Goal: Contribute content: Contribute content

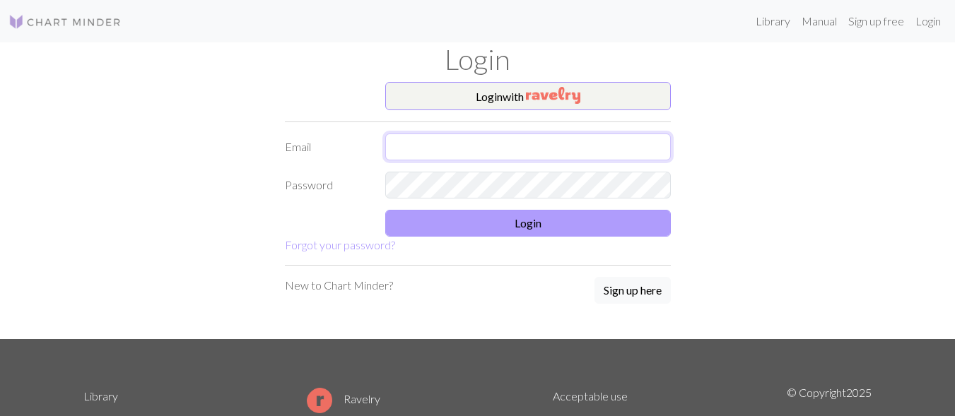
type input "dafiu04092006@gmail.com"
click at [511, 213] on button "Login" at bounding box center [528, 223] width 286 height 27
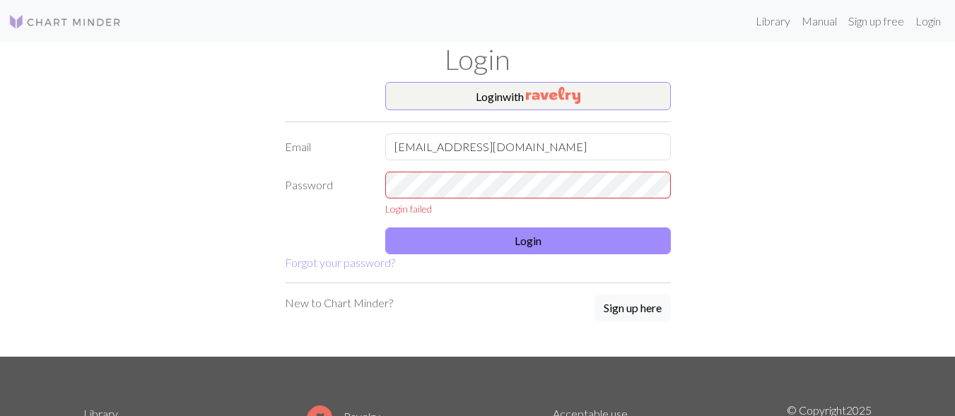
click at [517, 80] on div "Login" at bounding box center [478, 62] width 806 height 40
click at [514, 92] on button "Login with" at bounding box center [528, 96] width 286 height 28
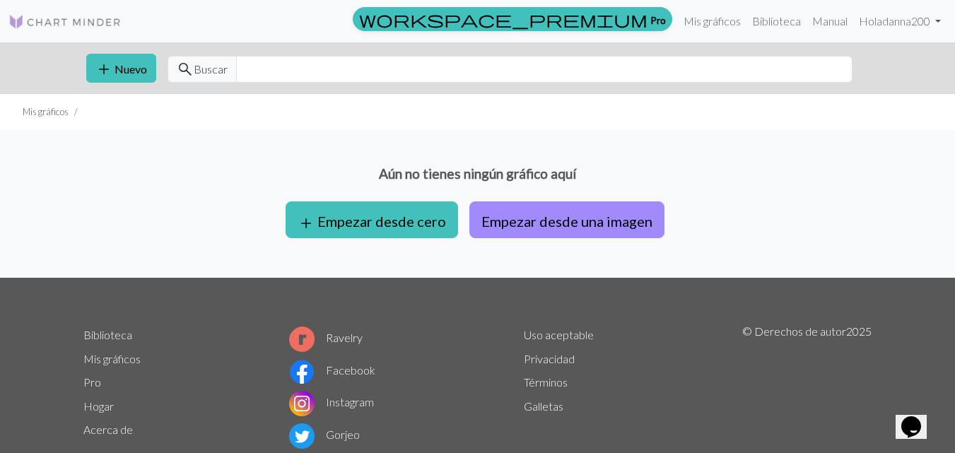
click at [678, 138] on div "Aún no tienes ningún gráfico aquí add Empezar desde cero Empezar desde una imag…" at bounding box center [477, 204] width 955 height 148
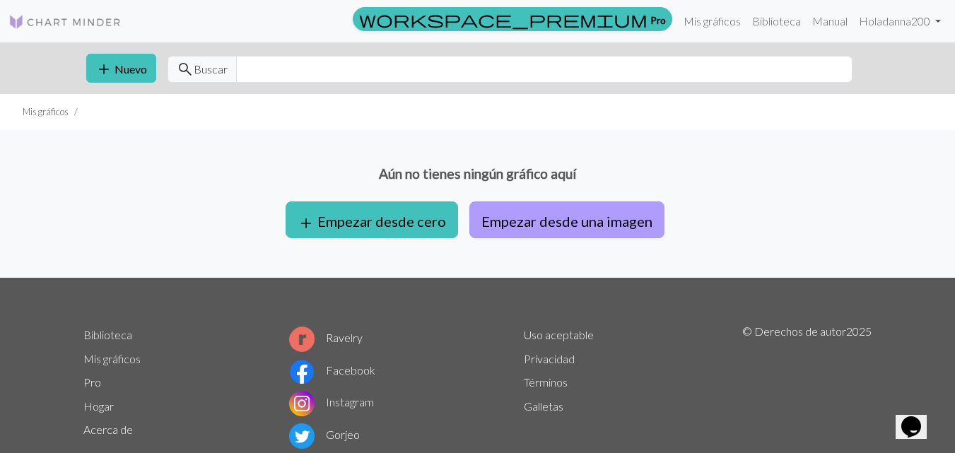
click at [537, 205] on button "Empezar desde una imagen" at bounding box center [566, 219] width 195 height 37
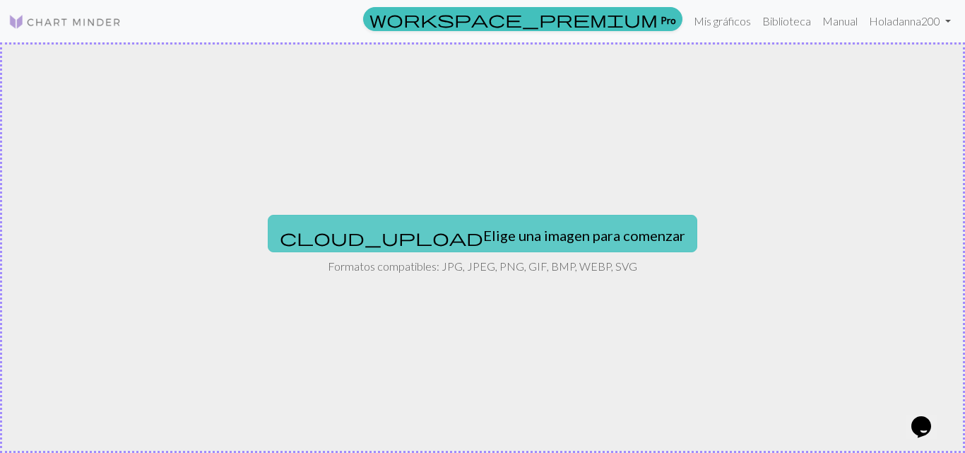
click at [498, 222] on button "cloud_upload Elige una imagen para comenzar" at bounding box center [483, 233] width 430 height 37
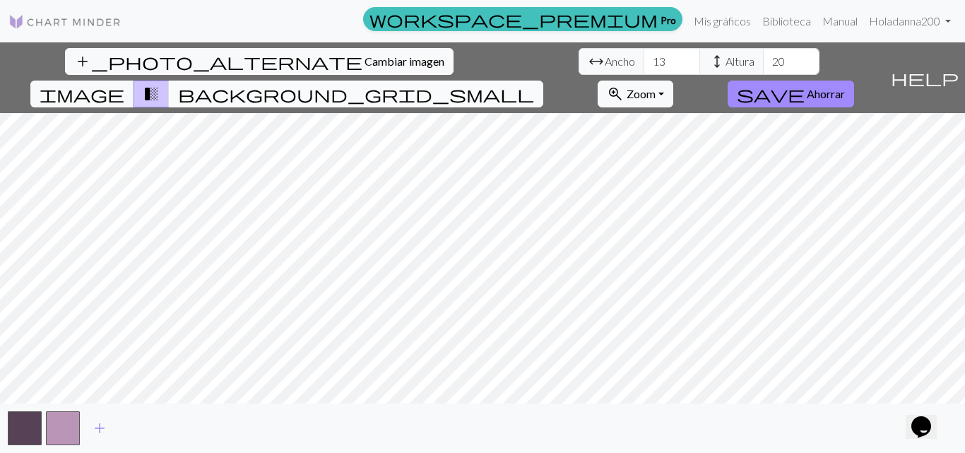
click at [534, 84] on span "background_grid_small" at bounding box center [356, 94] width 356 height 20
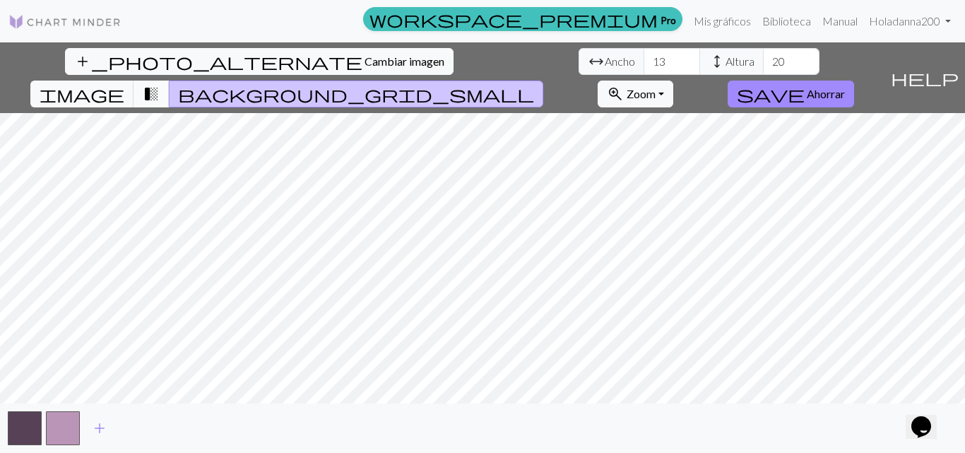
click at [160, 84] on span "transition_fade" at bounding box center [151, 94] width 17 height 20
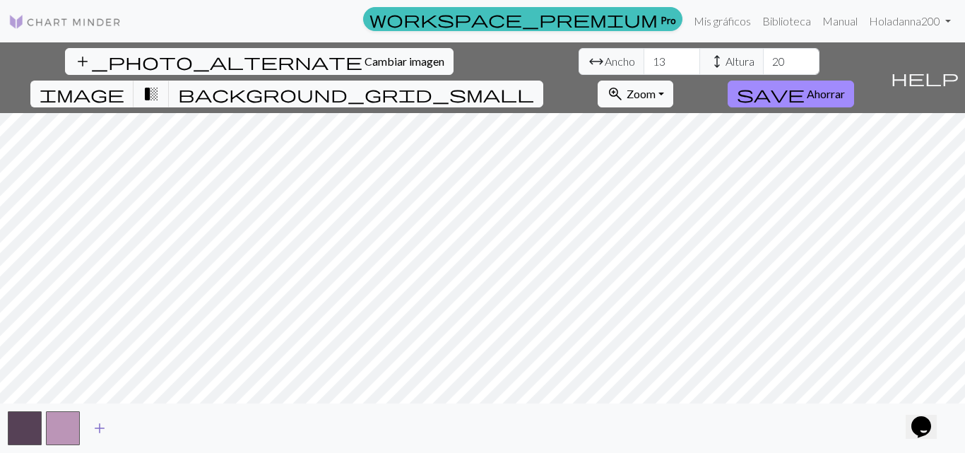
click at [101, 416] on span "add" at bounding box center [99, 428] width 17 height 20
click at [101, 416] on button "button" at bounding box center [101, 428] width 34 height 34
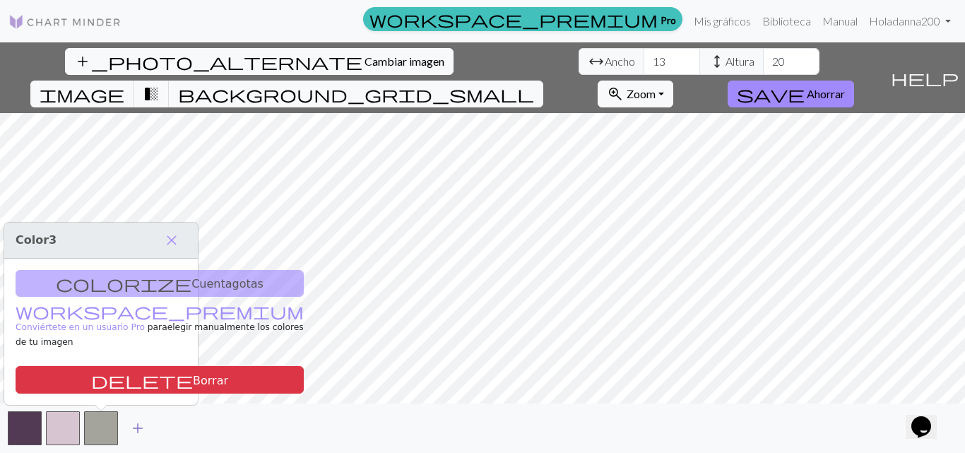
click at [141, 416] on span "add" at bounding box center [137, 428] width 17 height 20
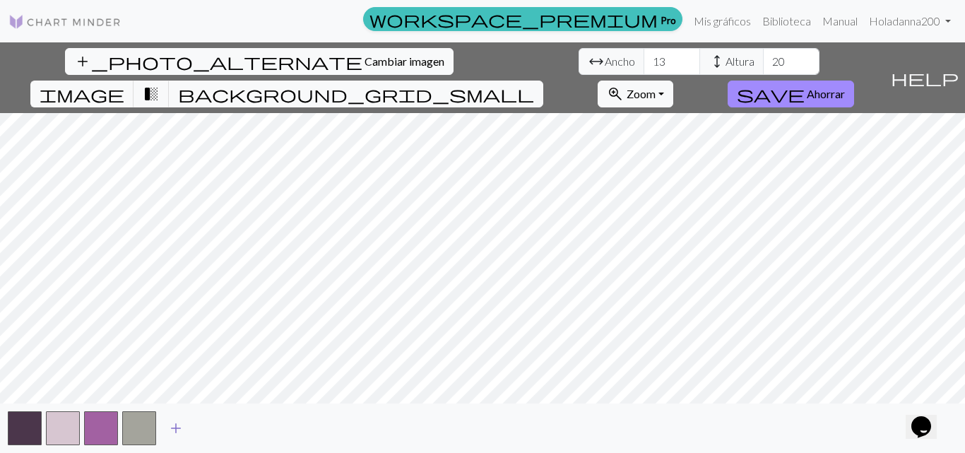
click at [177, 416] on span "add" at bounding box center [175, 428] width 17 height 20
click at [213, 416] on span "add" at bounding box center [214, 428] width 17 height 20
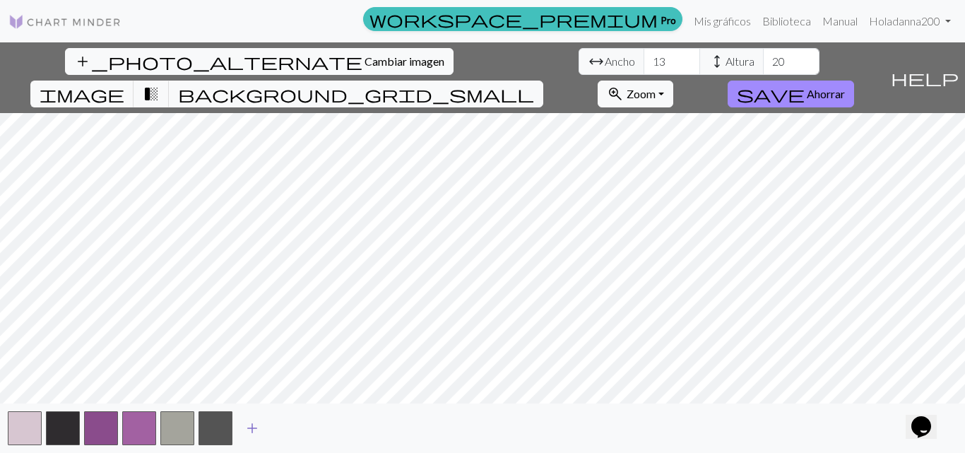
click at [247, 416] on span "add" at bounding box center [252, 428] width 17 height 20
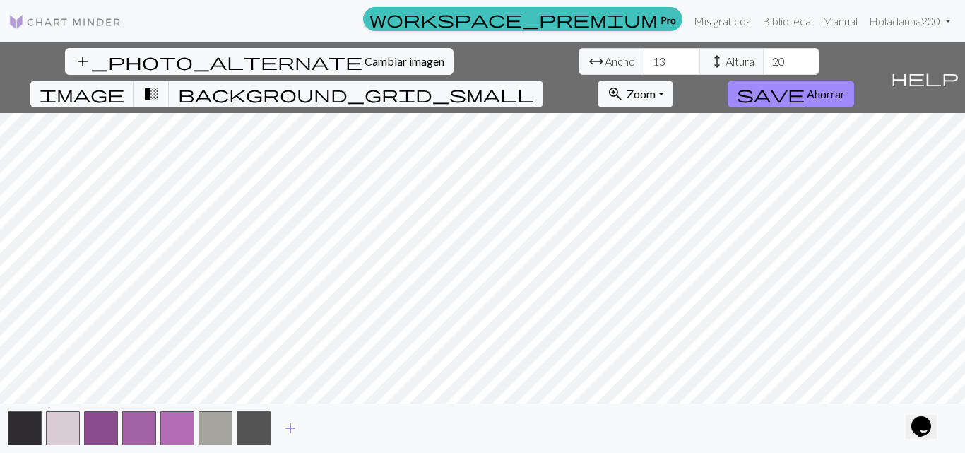
click at [279, 416] on button "add" at bounding box center [290, 428] width 35 height 27
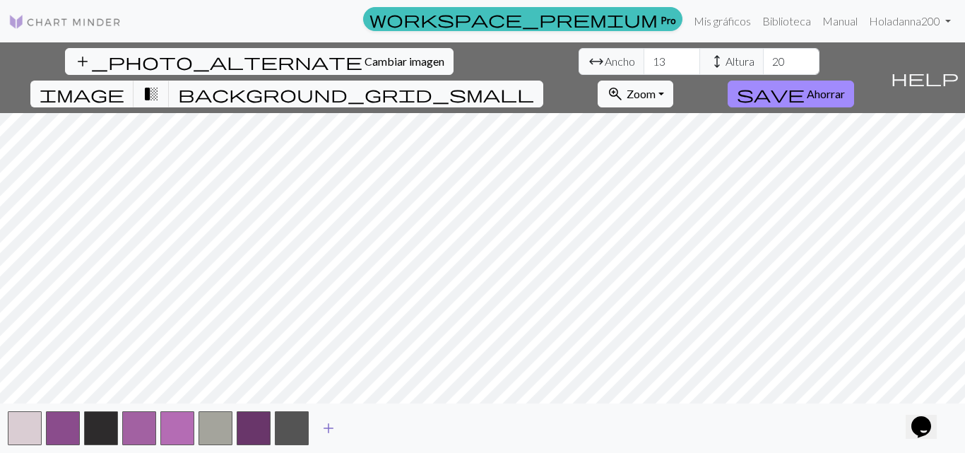
click at [337, 416] on button "add" at bounding box center [328, 428] width 35 height 27
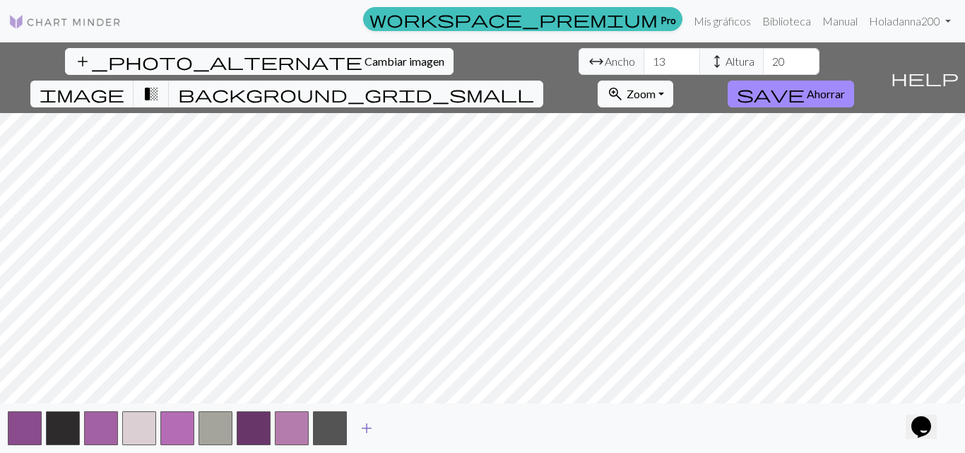
click at [370, 416] on span "add" at bounding box center [366, 428] width 17 height 20
click at [408, 416] on span "add" at bounding box center [404, 428] width 17 height 20
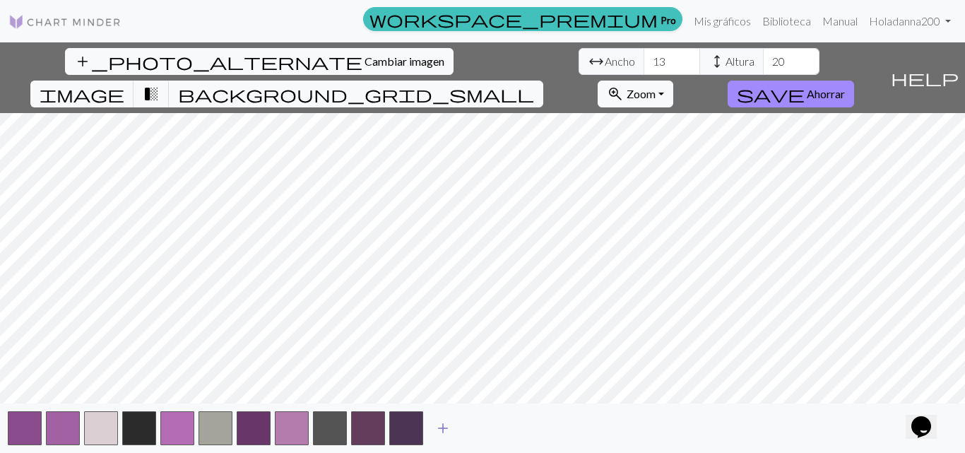
click at [440, 416] on span "add" at bounding box center [443, 428] width 17 height 20
click at [479, 416] on span "add" at bounding box center [481, 428] width 17 height 20
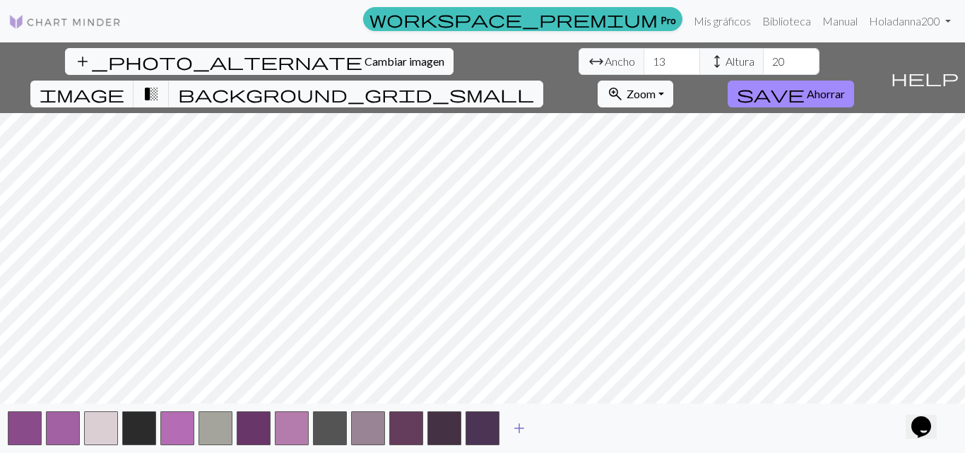
click at [517, 416] on span "add" at bounding box center [519, 428] width 17 height 20
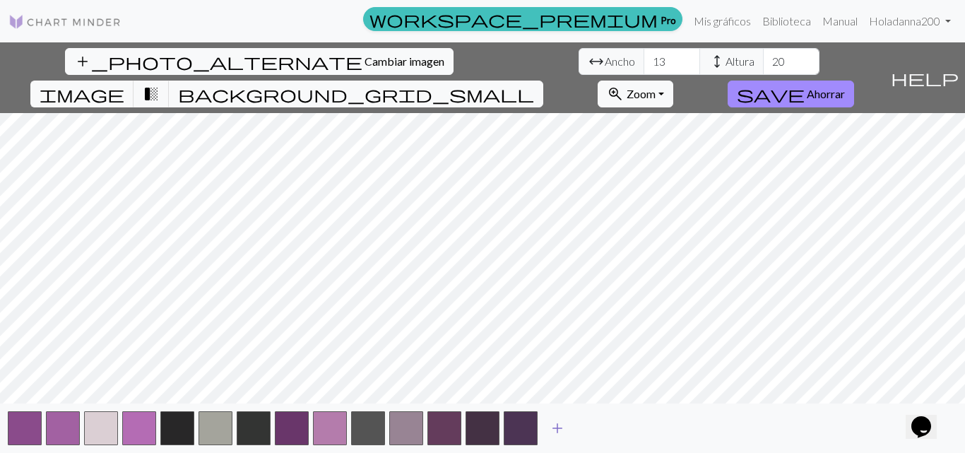
click at [539, 416] on div "add" at bounding box center [482, 428] width 965 height 49
click at [551, 416] on span "add" at bounding box center [557, 428] width 17 height 20
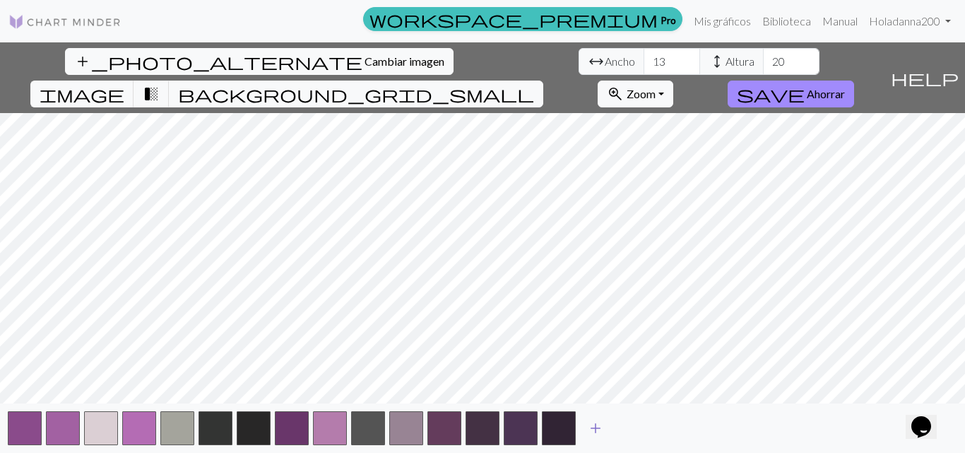
click at [590, 416] on span "add" at bounding box center [595, 428] width 17 height 20
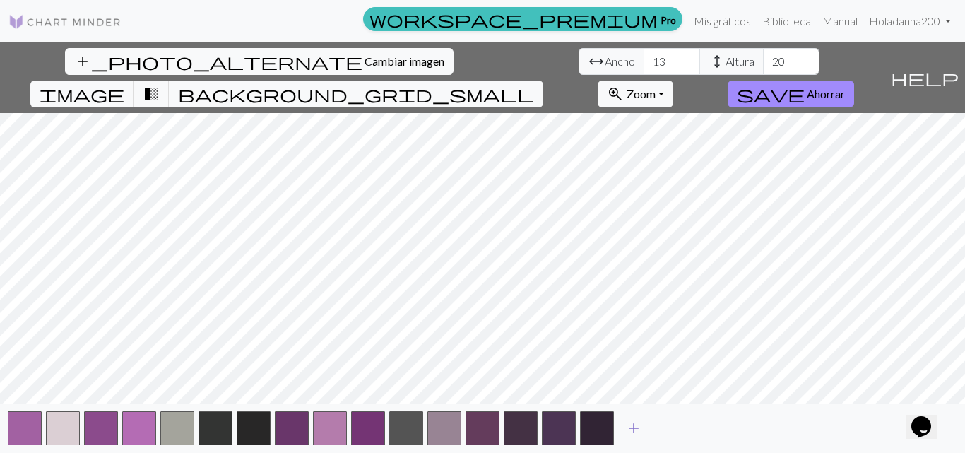
click at [628, 416] on span "add" at bounding box center [633, 428] width 17 height 20
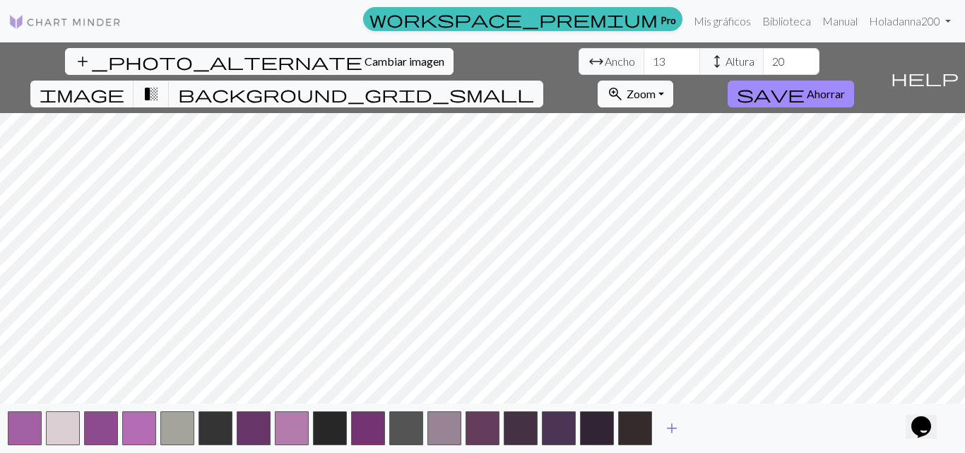
click at [680, 416] on span "add" at bounding box center [672, 428] width 17 height 20
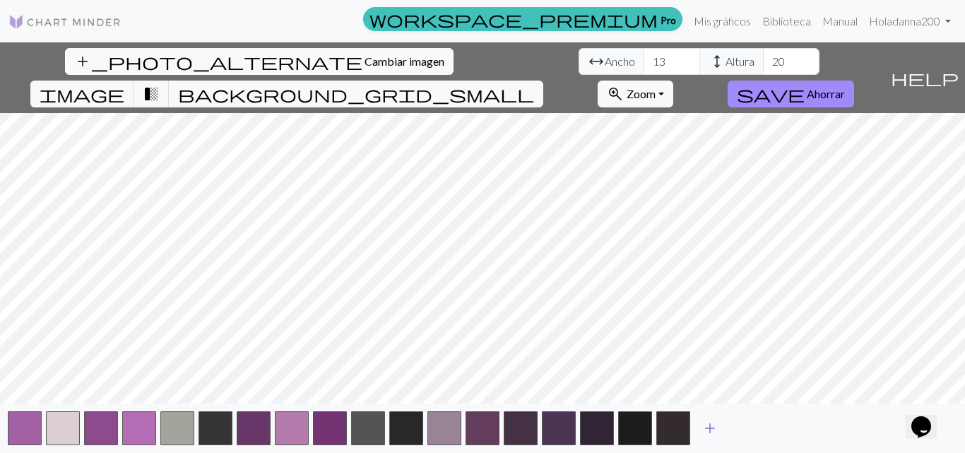
click at [710, 416] on span "add" at bounding box center [710, 428] width 17 height 20
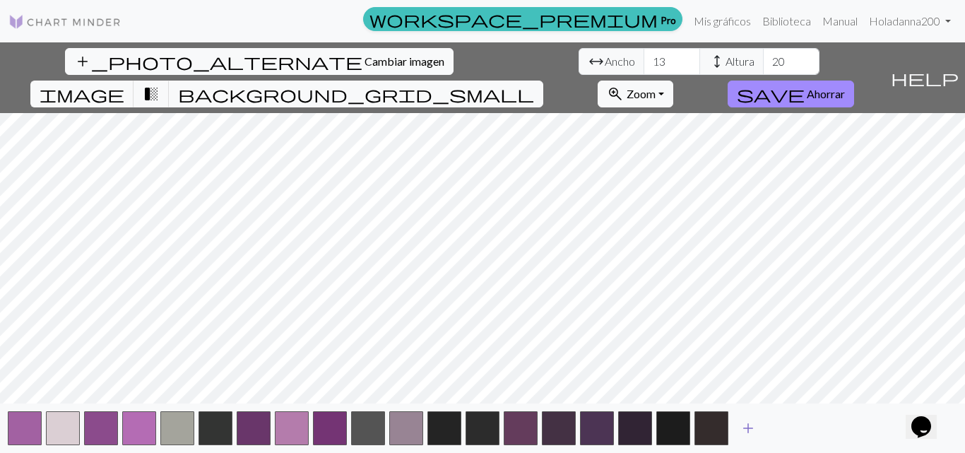
click at [743, 416] on span "add" at bounding box center [748, 428] width 17 height 20
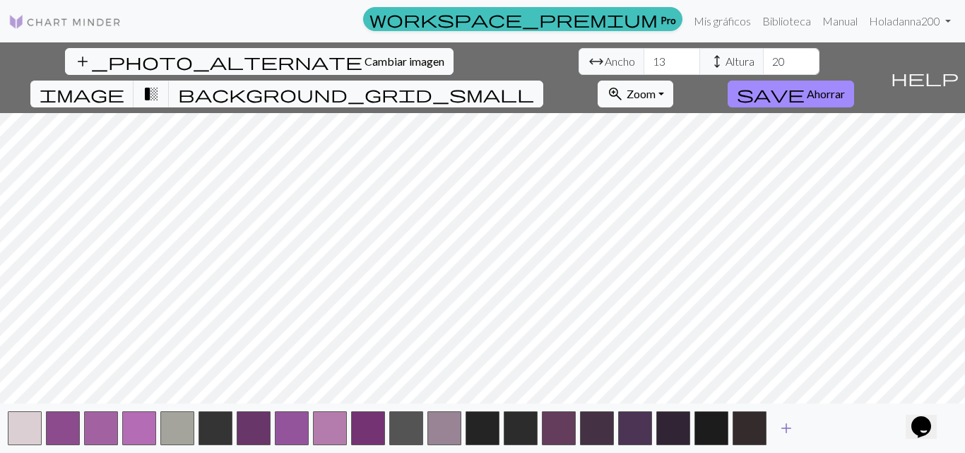
click at [779, 416] on span "add" at bounding box center [786, 428] width 17 height 20
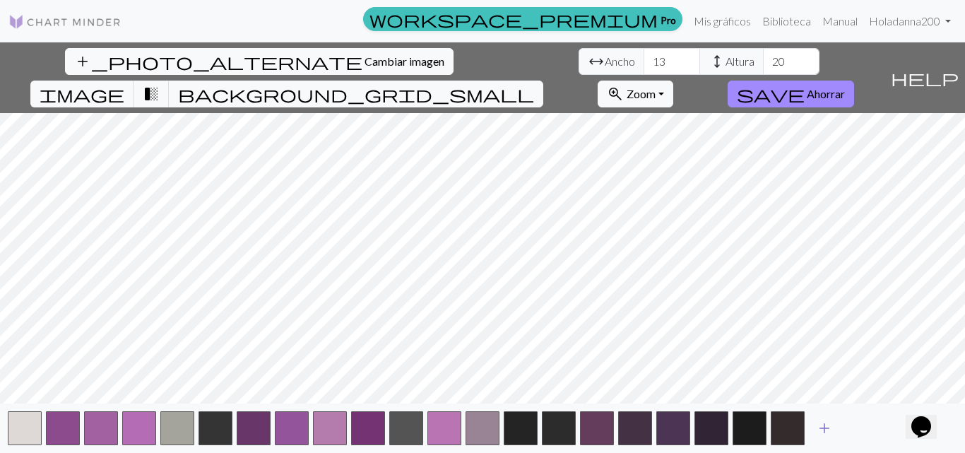
click at [821, 416] on span "add" at bounding box center [824, 428] width 17 height 20
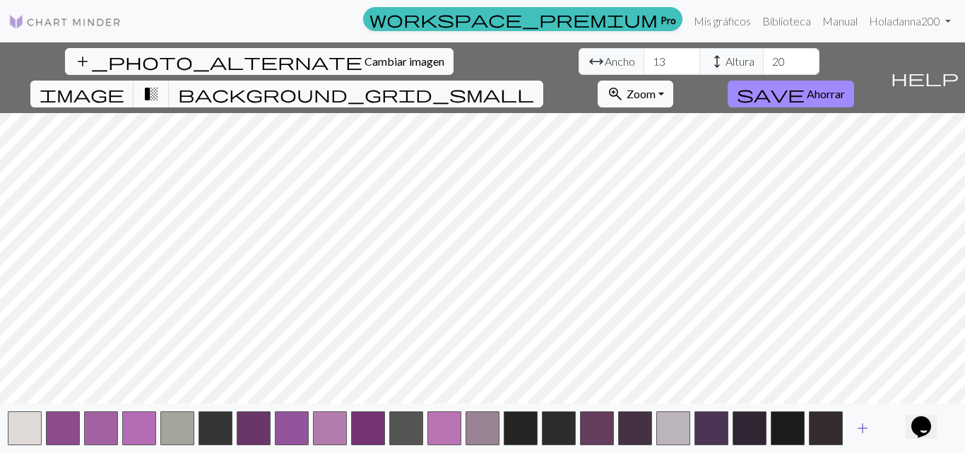
click at [857, 416] on span "add" at bounding box center [862, 428] width 17 height 20
click at [897, 416] on span "add" at bounding box center [901, 428] width 17 height 20
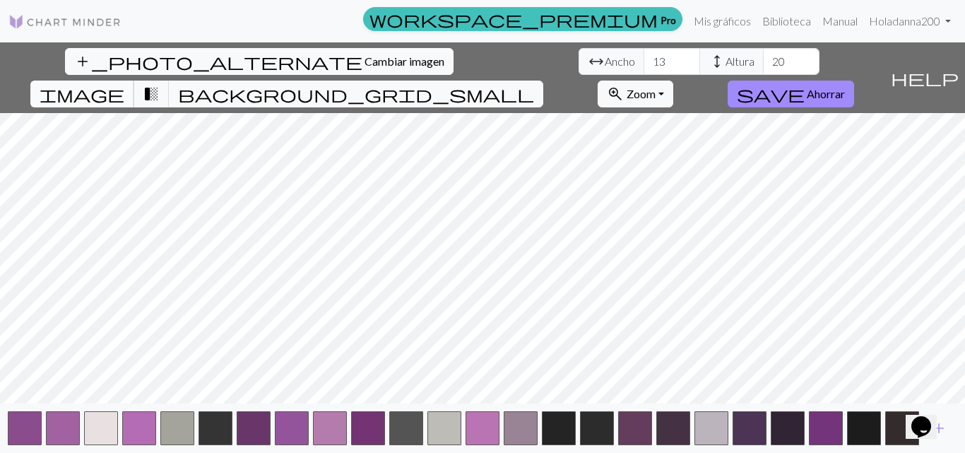
click at [124, 84] on span "image" at bounding box center [82, 94] width 85 height 20
click at [534, 84] on span "background_grid_small" at bounding box center [356, 94] width 356 height 20
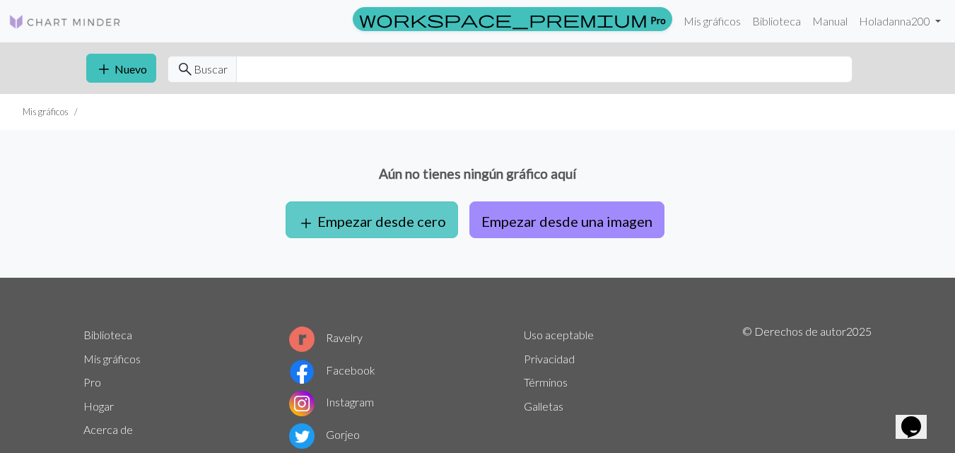
click at [382, 206] on button "add Empezar desde cero" at bounding box center [372, 219] width 172 height 37
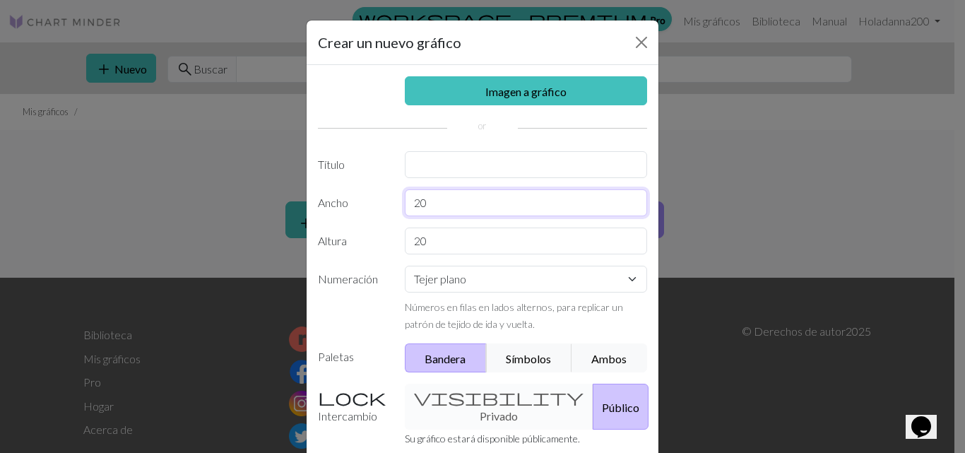
click at [475, 205] on input "20" at bounding box center [526, 202] width 243 height 27
click at [518, 268] on select "Tejer plano Tejer en redondo Tejido de encaje Punto de cruz" at bounding box center [526, 279] width 243 height 27
click at [679, 343] on div "Crear un nuevo gráfico Imagen a gráfico Título Ancho 20 Altura 20 Numeración Te…" at bounding box center [482, 226] width 965 height 453
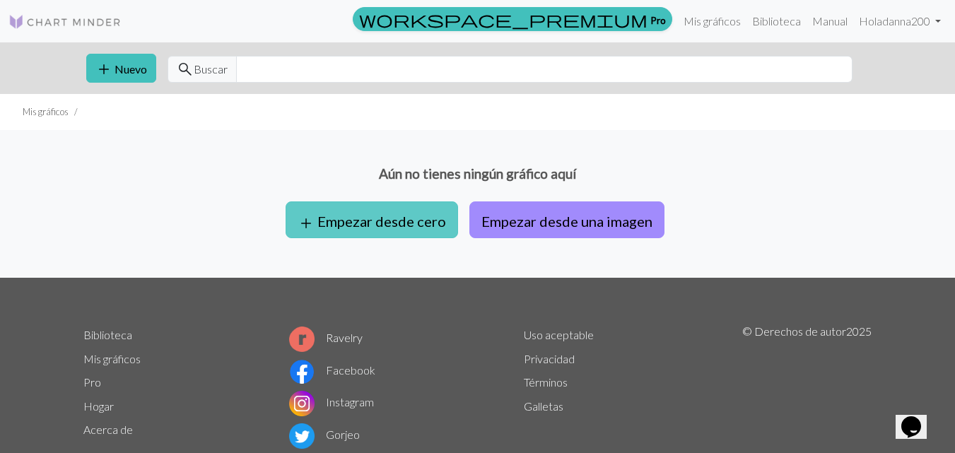
click at [387, 223] on font "Empezar desde cero" at bounding box center [381, 221] width 129 height 17
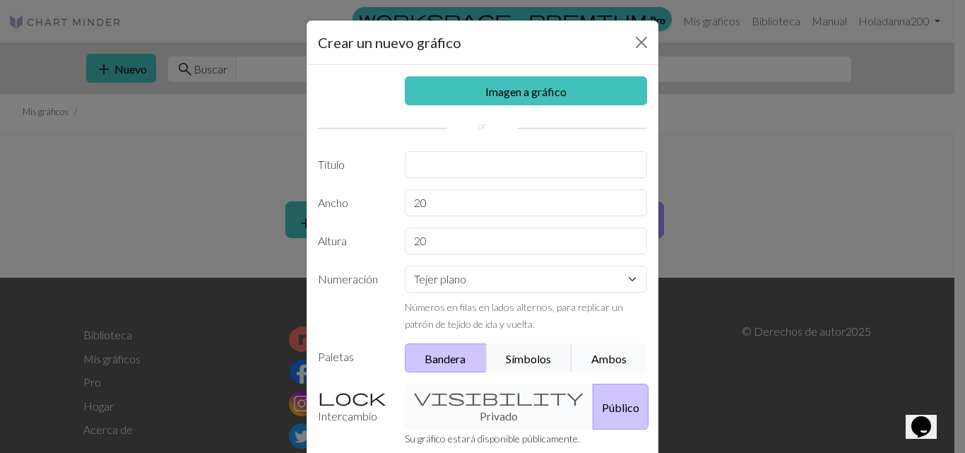
click at [579, 358] on button "Ambos" at bounding box center [610, 357] width 76 height 29
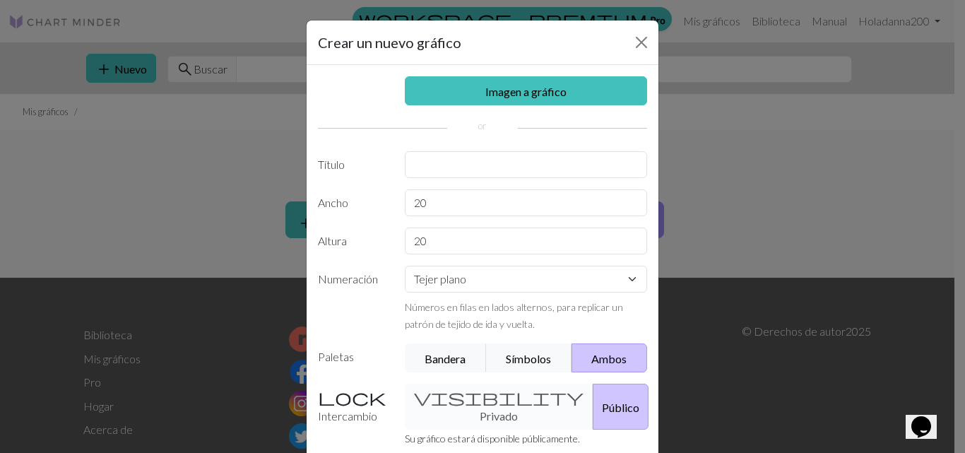
click at [465, 402] on div "visibility Privado Público" at bounding box center [526, 407] width 260 height 46
click at [498, 170] on input "text" at bounding box center [526, 164] width 243 height 27
type input "sin cara"
click at [449, 396] on div "visibility Privado Público" at bounding box center [526, 407] width 260 height 46
click at [329, 394] on label "Intercambio" at bounding box center [353, 407] width 87 height 46
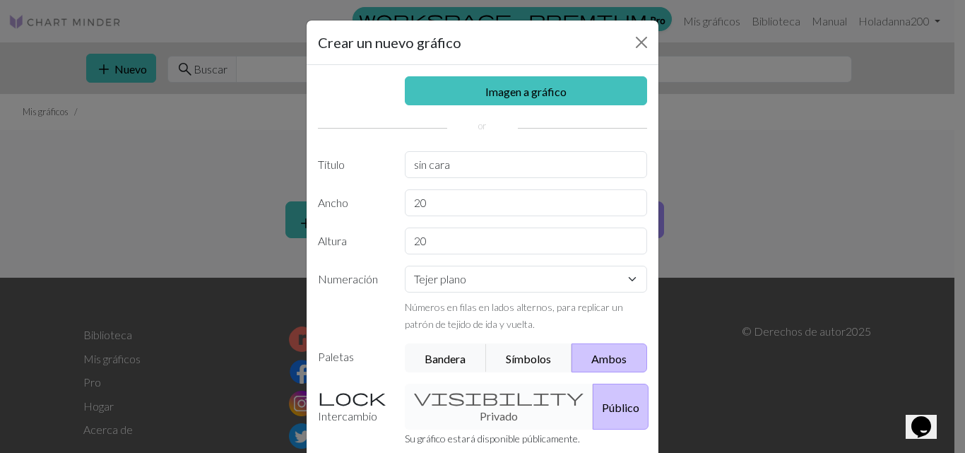
drag, startPoint x: 319, startPoint y: 395, endPoint x: 329, endPoint y: 407, distance: 15.1
click at [320, 395] on label "Intercambio" at bounding box center [353, 407] width 87 height 46
click at [331, 413] on font "Intercambio" at bounding box center [347, 415] width 59 height 13
click at [612, 277] on select "Tejer plano Tejer en redondo Tejido de encaje Punto de cruz" at bounding box center [526, 279] width 243 height 27
click at [405, 266] on select "Tejer plano Tejer en redondo Tejido de encaje Punto de cruz" at bounding box center [526, 279] width 243 height 27
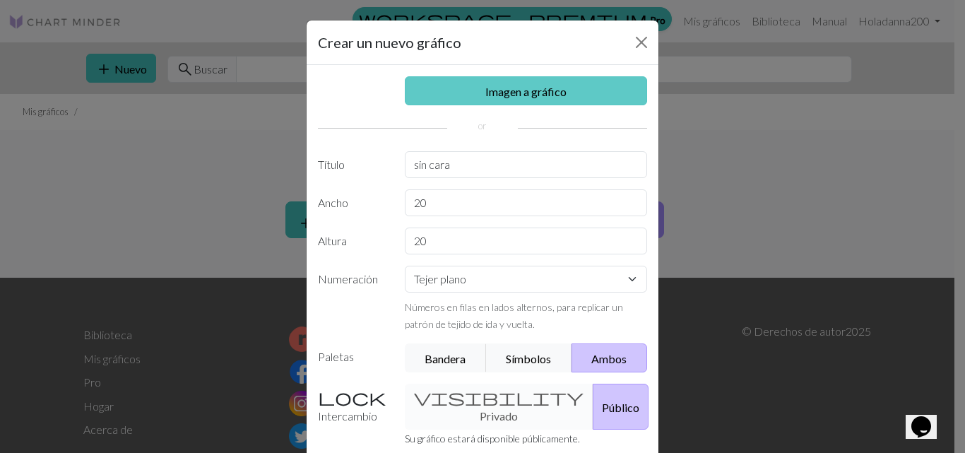
click at [517, 82] on link "Imagen a gráfico" at bounding box center [526, 90] width 243 height 29
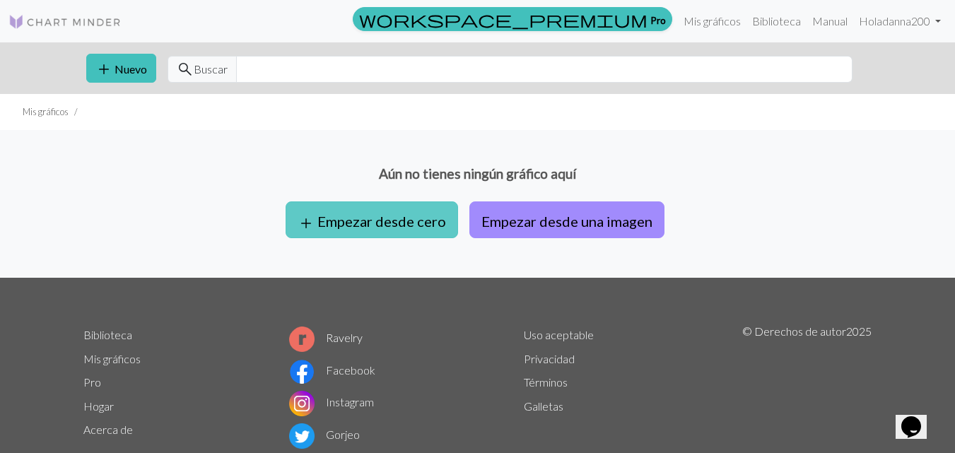
click at [372, 218] on font "Empezar desde cero" at bounding box center [381, 221] width 129 height 17
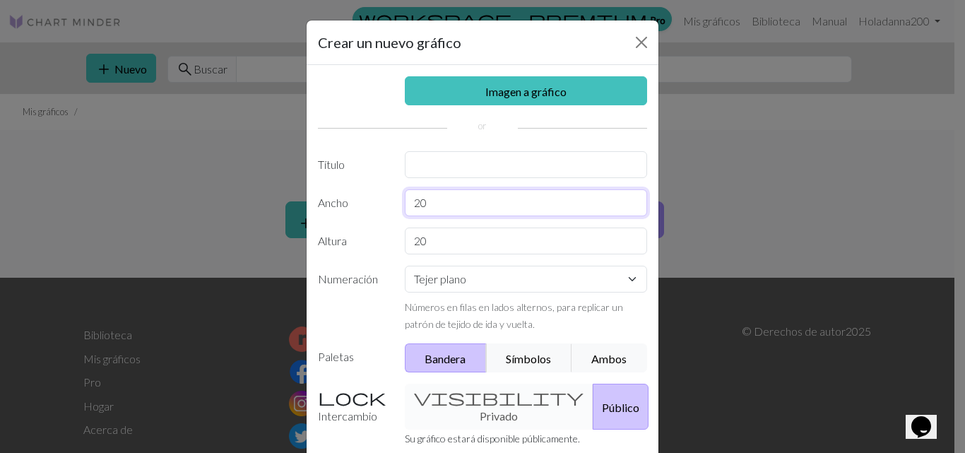
click at [432, 196] on input "20" at bounding box center [526, 202] width 243 height 27
type input "2"
type input "20"
click at [432, 241] on input "20" at bounding box center [526, 241] width 243 height 27
type input "29"
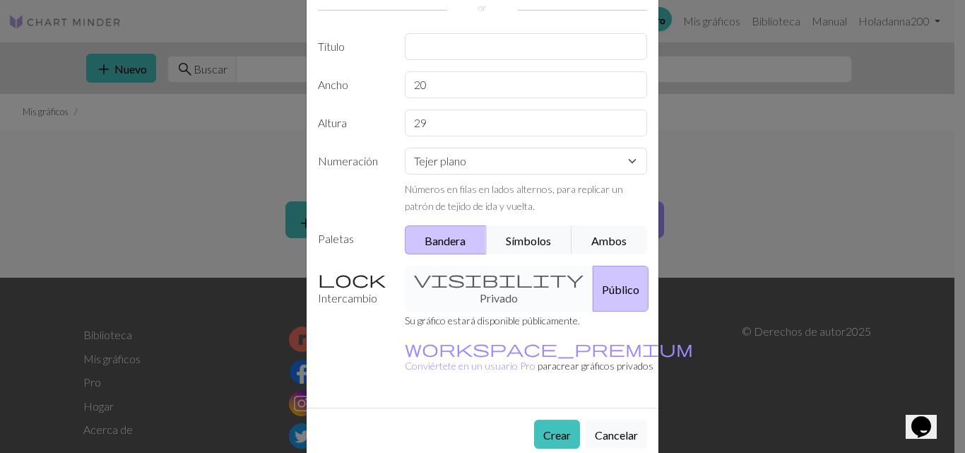
scroll to position [129, 0]
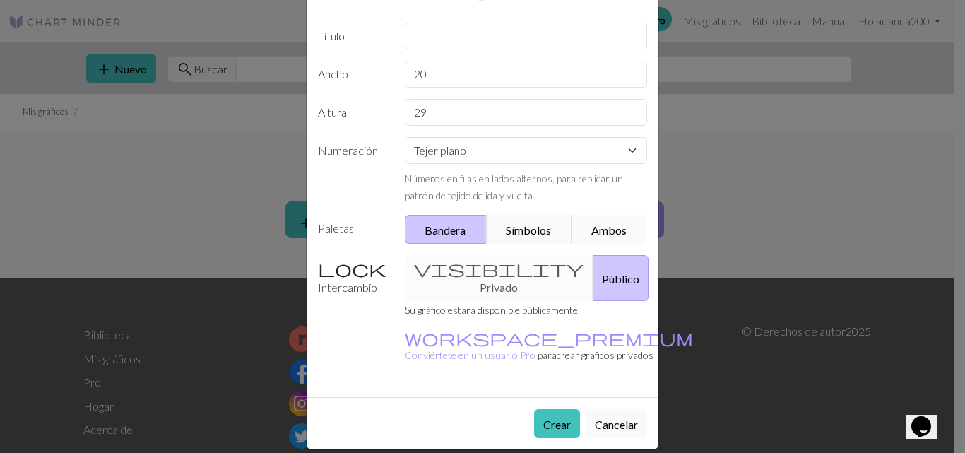
click at [609, 230] on font "Ambos" at bounding box center [608, 229] width 35 height 13
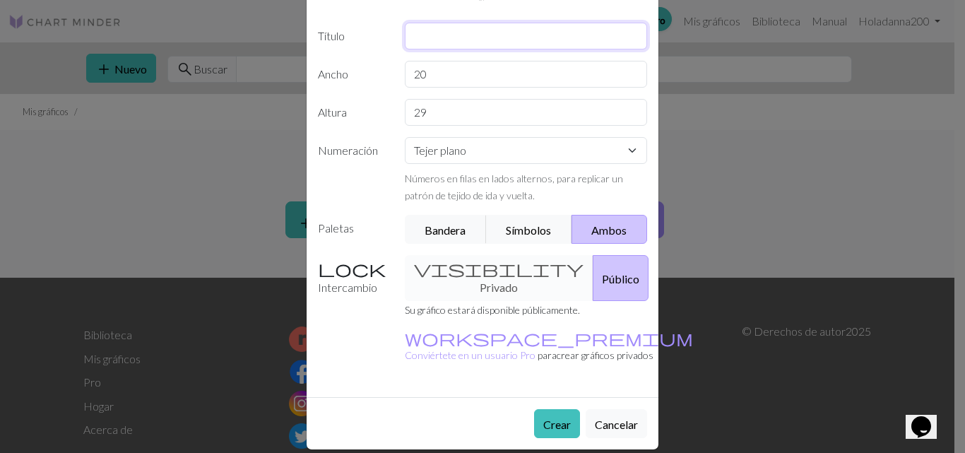
click at [496, 35] on input "text" at bounding box center [526, 36] width 243 height 27
type input "sin cara"
click at [560, 416] on font "Crear" at bounding box center [557, 424] width 28 height 13
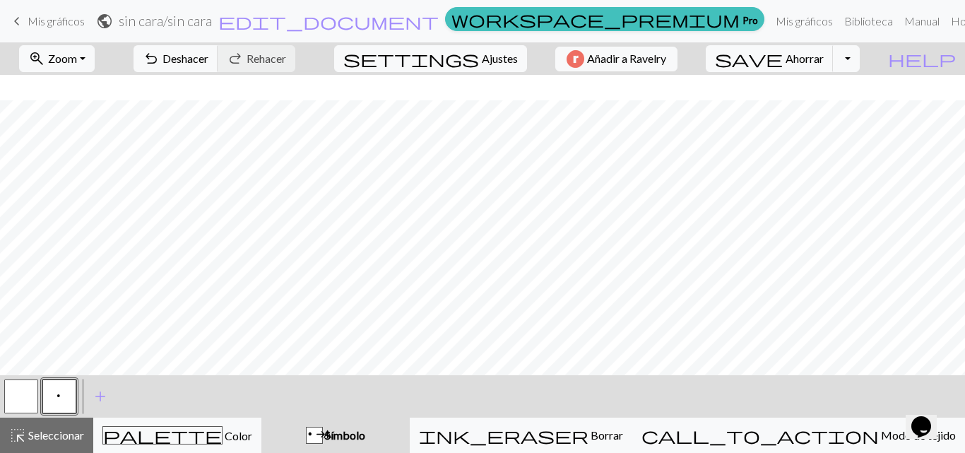
scroll to position [184, 0]
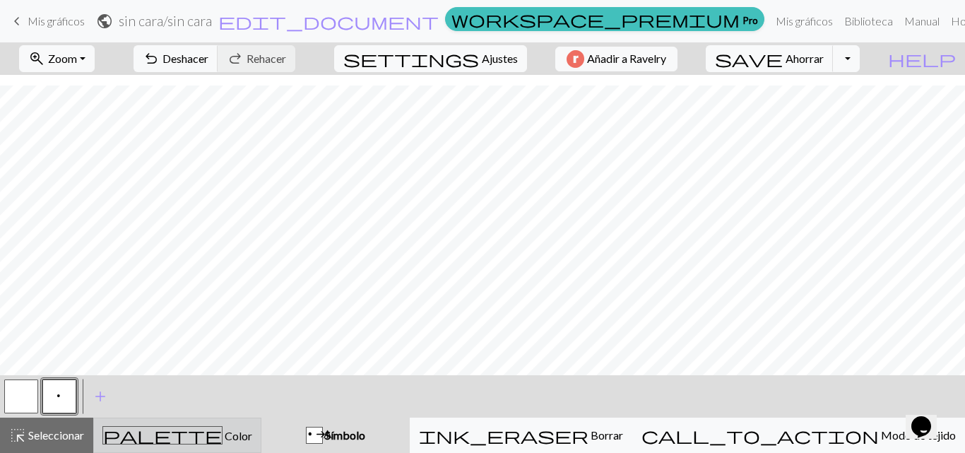
click at [252, 416] on div "palette Color Color" at bounding box center [177, 435] width 150 height 18
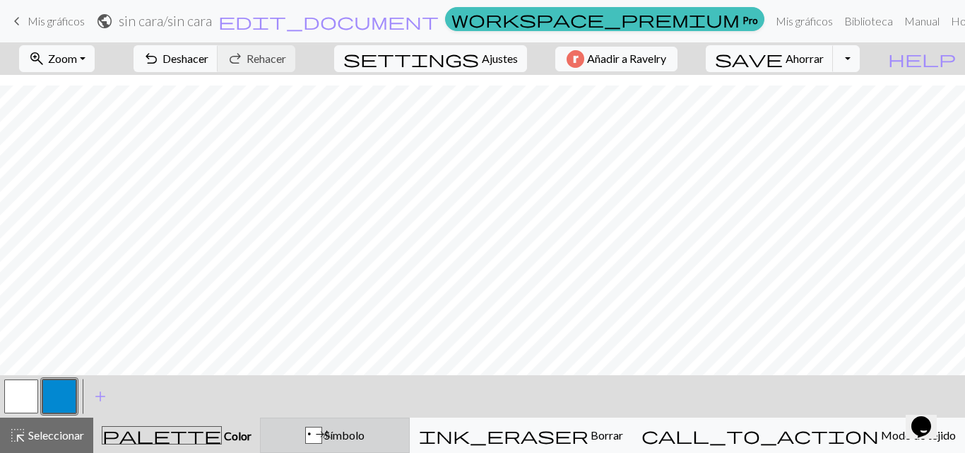
click at [401, 416] on div "pag Símbolo" at bounding box center [334, 435] width 131 height 17
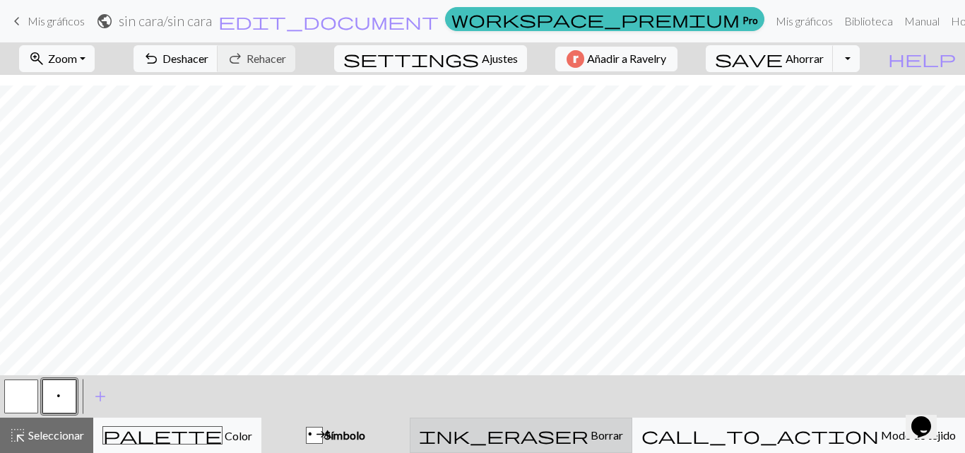
click at [602, 416] on div "ink_eraser Borrar Borrar" at bounding box center [521, 435] width 204 height 17
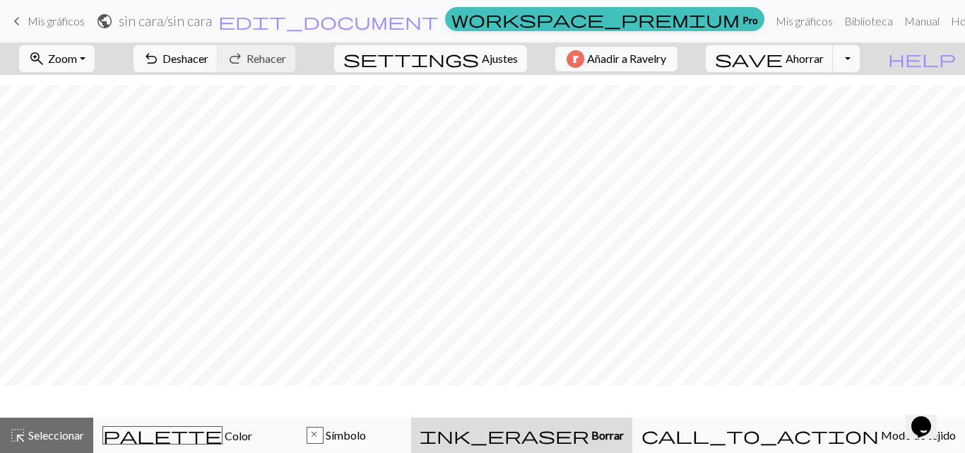
scroll to position [141, 0]
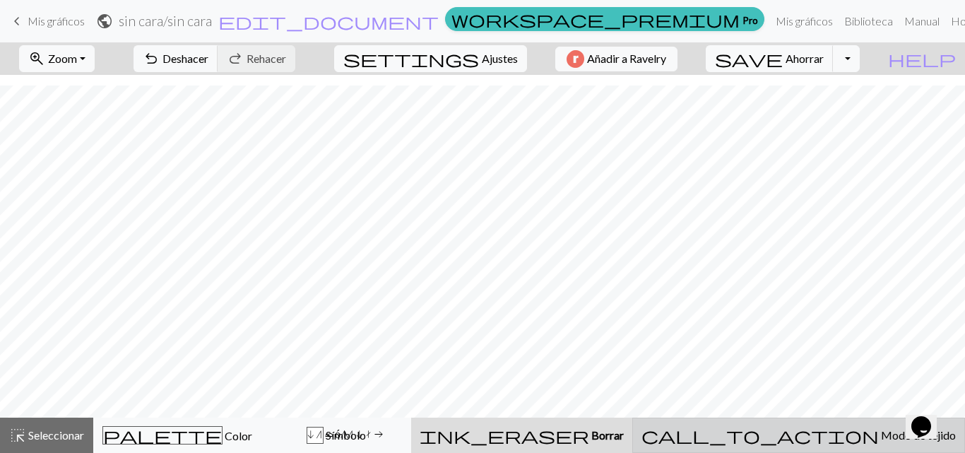
click at [809, 416] on button "call_to_action Modo de tejido Modo de tejido" at bounding box center [798, 435] width 333 height 35
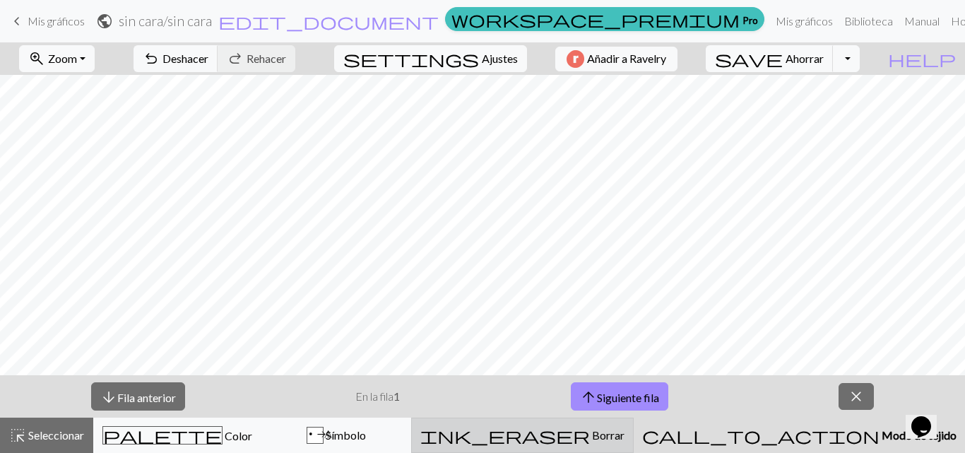
click at [625, 416] on div "ink_eraser Borrar Borrar" at bounding box center [522, 435] width 204 height 17
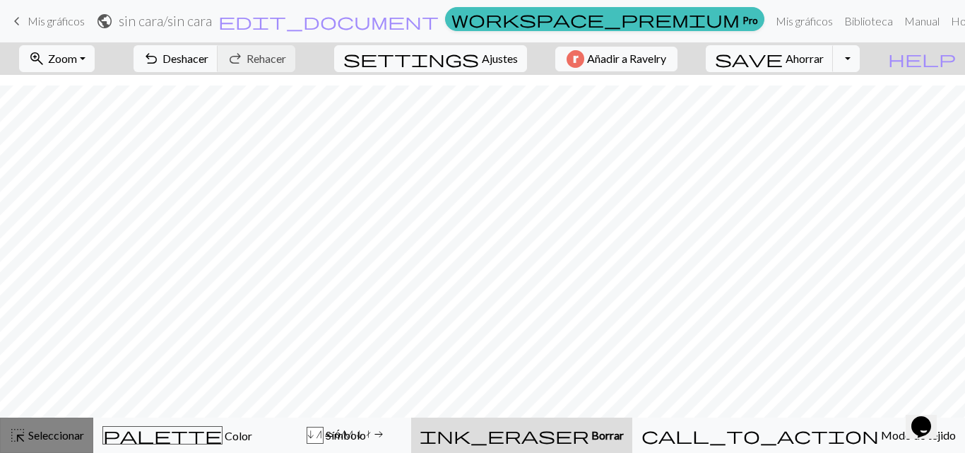
click at [25, 416] on span "highlight_alt" at bounding box center [17, 435] width 17 height 20
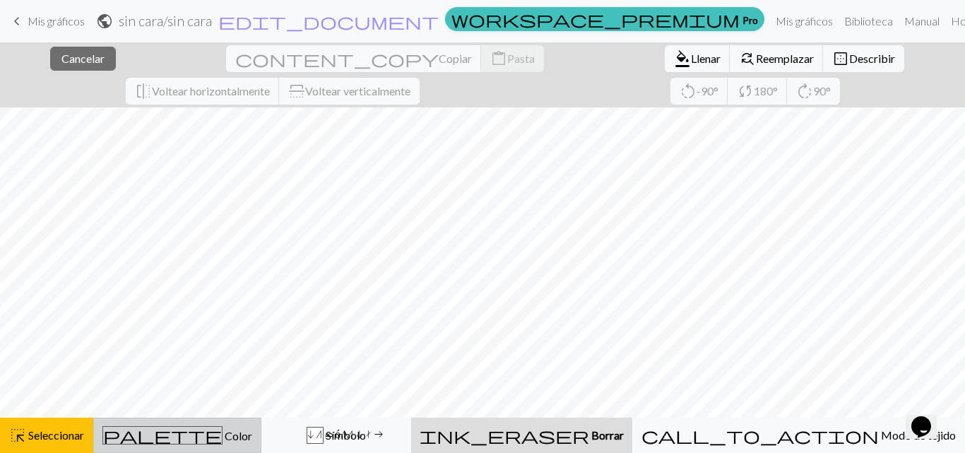
click at [183, 416] on span "palette" at bounding box center [162, 435] width 119 height 20
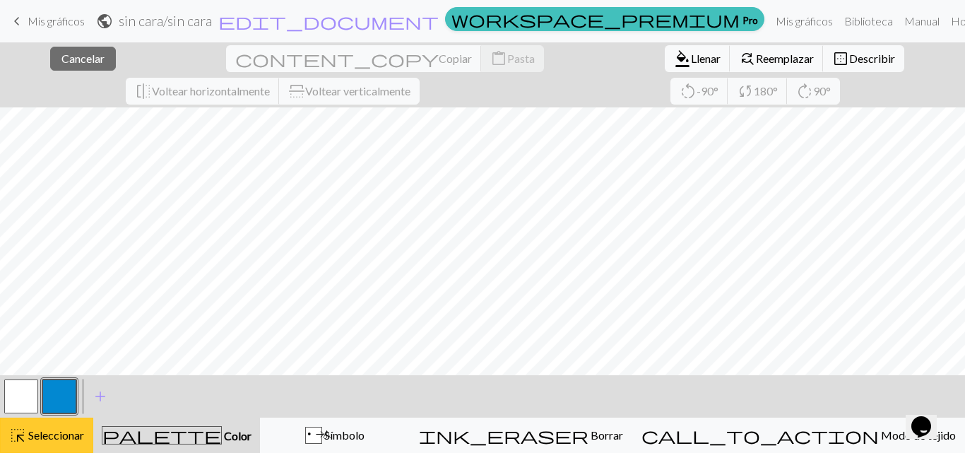
click at [37, 416] on button "highlight_alt Seleccionar Seleccionar" at bounding box center [46, 435] width 93 height 35
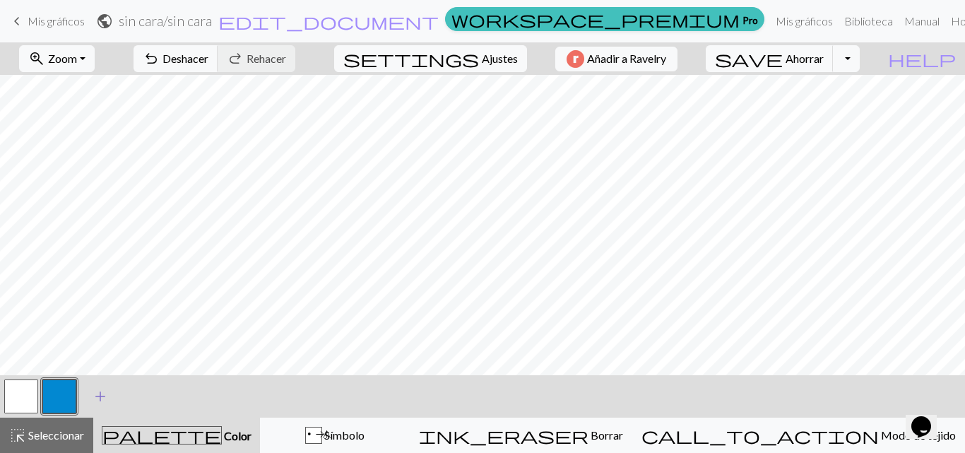
click at [92, 395] on span "add" at bounding box center [100, 397] width 17 height 20
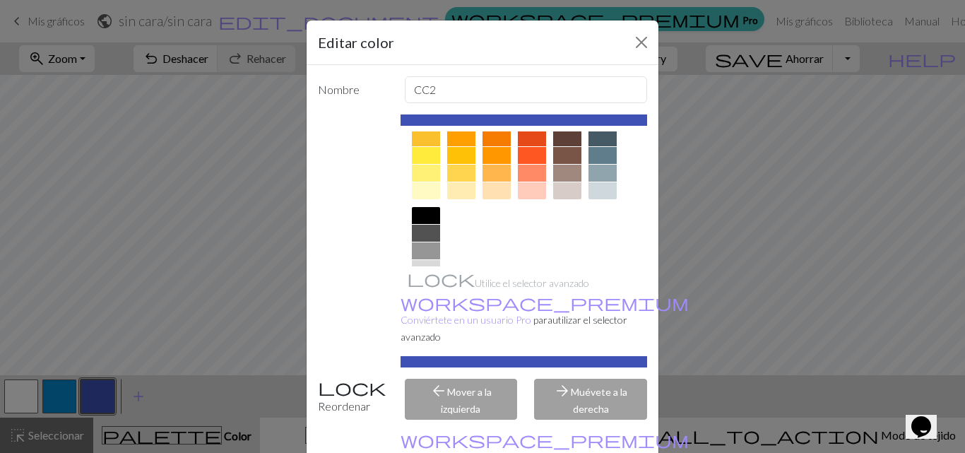
scroll to position [241, 0]
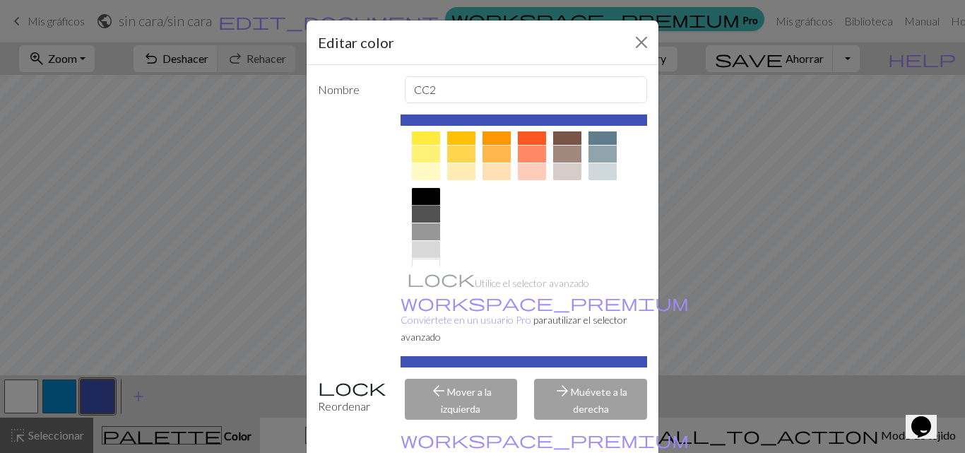
click at [417, 195] on div at bounding box center [426, 196] width 28 height 17
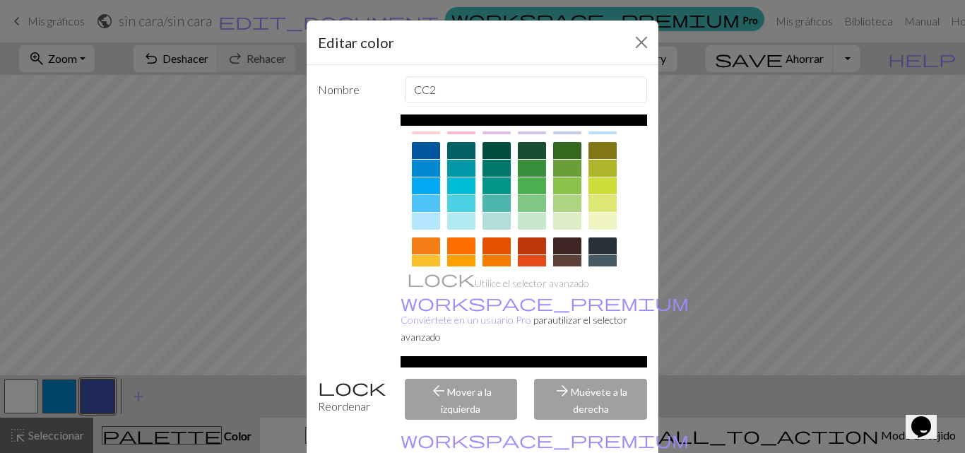
scroll to position [0, 0]
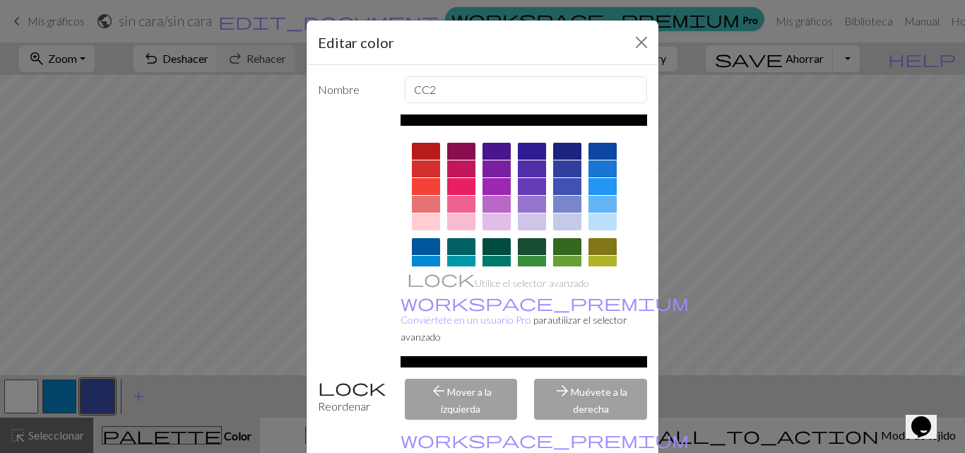
click at [553, 383] on div "arrow_forward Muévete a la derecha" at bounding box center [591, 399] width 130 height 41
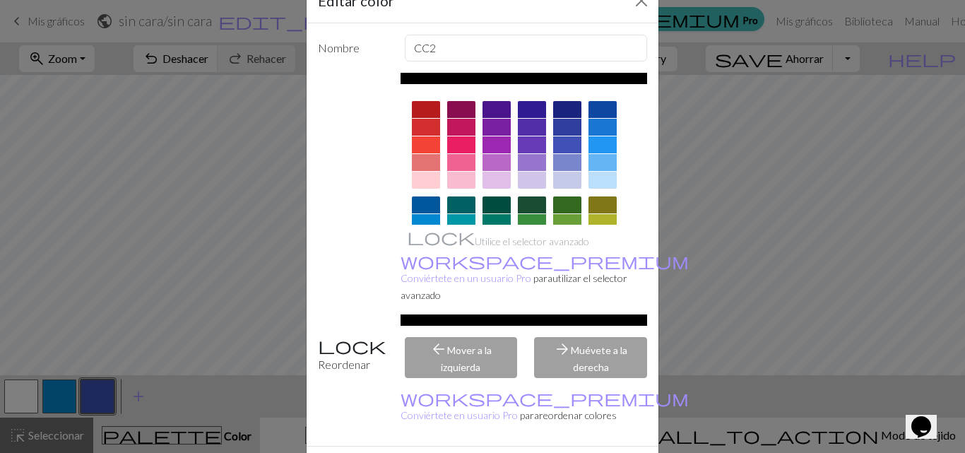
scroll to position [73, 0]
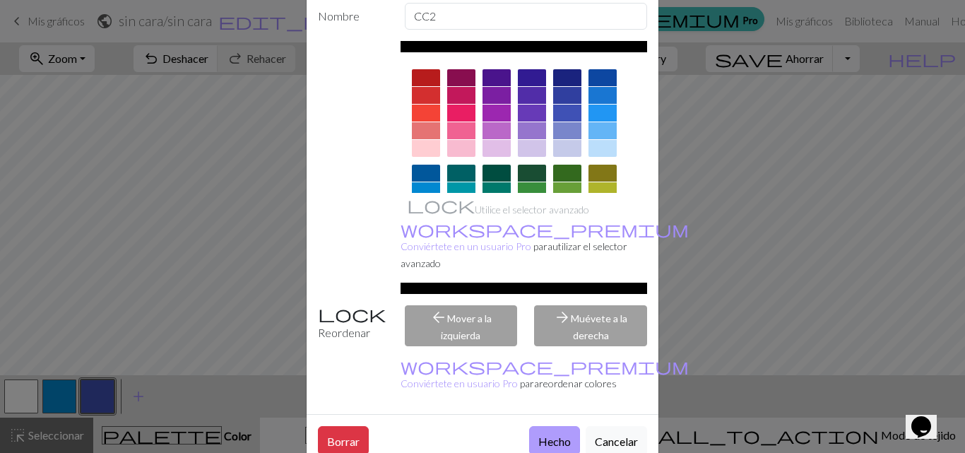
click at [553, 416] on button "Hecho" at bounding box center [554, 440] width 51 height 29
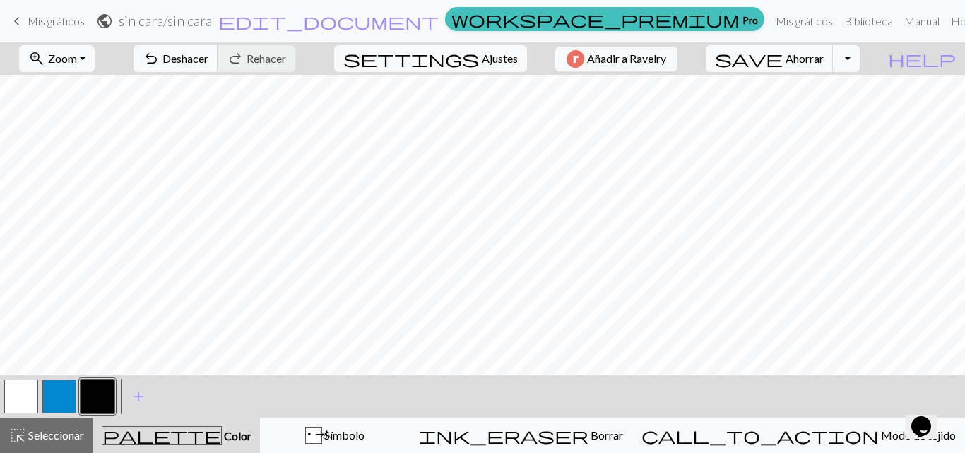
click at [56, 391] on button "button" at bounding box center [59, 396] width 34 height 34
click at [63, 391] on button "button" at bounding box center [59, 396] width 34 height 34
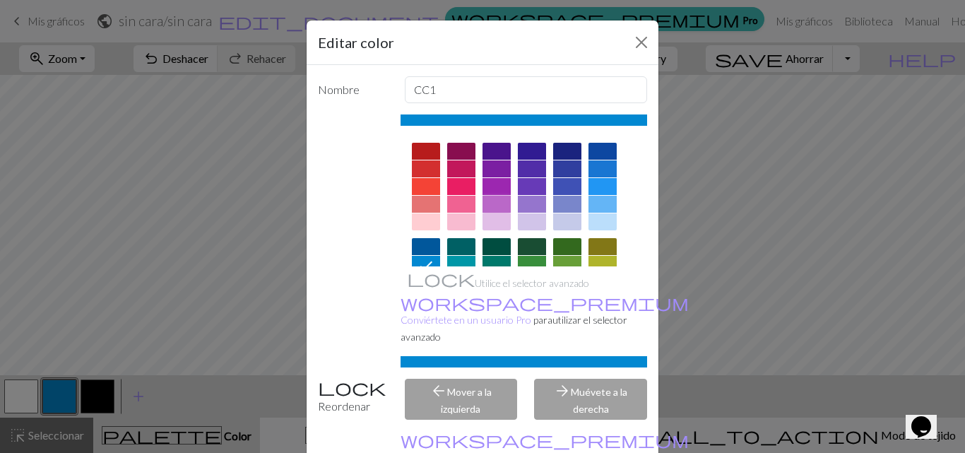
click at [490, 197] on div at bounding box center [497, 204] width 28 height 17
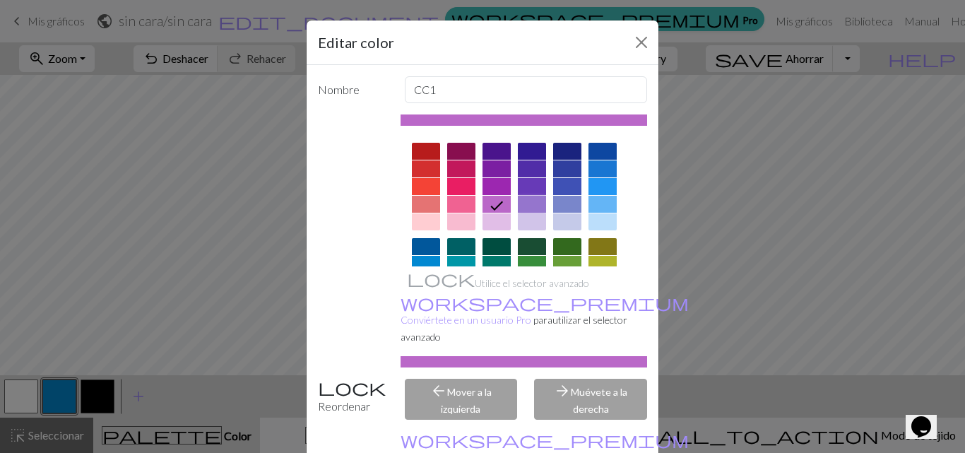
click at [529, 197] on div at bounding box center [532, 204] width 28 height 17
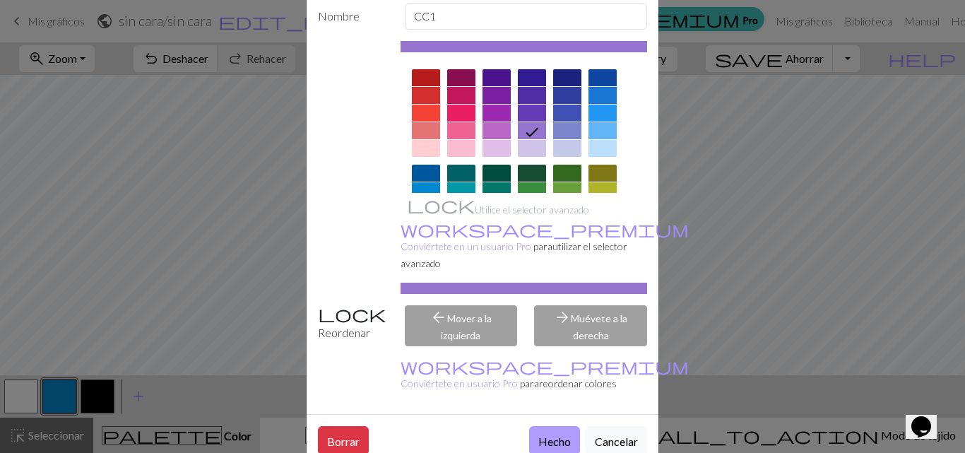
click at [554, 416] on font "Hecho" at bounding box center [554, 441] width 33 height 13
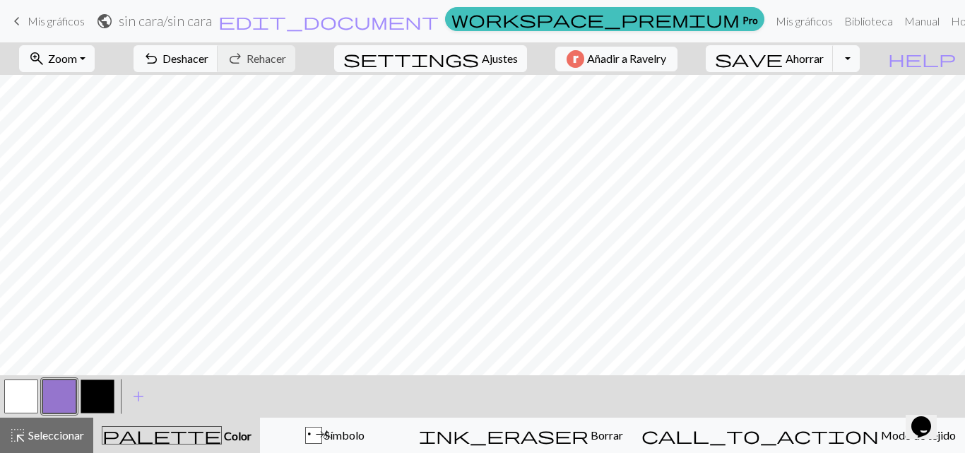
click at [100, 397] on button "button" at bounding box center [98, 396] width 34 height 34
click at [208, 54] on font "Deshacer" at bounding box center [186, 58] width 46 height 13
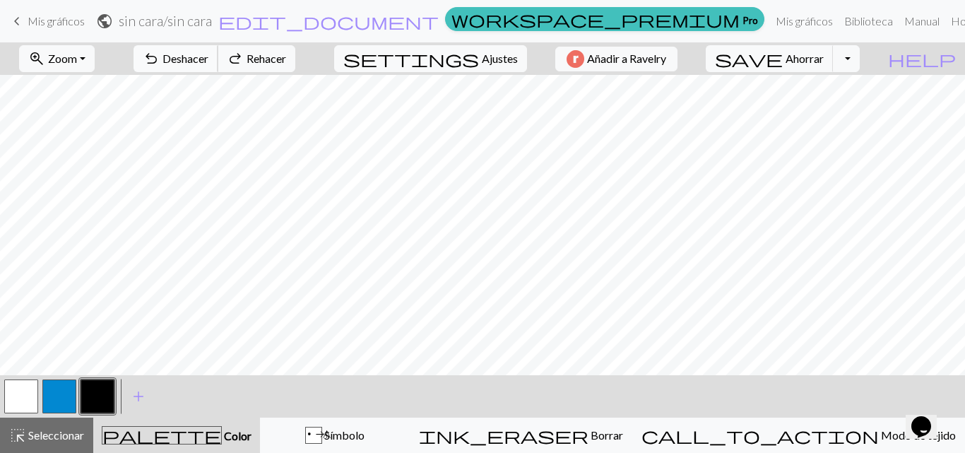
click at [208, 54] on font "Deshacer" at bounding box center [186, 58] width 46 height 13
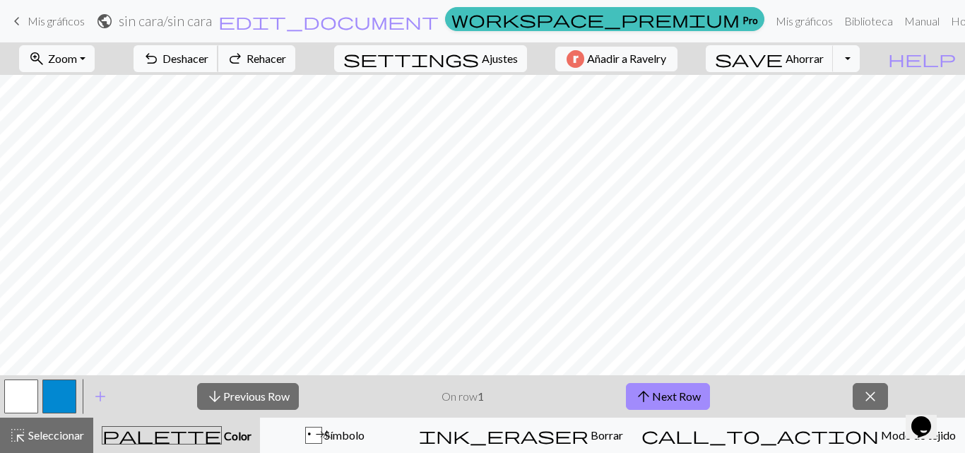
click at [208, 54] on font "Deshacer" at bounding box center [186, 58] width 46 height 13
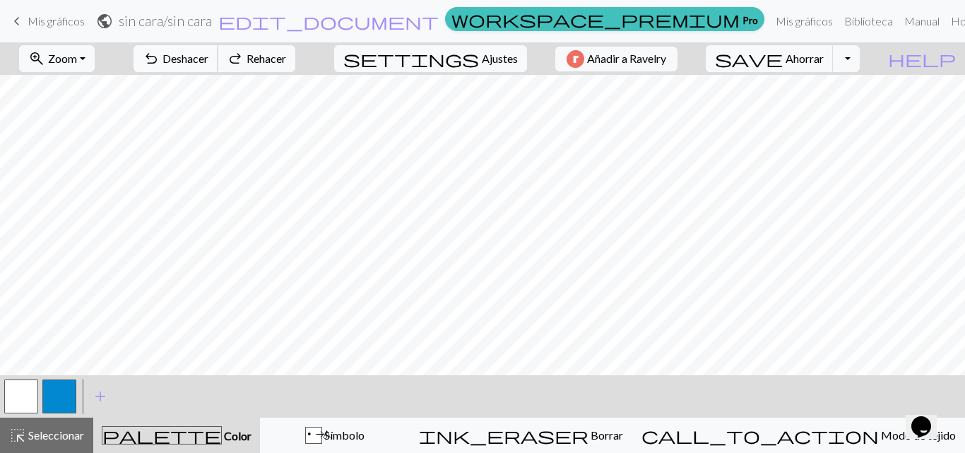
click at [208, 54] on font "Deshacer" at bounding box center [186, 58] width 46 height 13
click at [37, 15] on font "Mis gráficos" at bounding box center [56, 20] width 57 height 13
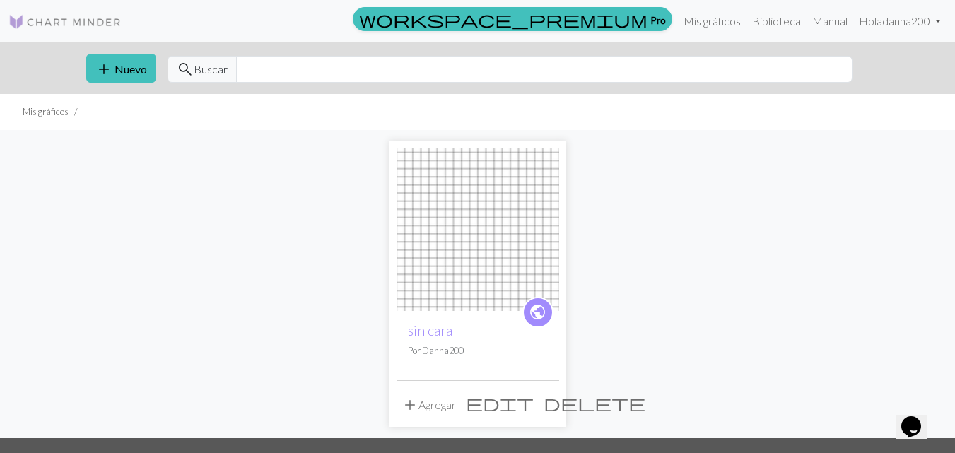
click at [543, 398] on span "delete" at bounding box center [594, 403] width 102 height 20
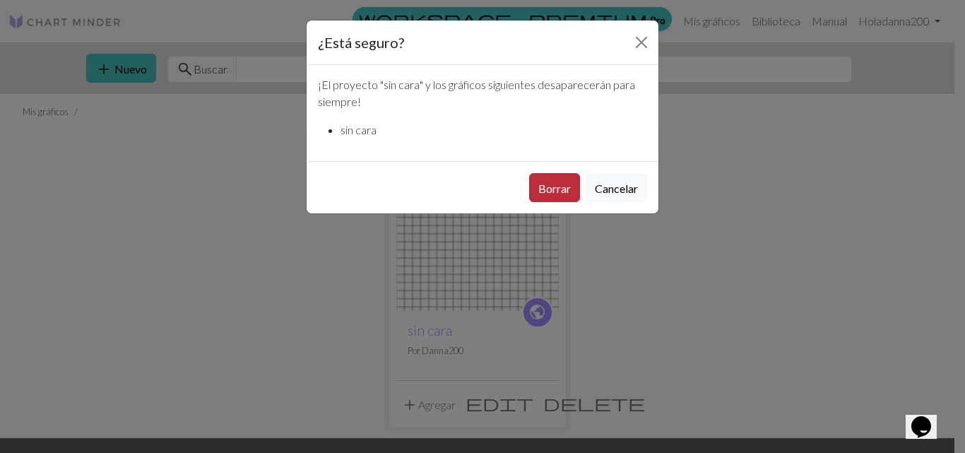
click at [554, 196] on button "Borrar" at bounding box center [554, 187] width 51 height 29
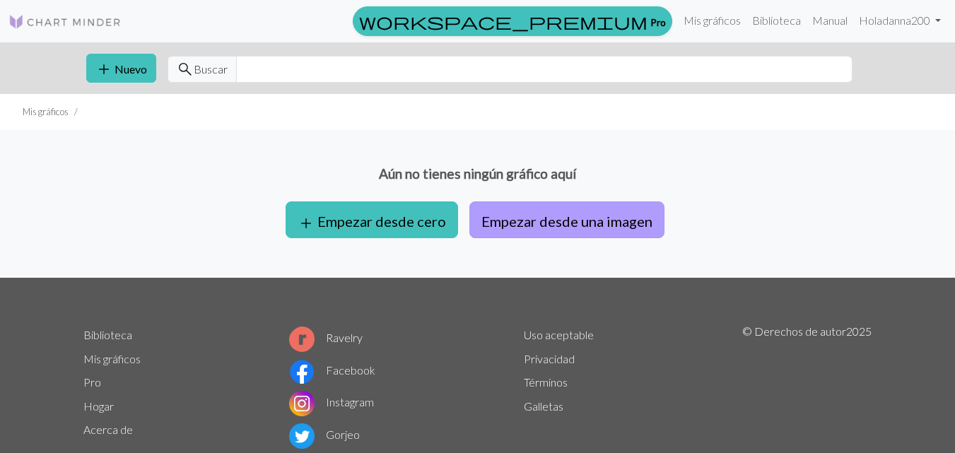
click at [525, 220] on font "Empezar desde una imagen" at bounding box center [566, 221] width 171 height 17
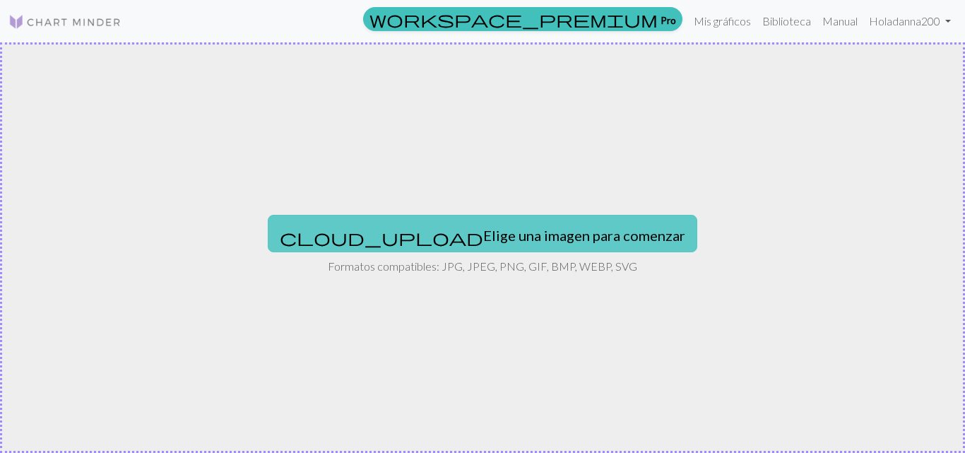
click at [491, 230] on font "Elige una imagen para comenzar" at bounding box center [584, 235] width 202 height 17
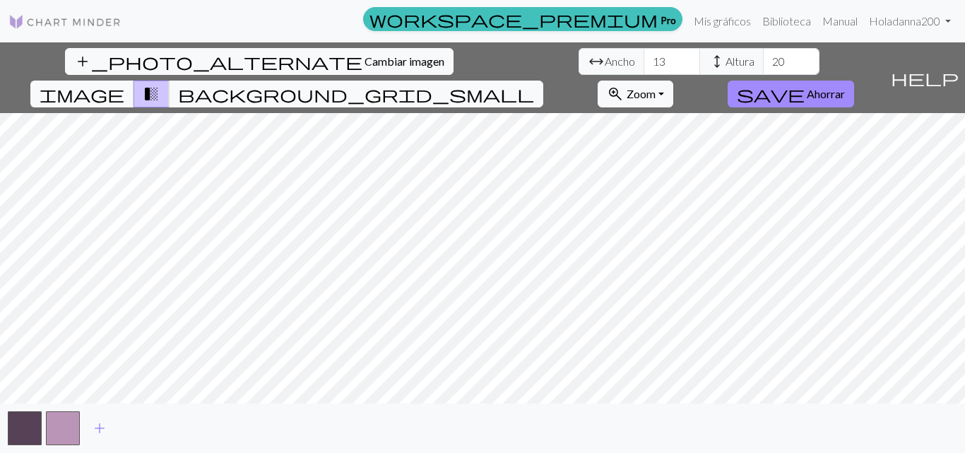
click at [588, 61] on span "arrow_range" at bounding box center [596, 62] width 17 height 20
drag, startPoint x: 300, startPoint y: 60, endPoint x: 280, endPoint y: 63, distance: 20.7
click at [644, 63] on input "13" at bounding box center [672, 61] width 57 height 27
type input "48"
drag, startPoint x: 348, startPoint y: 67, endPoint x: 403, endPoint y: 52, distance: 56.4
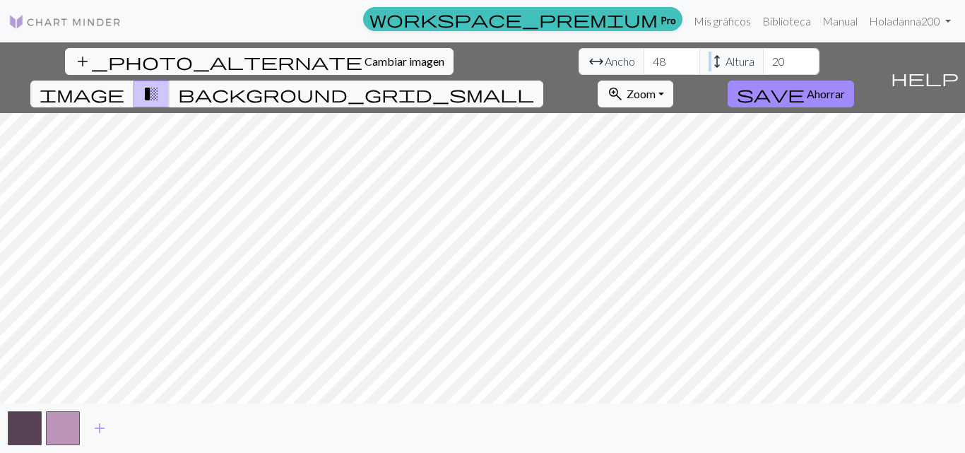
click at [579, 52] on div "arrow_range Ancho 48 height Altura 20" at bounding box center [699, 61] width 241 height 27
drag, startPoint x: 423, startPoint y: 61, endPoint x: 370, endPoint y: 66, distance: 53.9
click at [579, 66] on div "arrow_range Ancho 48 height Altura 20" at bounding box center [699, 61] width 241 height 27
type input "69"
click at [534, 84] on span "background_grid_small" at bounding box center [356, 94] width 356 height 20
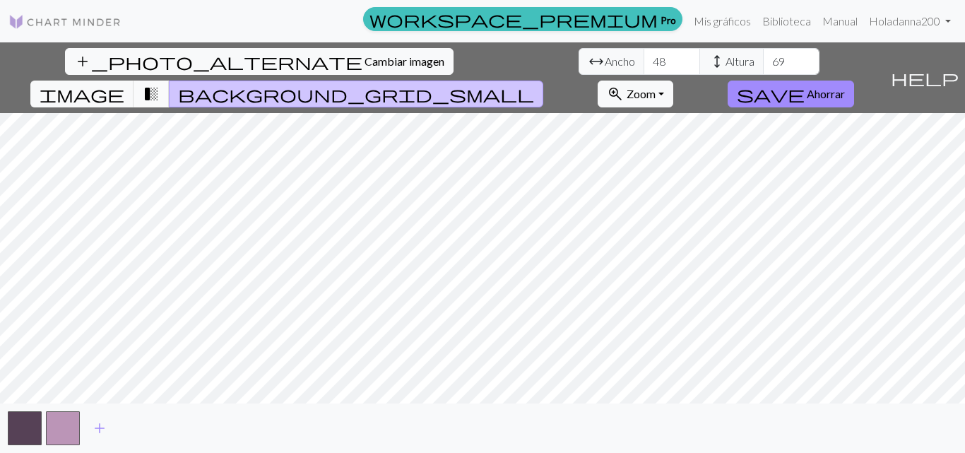
click at [160, 84] on span "transition_fade" at bounding box center [151, 94] width 17 height 20
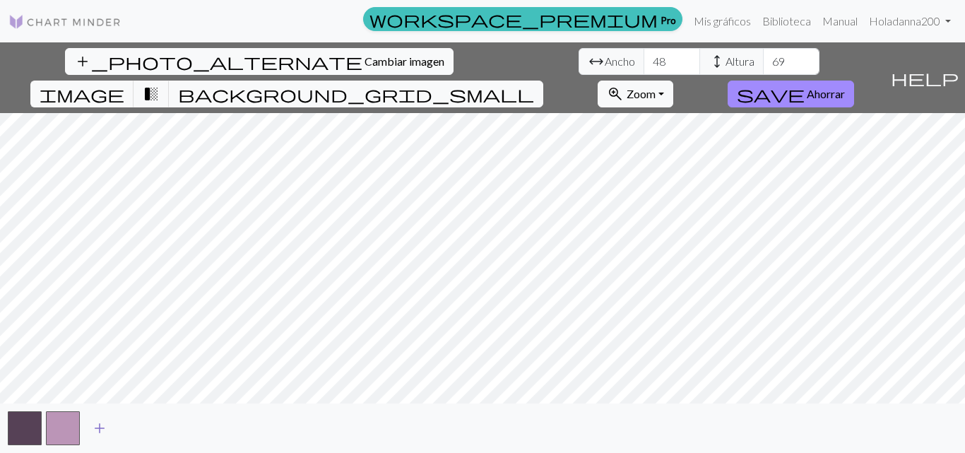
click at [89, 428] on button "add" at bounding box center [99, 428] width 35 height 27
click at [126, 423] on button "add" at bounding box center [137, 428] width 35 height 27
click at [173, 423] on span "add" at bounding box center [175, 428] width 17 height 20
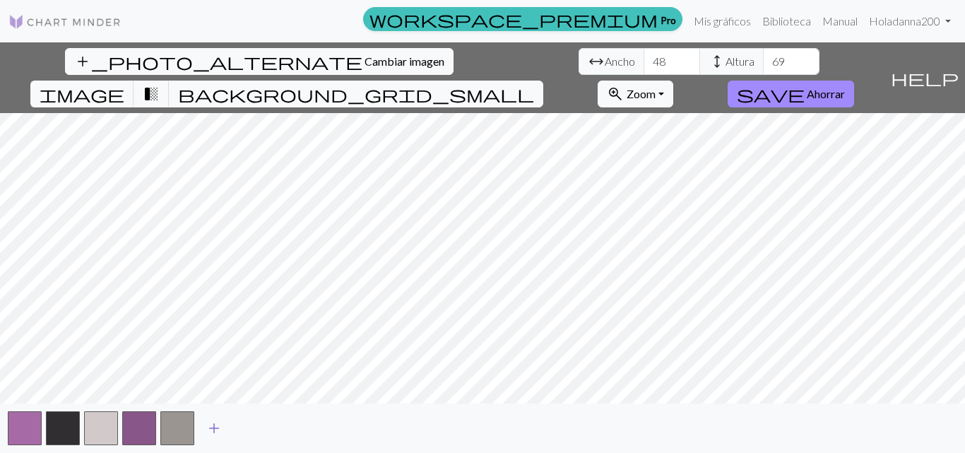
click at [206, 424] on span "add" at bounding box center [214, 428] width 17 height 20
click at [250, 428] on span "add" at bounding box center [252, 428] width 17 height 20
click at [289, 425] on span "add" at bounding box center [290, 428] width 17 height 20
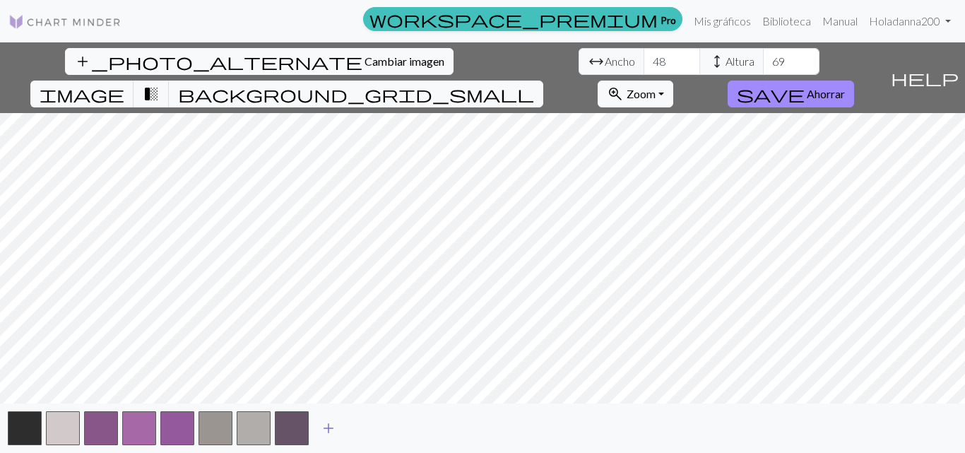
click at [317, 425] on button "add" at bounding box center [328, 428] width 35 height 27
click at [356, 427] on button "add" at bounding box center [366, 428] width 35 height 27
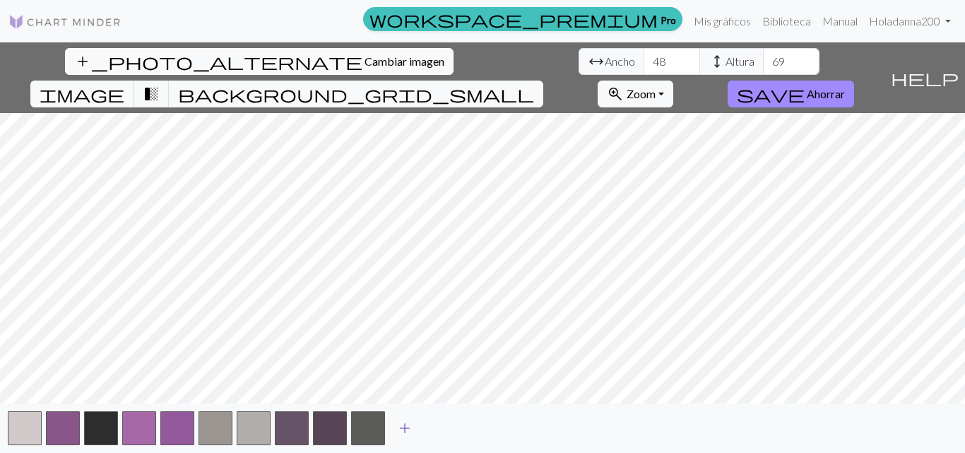
click at [399, 425] on span "add" at bounding box center [404, 428] width 17 height 20
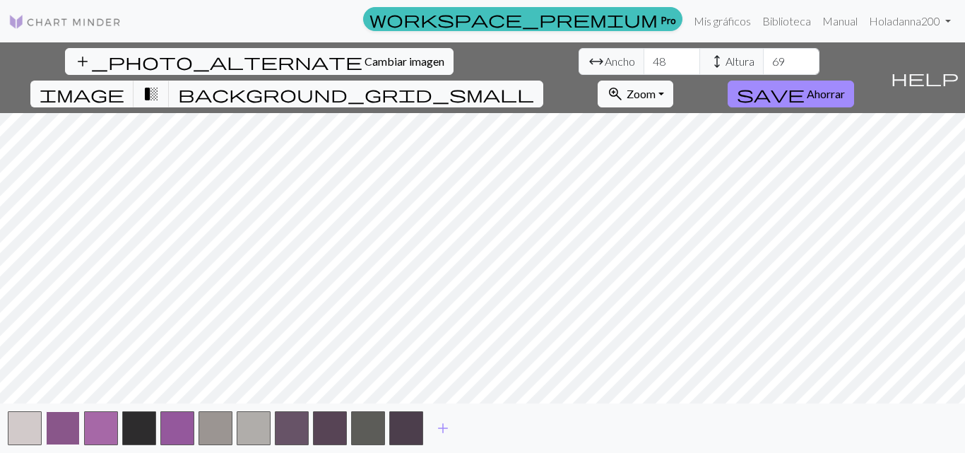
drag, startPoint x: 55, startPoint y: 425, endPoint x: 63, endPoint y: 432, distance: 10.5
click at [63, 432] on button "button" at bounding box center [63, 428] width 34 height 34
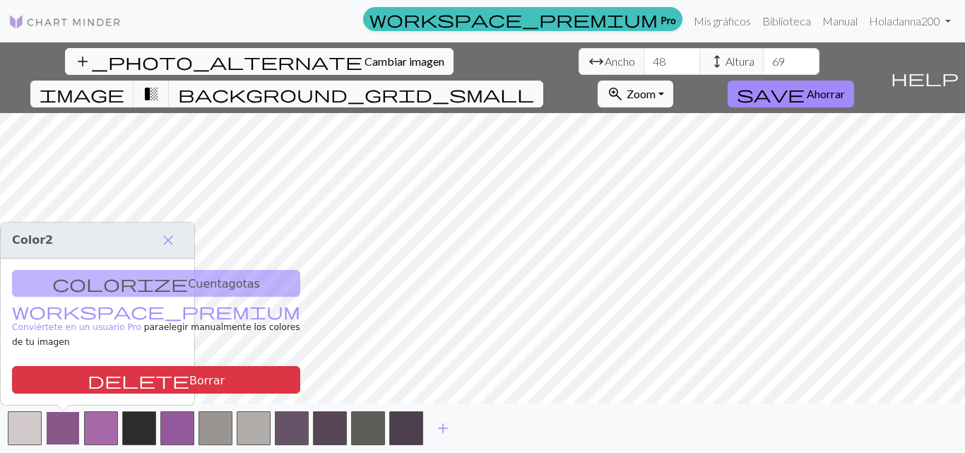
click at [63, 432] on button "button" at bounding box center [63, 428] width 34 height 34
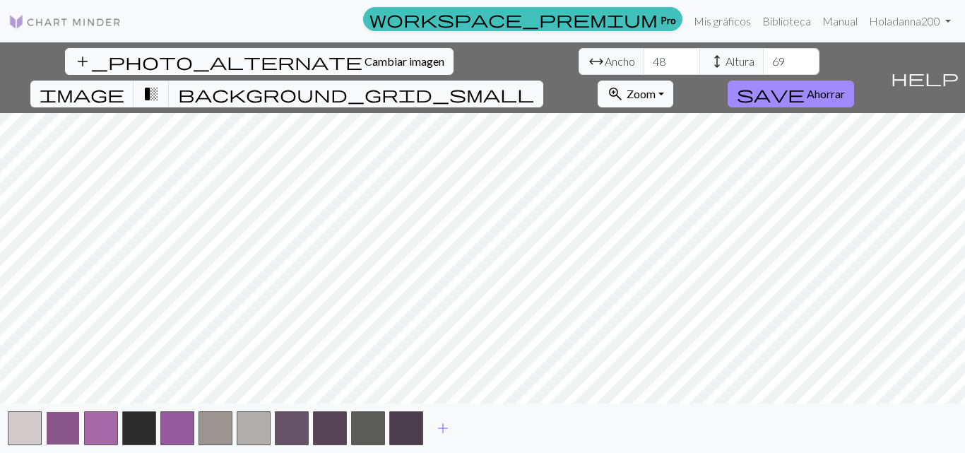
click at [63, 432] on button "button" at bounding box center [63, 428] width 34 height 34
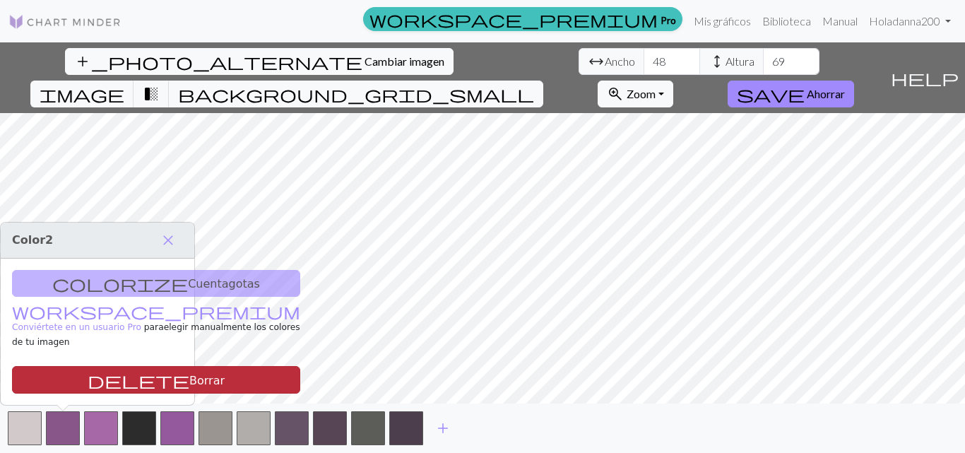
click at [88, 377] on span "delete" at bounding box center [139, 380] width 102 height 20
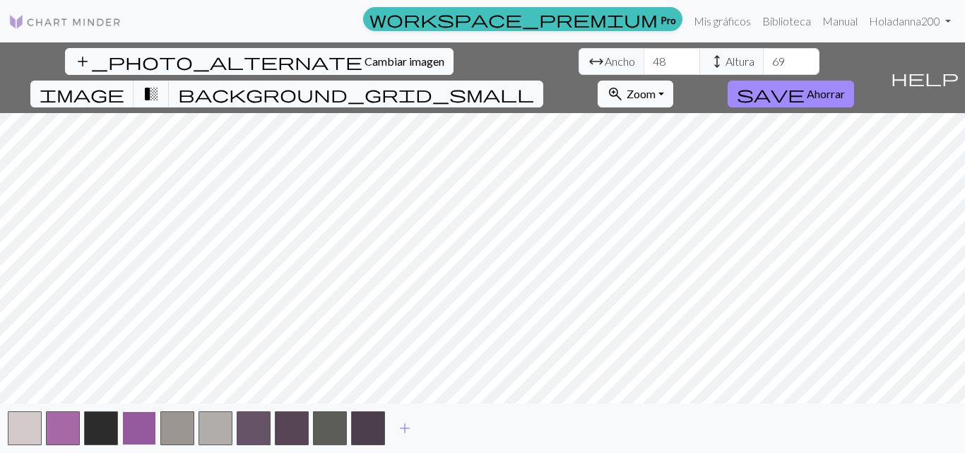
click at [129, 423] on button "button" at bounding box center [139, 428] width 34 height 34
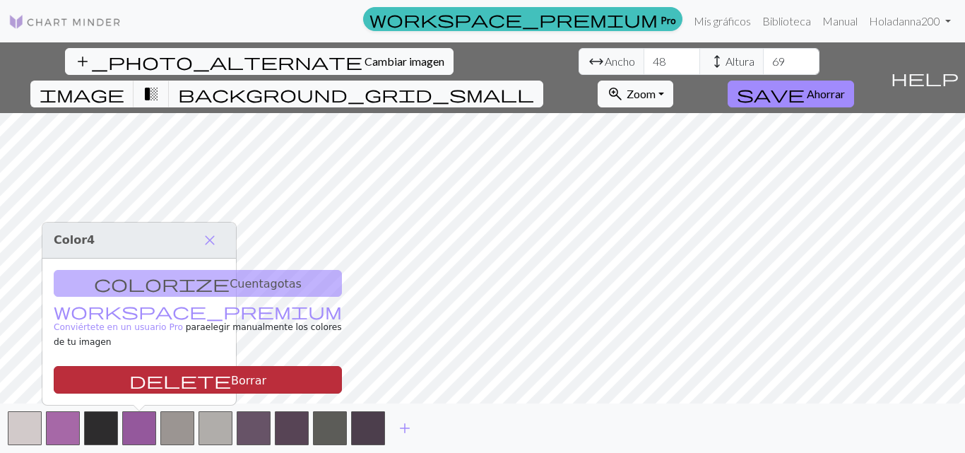
click at [231, 373] on font "Borrar" at bounding box center [248, 379] width 35 height 13
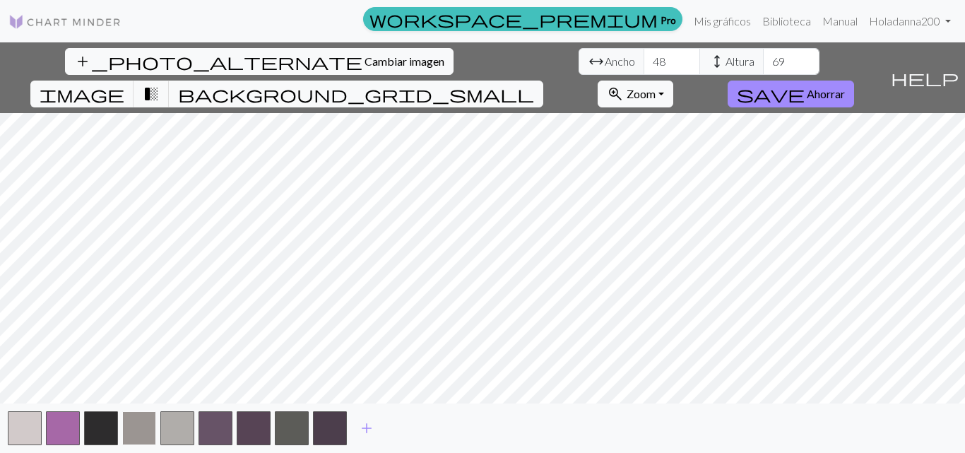
click at [148, 416] on button "button" at bounding box center [139, 428] width 34 height 34
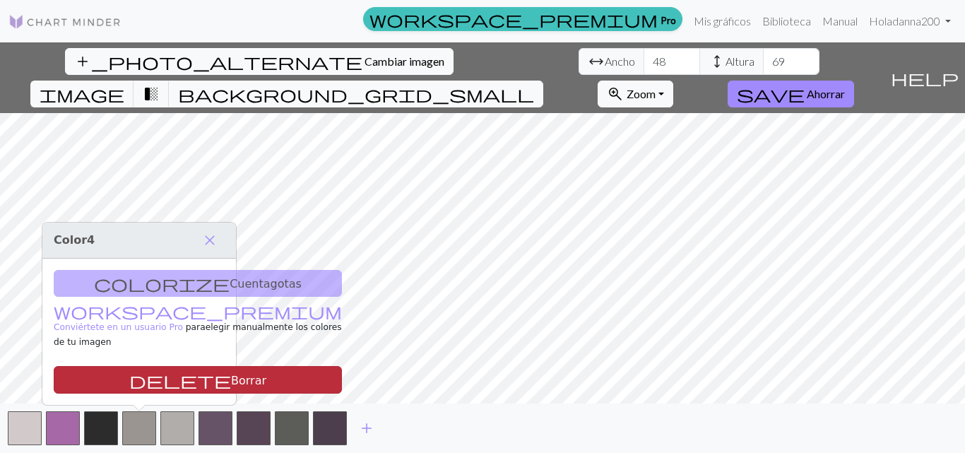
click at [231, 380] on font "Borrar" at bounding box center [248, 379] width 35 height 13
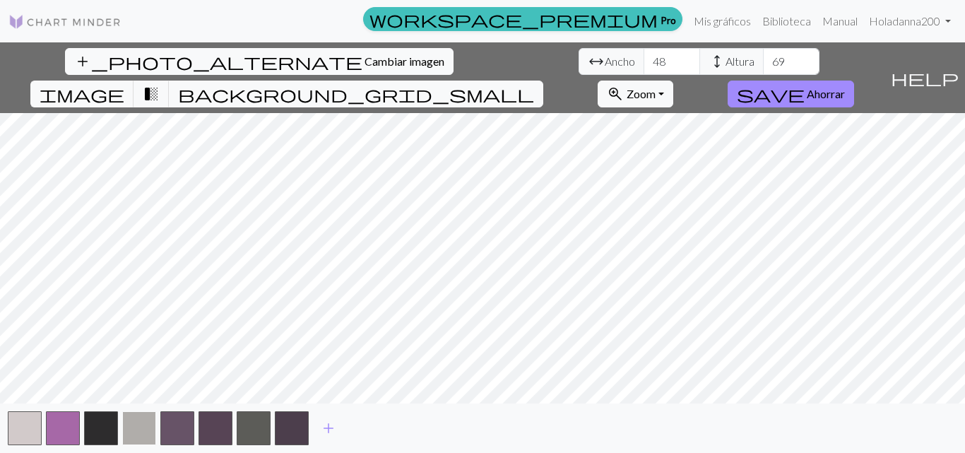
click at [146, 426] on button "button" at bounding box center [139, 428] width 34 height 34
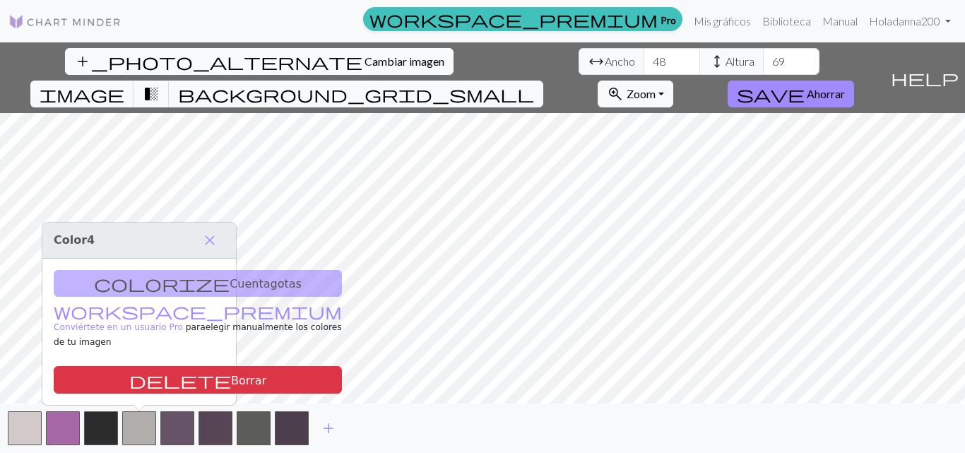
click at [231, 380] on font "Borrar" at bounding box center [248, 379] width 35 height 13
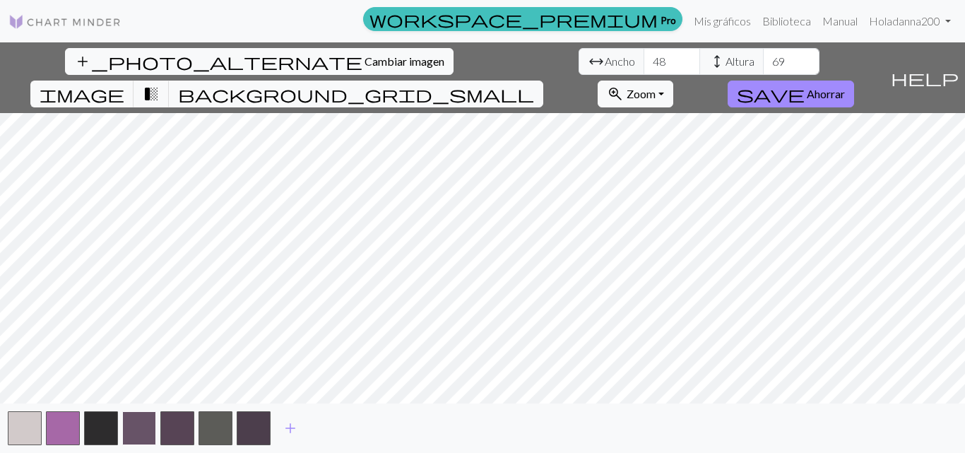
click at [145, 425] on button "button" at bounding box center [139, 428] width 34 height 34
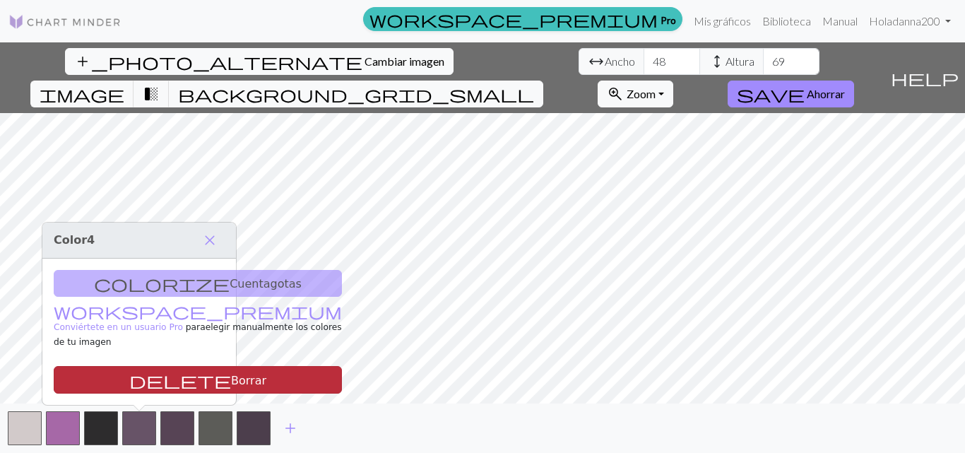
click at [231, 378] on font "Borrar" at bounding box center [248, 379] width 35 height 13
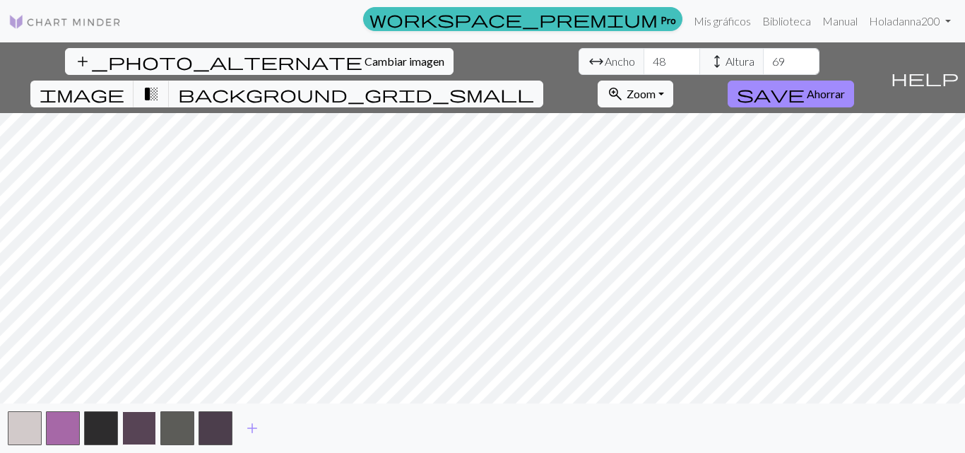
click at [145, 421] on button "button" at bounding box center [139, 428] width 34 height 34
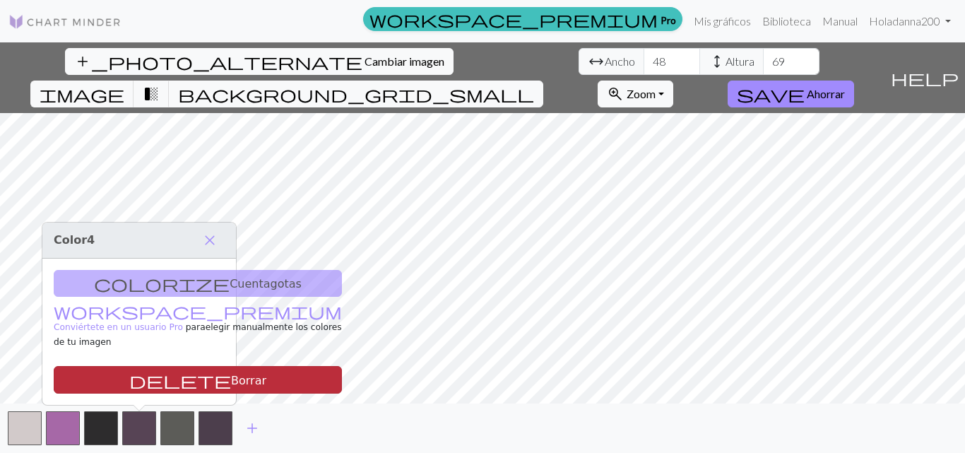
click at [231, 377] on font "Borrar" at bounding box center [248, 379] width 35 height 13
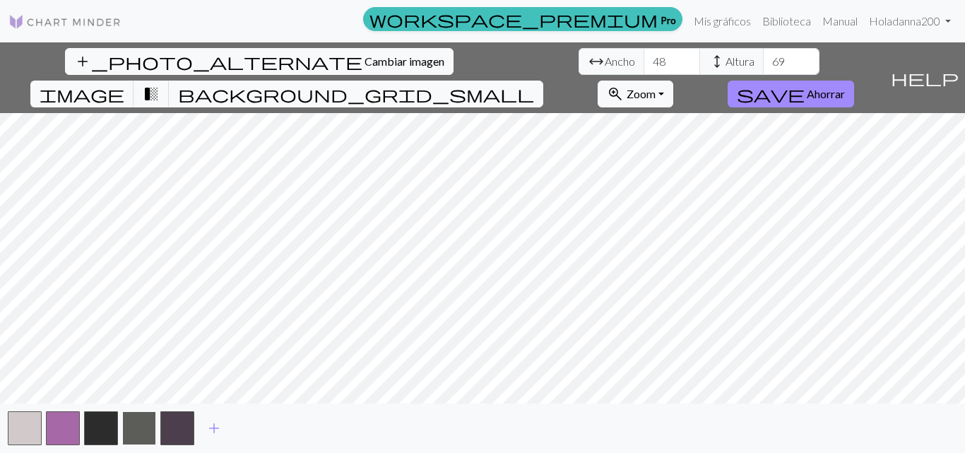
click at [145, 428] on button "button" at bounding box center [139, 428] width 34 height 34
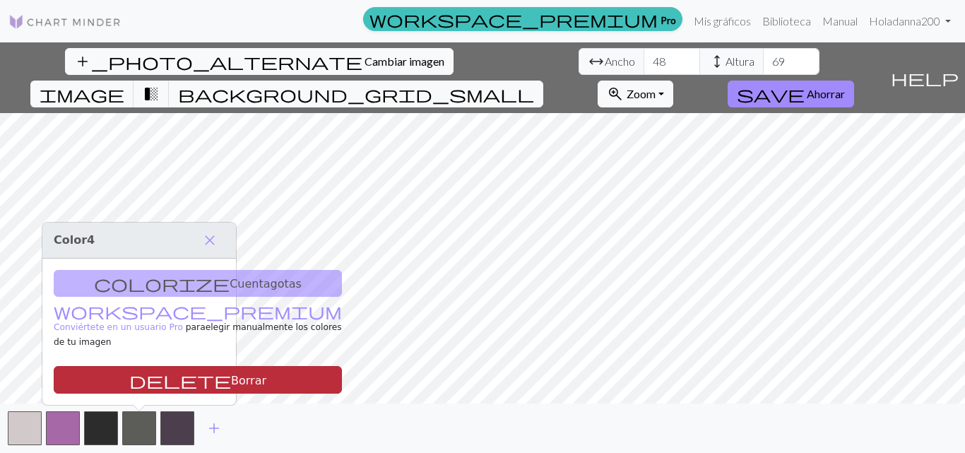
click at [231, 384] on font "Borrar" at bounding box center [248, 379] width 35 height 13
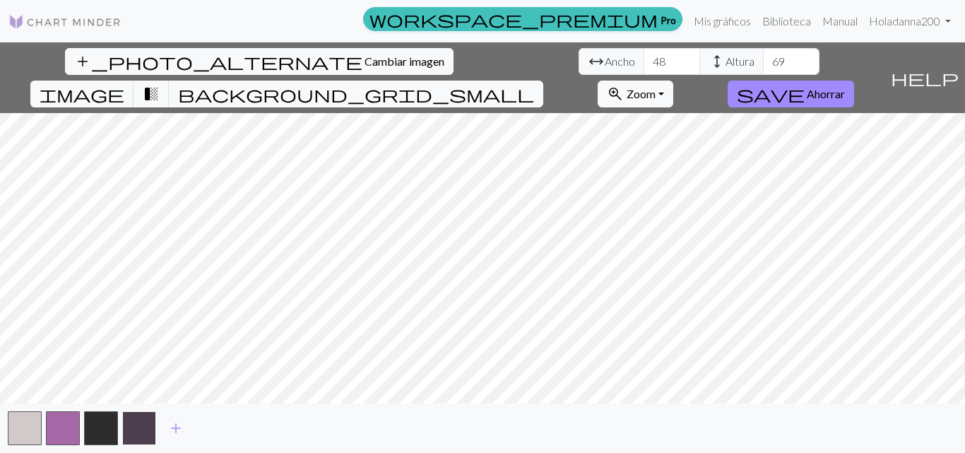
click at [142, 434] on button "button" at bounding box center [139, 428] width 34 height 34
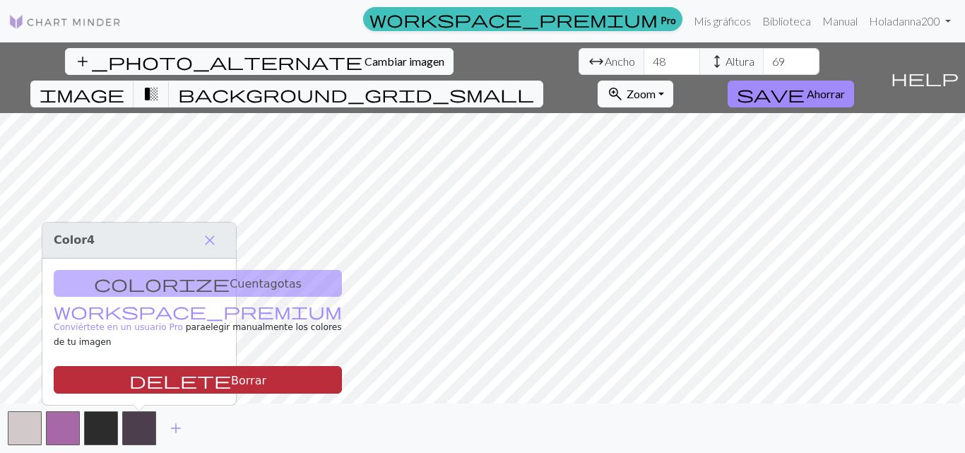
click at [231, 381] on font "Borrar" at bounding box center [248, 379] width 35 height 13
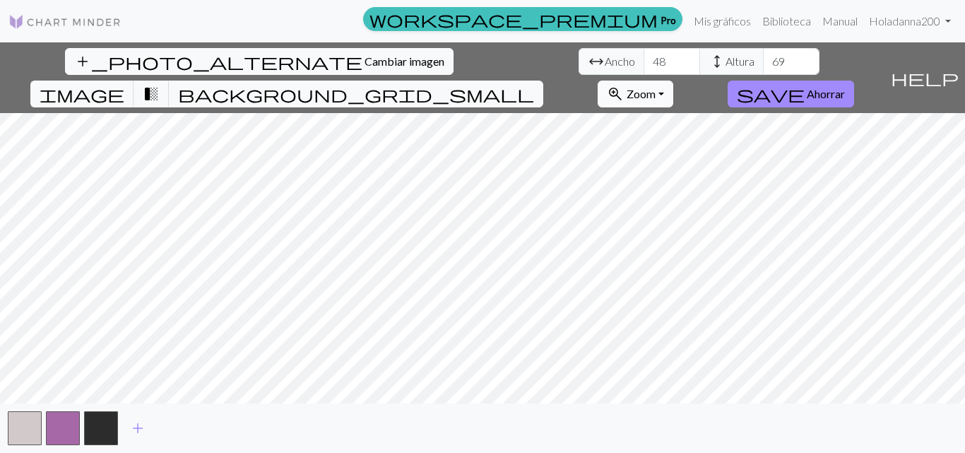
click at [673, 81] on button "zoom_in Zoom Zoom" at bounding box center [636, 94] width 76 height 27
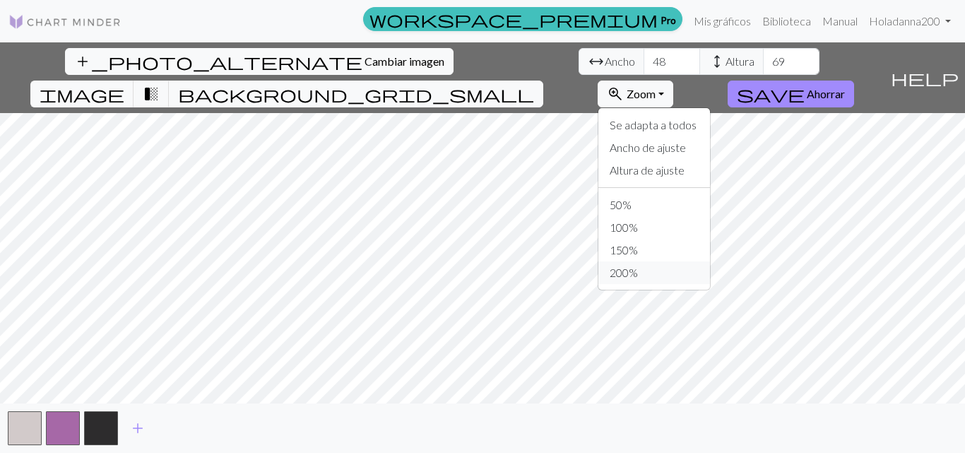
click at [638, 266] on font "200%" at bounding box center [624, 272] width 28 height 13
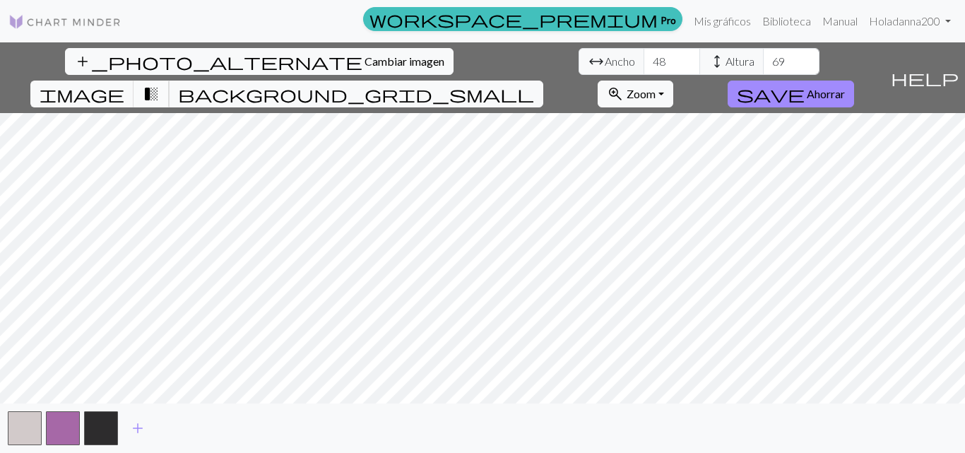
click at [160, 84] on span "transition_fade" at bounding box center [151, 94] width 17 height 20
click at [134, 81] on button "image" at bounding box center [82, 94] width 104 height 27
click at [543, 81] on button "background_grid_small" at bounding box center [356, 94] width 375 height 27
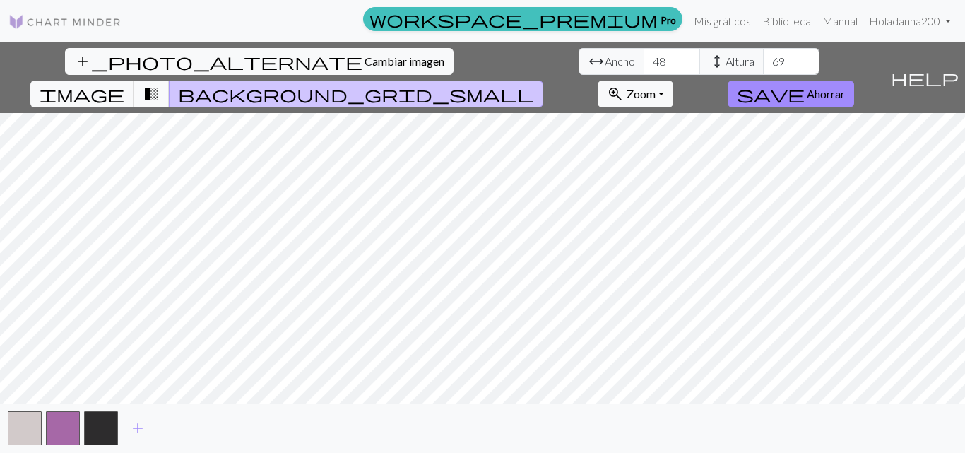
click at [160, 84] on span "transition_fade" at bounding box center [151, 94] width 17 height 20
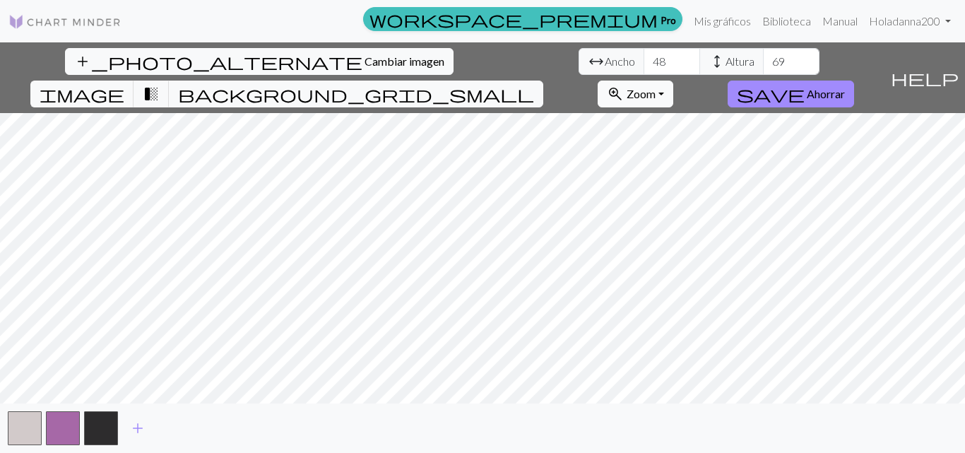
click at [656, 87] on font "Zoom" at bounding box center [641, 93] width 29 height 13
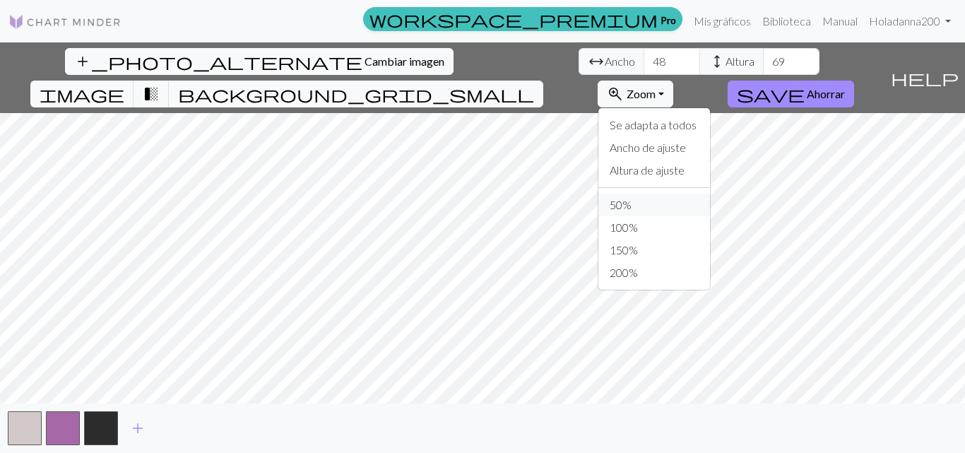
click at [632, 198] on font "50%" at bounding box center [621, 204] width 22 height 13
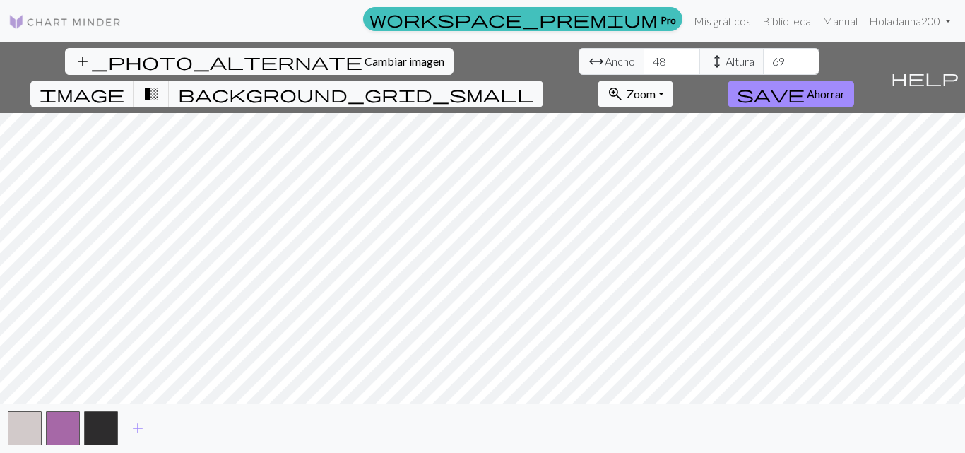
click at [624, 84] on span "zoom_in" at bounding box center [615, 94] width 17 height 20
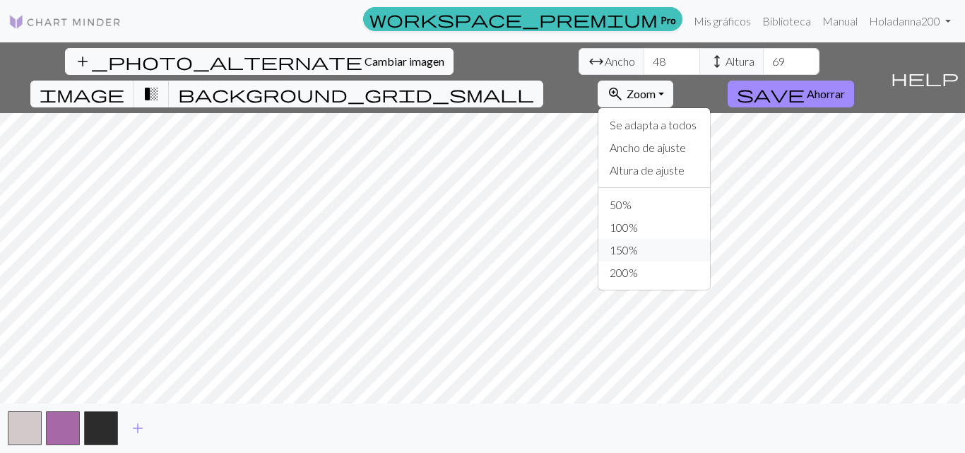
click at [638, 243] on font "150%" at bounding box center [624, 249] width 28 height 13
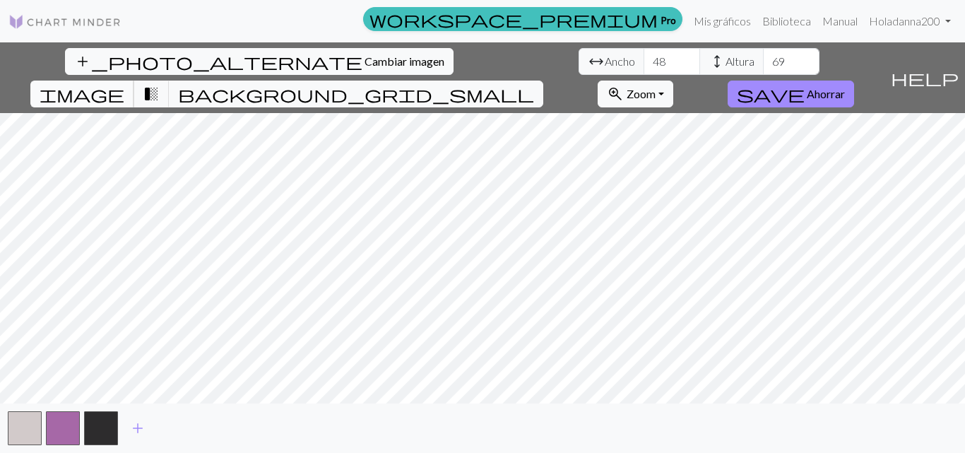
click at [124, 84] on span "image" at bounding box center [82, 94] width 85 height 20
click at [160, 84] on span "transition_fade" at bounding box center [151, 94] width 17 height 20
click at [543, 81] on button "background_grid_small" at bounding box center [356, 94] width 375 height 27
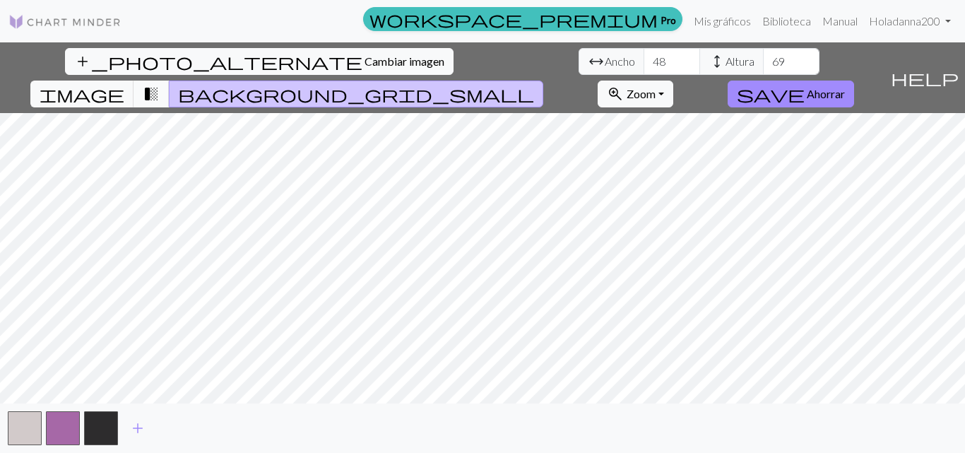
click at [160, 84] on span "transition_fade" at bounding box center [151, 94] width 17 height 20
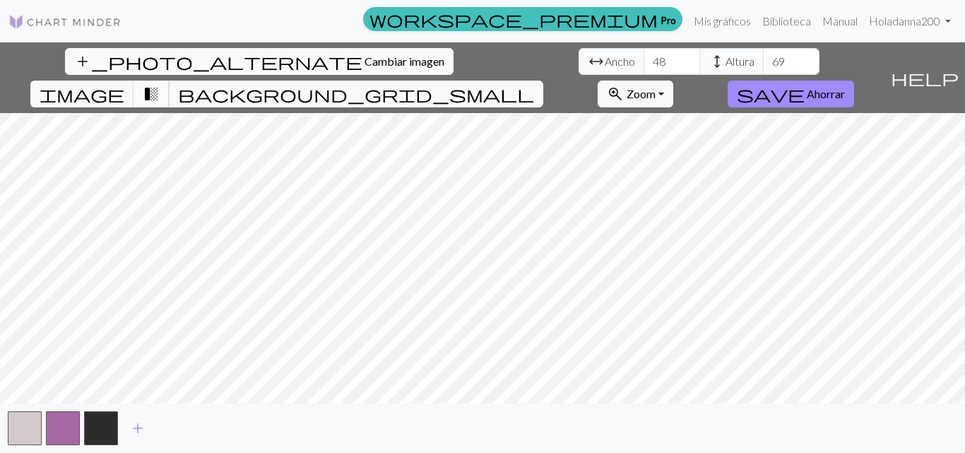
click at [160, 84] on span "transition_fade" at bounding box center [151, 94] width 17 height 20
click at [534, 84] on span "background_grid_small" at bounding box center [356, 94] width 356 height 20
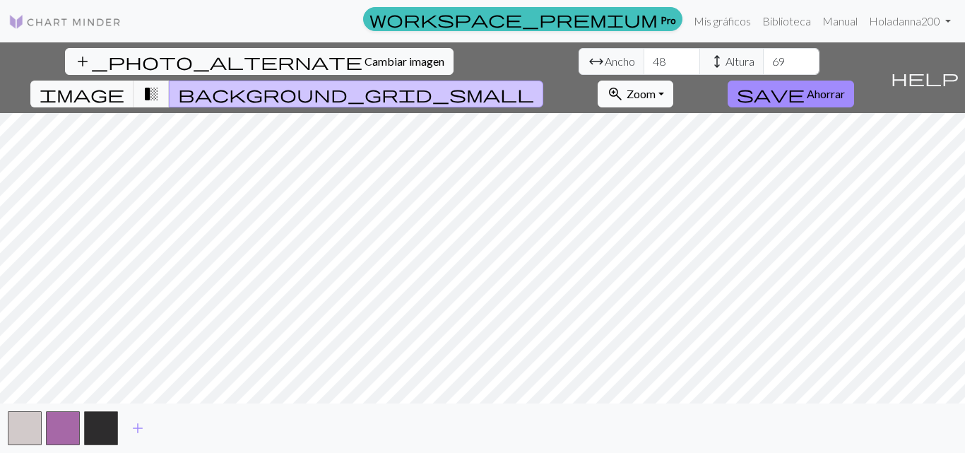
drag, startPoint x: 761, startPoint y: 42, endPoint x: 746, endPoint y: 52, distance: 17.8
click at [757, 45] on div "workspace_premium Pro Mis gráficos Biblioteca Manual Hola danna200 Configuracio…" at bounding box center [482, 226] width 965 height 453
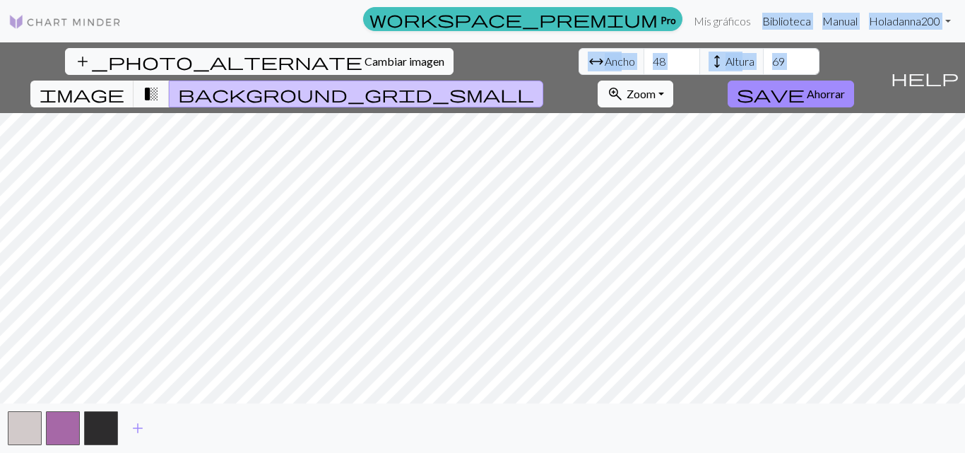
click at [673, 81] on button "zoom_in Zoom Zoom" at bounding box center [636, 94] width 76 height 27
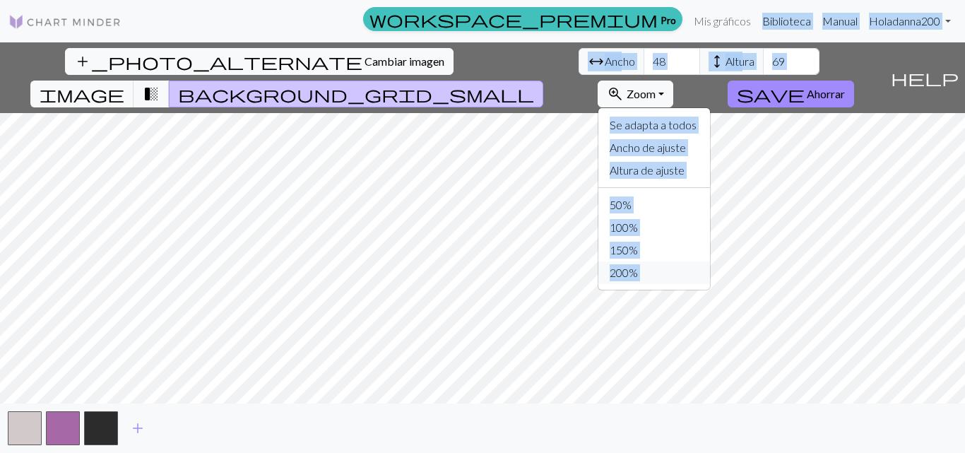
click at [638, 266] on font "200%" at bounding box center [624, 272] width 28 height 13
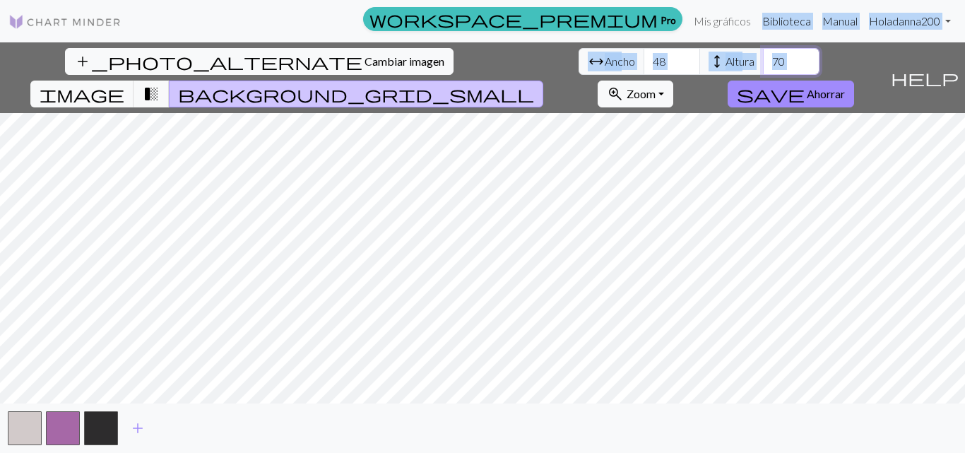
click at [763, 56] on input "70" at bounding box center [791, 61] width 57 height 27
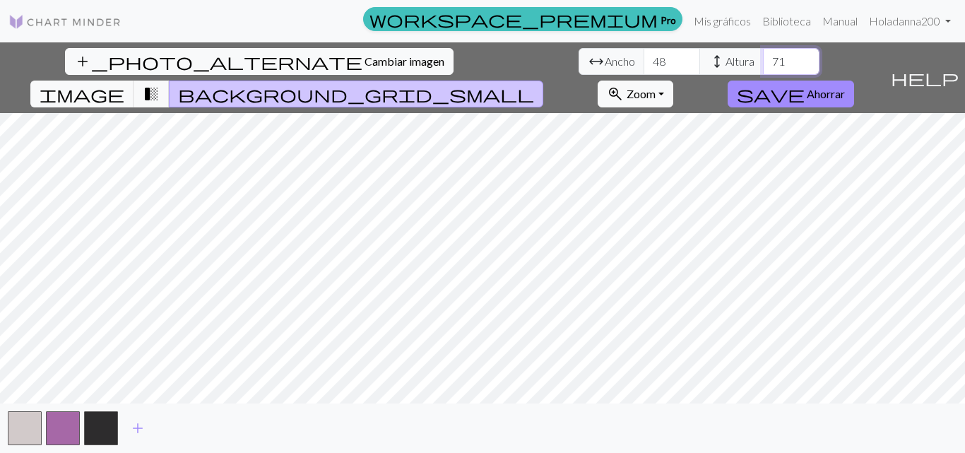
click at [763, 59] on input "71" at bounding box center [791, 61] width 57 height 27
click at [763, 59] on input "73" at bounding box center [791, 61] width 57 height 27
click at [763, 59] on input "74" at bounding box center [791, 61] width 57 height 27
click at [763, 66] on input "73" at bounding box center [791, 61] width 57 height 27
click at [763, 66] on input "72" at bounding box center [791, 61] width 57 height 27
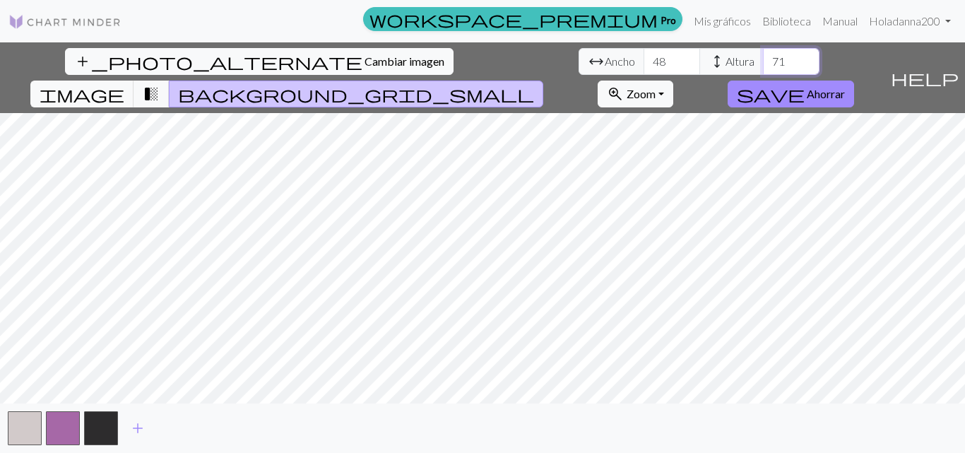
click at [763, 66] on input "71" at bounding box center [791, 61] width 57 height 27
click at [763, 66] on input "70" at bounding box center [791, 61] width 57 height 27
type input "69"
click at [763, 66] on input "69" at bounding box center [791, 61] width 57 height 27
click at [95, 431] on button "button" at bounding box center [101, 428] width 34 height 34
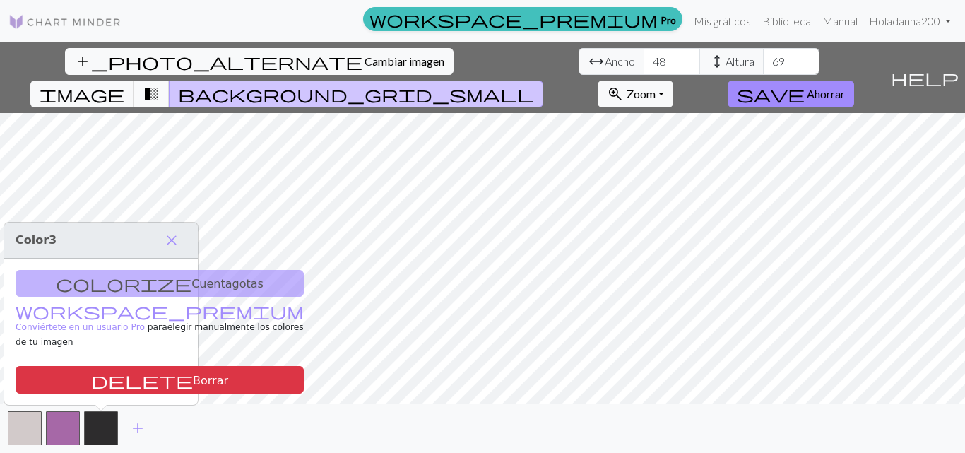
click at [170, 81] on button "transition_fade" at bounding box center [152, 94] width 36 height 27
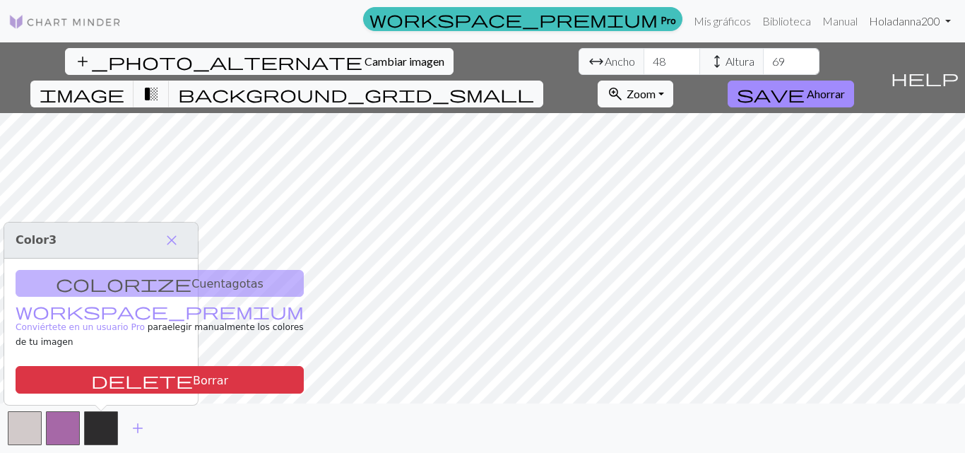
click at [914, 19] on font "danna200" at bounding box center [917, 20] width 48 height 13
click at [187, 249] on h3 "Color 3 close" at bounding box center [101, 241] width 194 height 36
click at [170, 250] on span "close" at bounding box center [171, 240] width 17 height 20
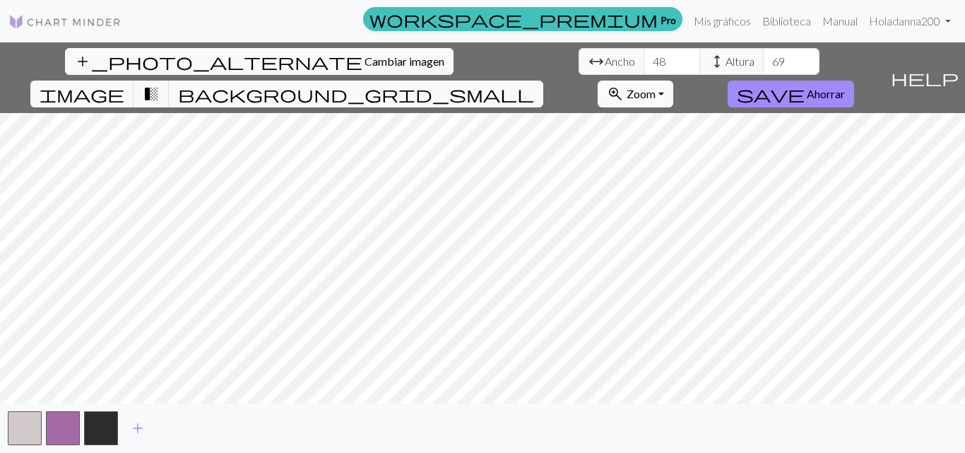
click at [656, 87] on font "Zoom" at bounding box center [641, 93] width 29 height 13
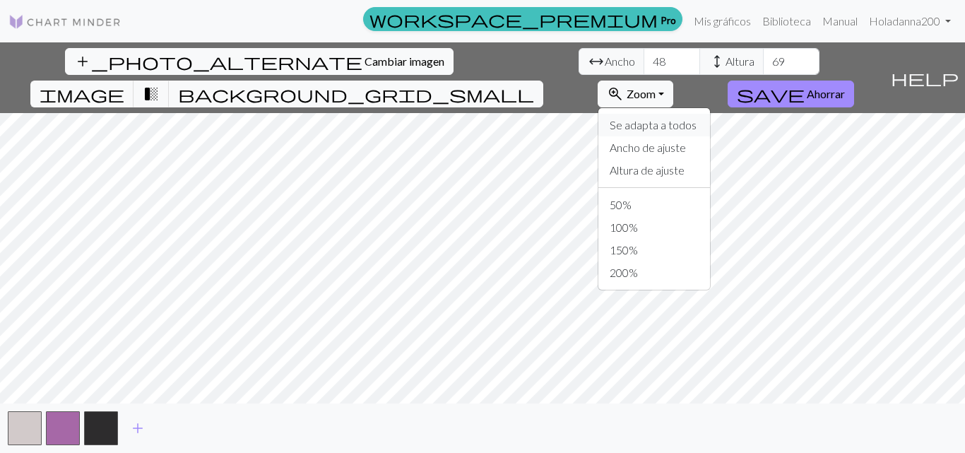
click at [697, 118] on font "Se adapta a todos" at bounding box center [653, 124] width 87 height 13
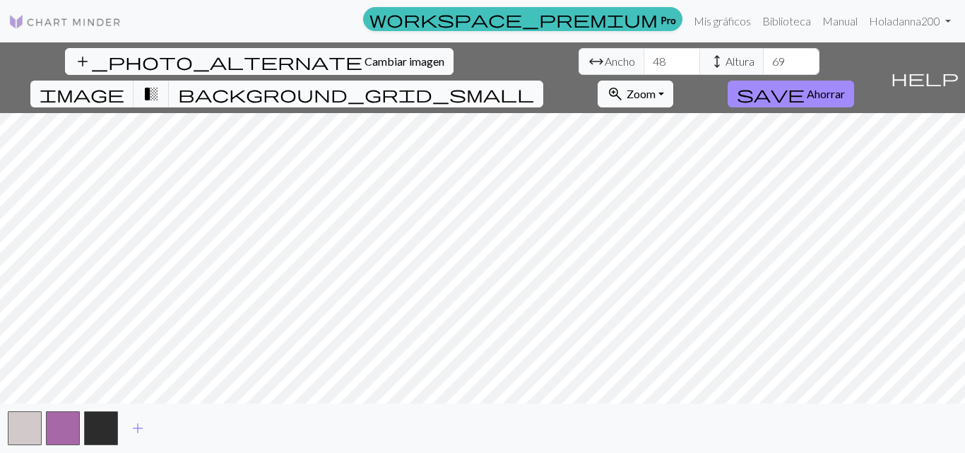
click at [534, 84] on span "background_grid_small" at bounding box center [356, 94] width 356 height 20
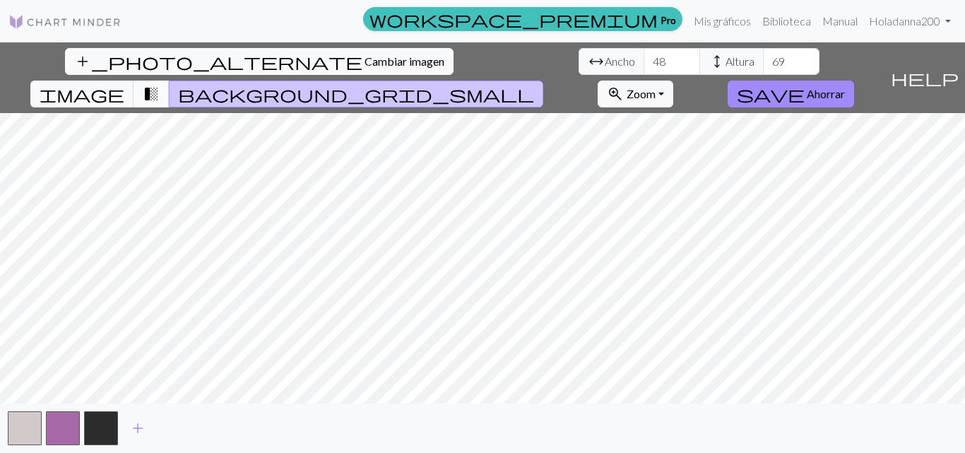
click at [160, 84] on span "transition_fade" at bounding box center [151, 94] width 17 height 20
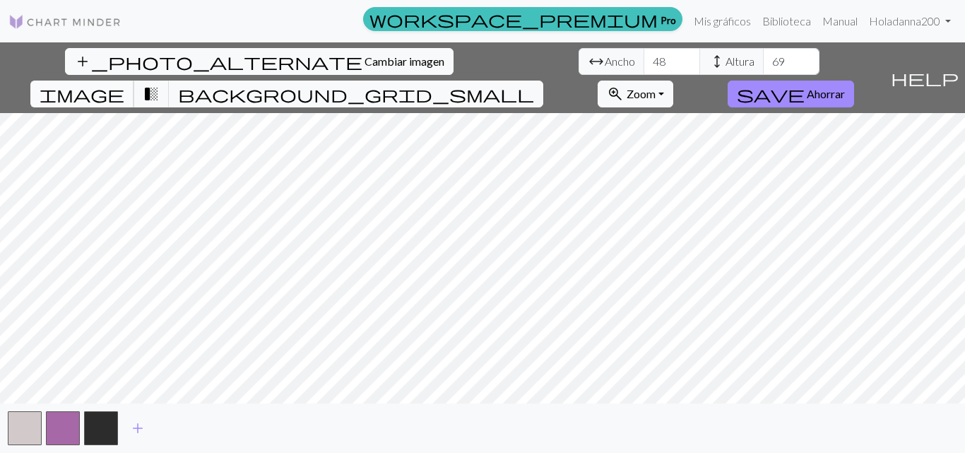
click at [134, 81] on button "image" at bounding box center [82, 94] width 104 height 27
click at [942, 68] on span "help" at bounding box center [925, 78] width 68 height 20
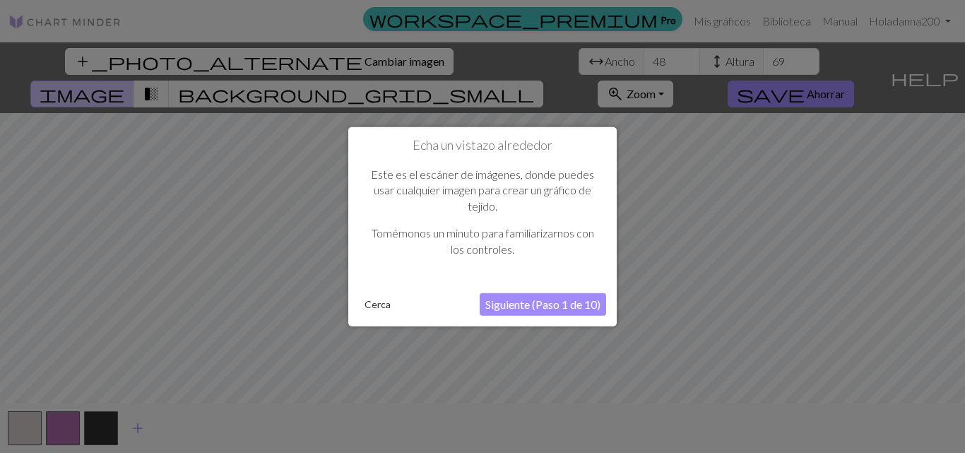
click at [538, 312] on button "Siguiente (Paso 1 de 10)" at bounding box center [543, 304] width 126 height 23
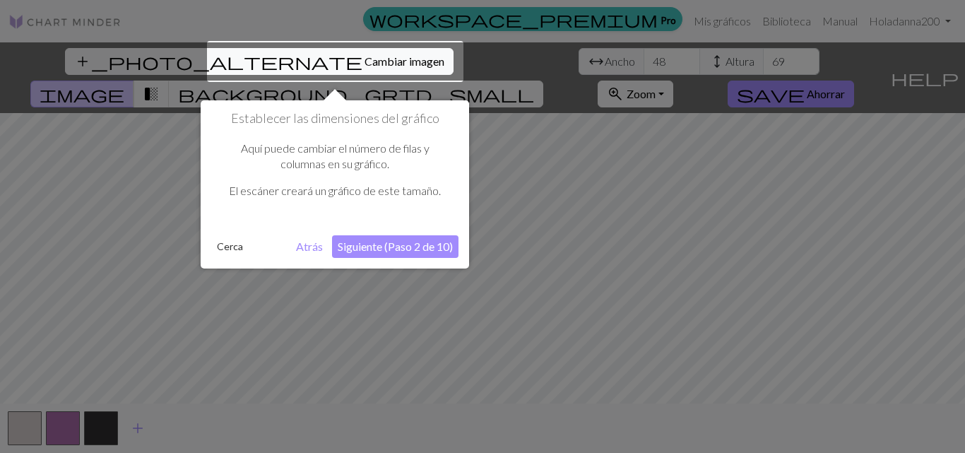
click at [404, 248] on font "Siguiente (Paso 2 de 10)" at bounding box center [395, 246] width 115 height 13
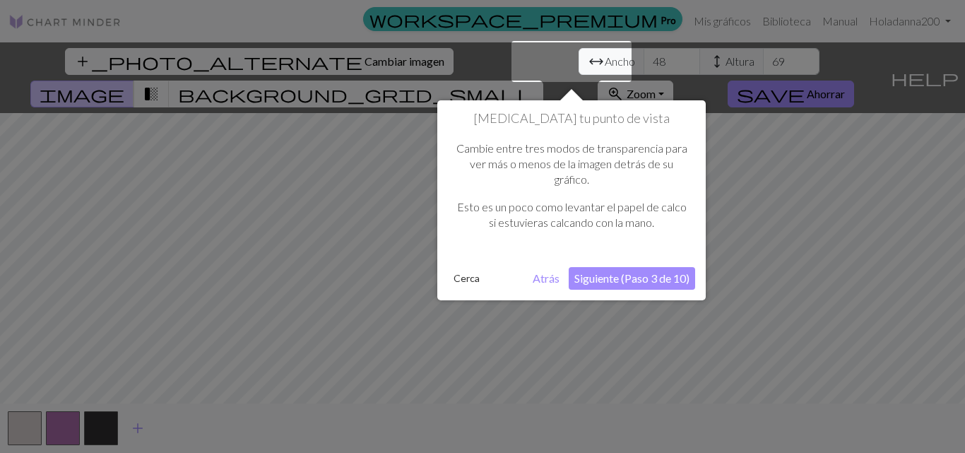
click at [633, 284] on font "Siguiente (Paso 3 de 10)" at bounding box center [632, 277] width 115 height 13
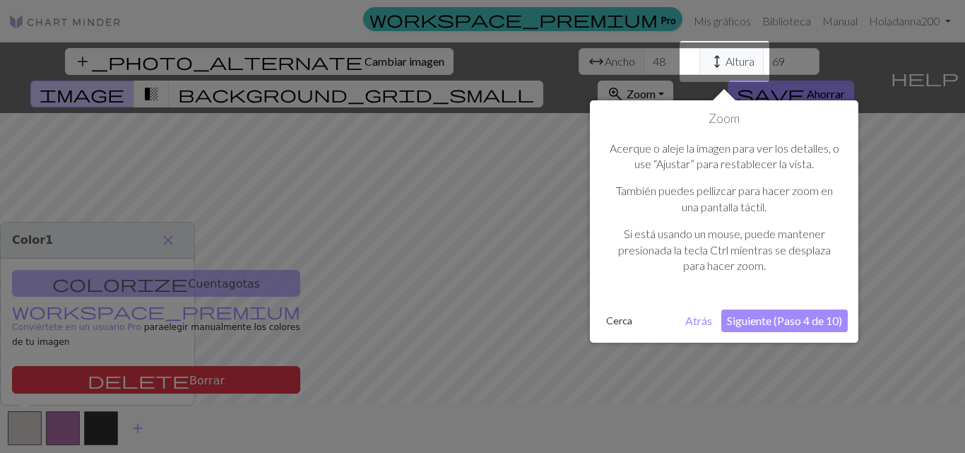
click at [753, 324] on font "Siguiente (Paso 4 de 10)" at bounding box center [784, 320] width 115 height 13
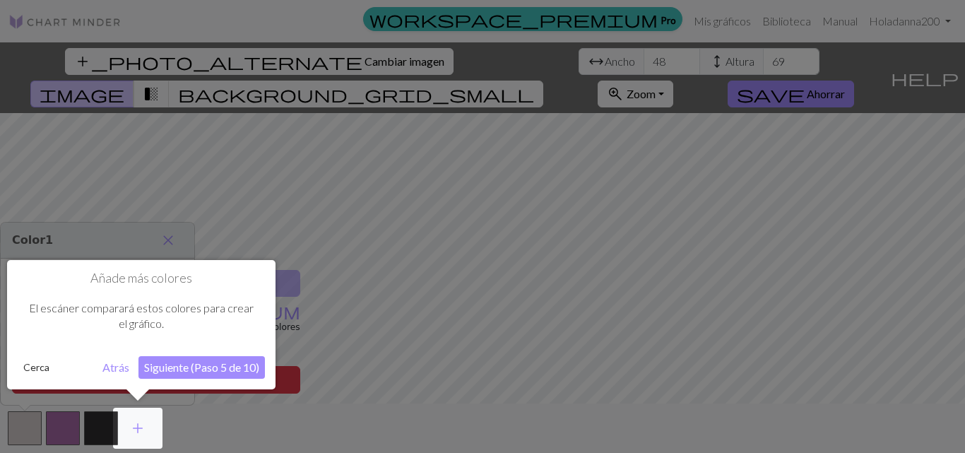
click at [227, 370] on font "Siguiente (Paso 5 de 10)" at bounding box center [201, 366] width 115 height 13
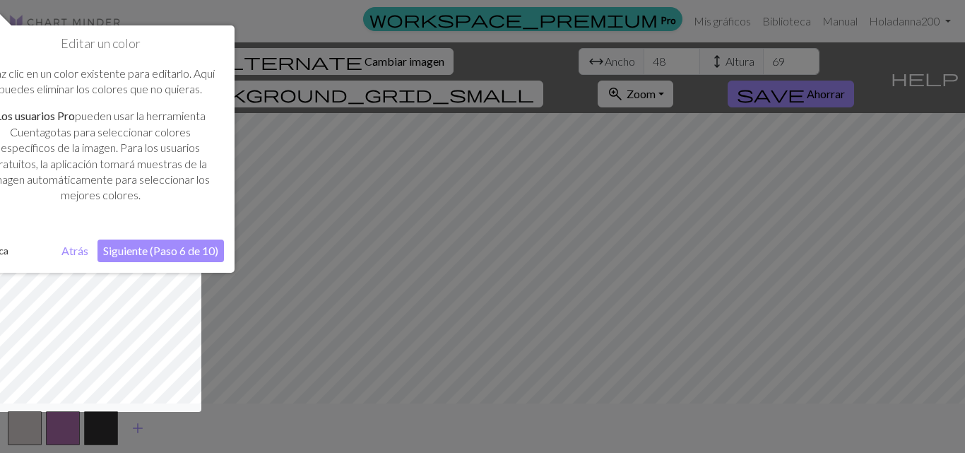
click at [141, 245] on font "Siguiente (Paso 6 de 10)" at bounding box center [160, 250] width 115 height 13
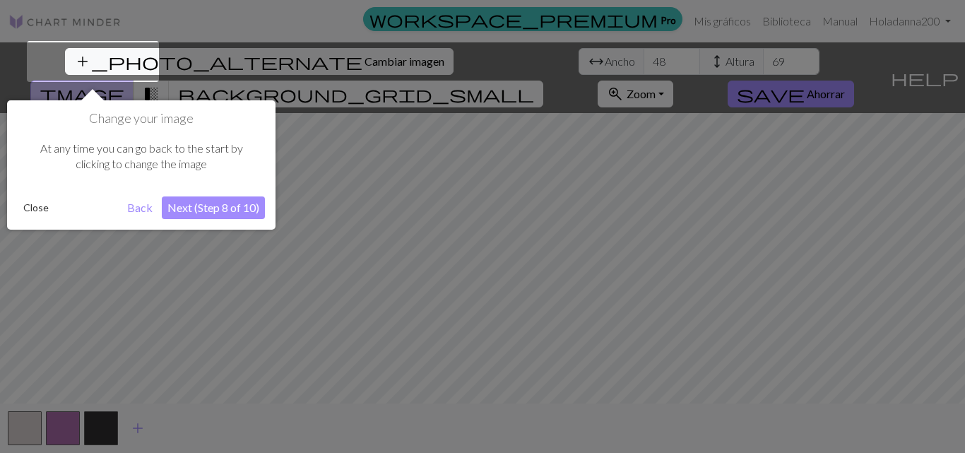
click at [141, 245] on div at bounding box center [482, 226] width 965 height 453
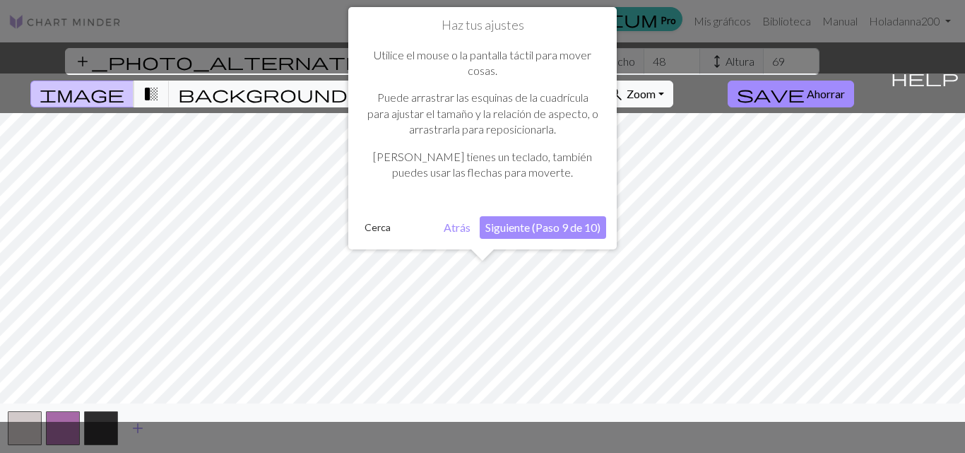
click at [523, 220] on button "Siguiente (Paso 9 de 10)" at bounding box center [543, 227] width 126 height 23
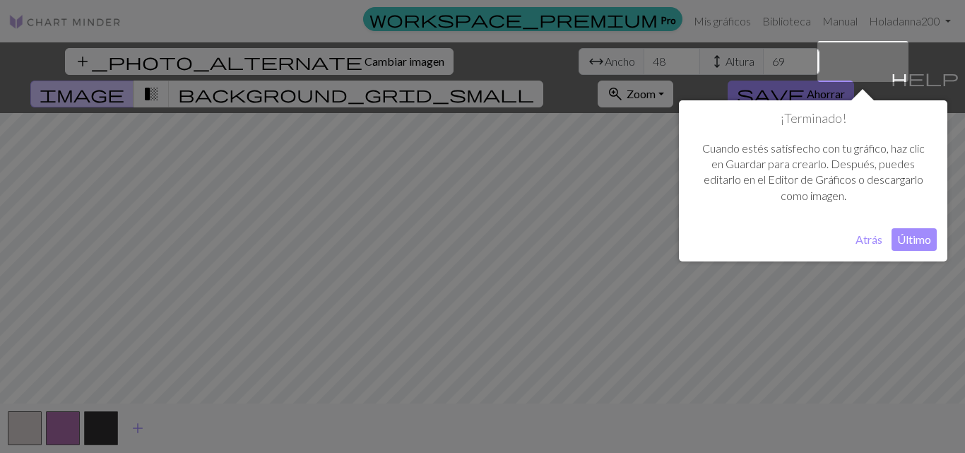
click at [924, 242] on font "Último" at bounding box center [914, 239] width 34 height 13
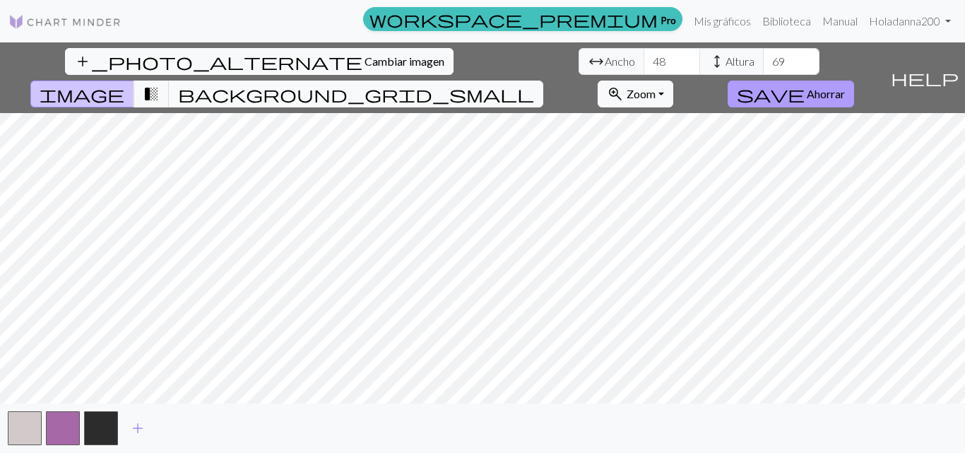
click at [845, 87] on font "Ahorrar" at bounding box center [826, 93] width 38 height 13
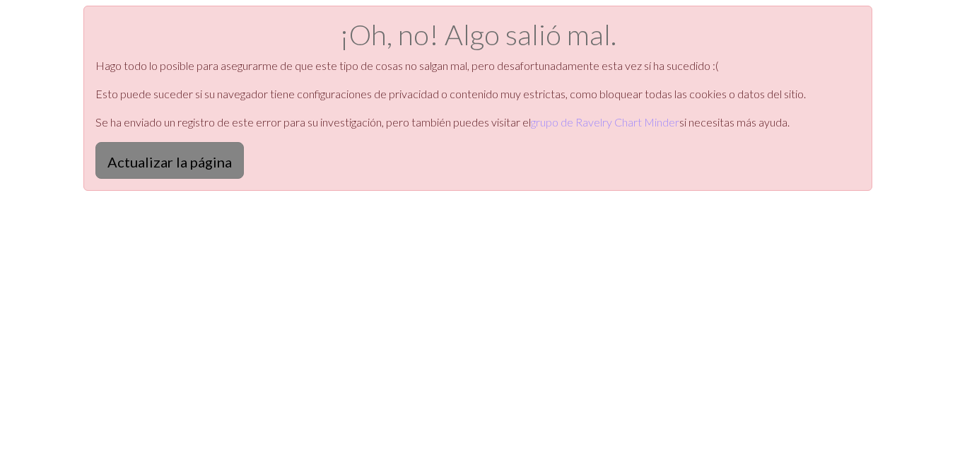
click at [165, 146] on button "Actualizar la página" at bounding box center [169, 160] width 148 height 37
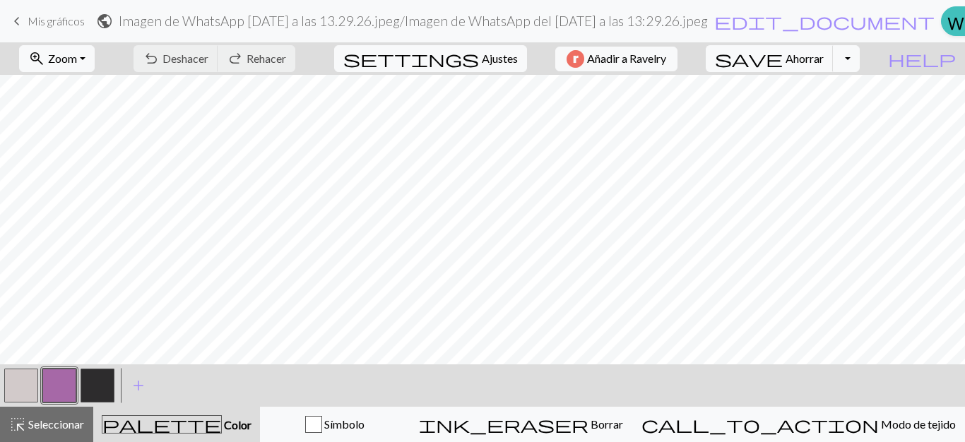
scroll to position [407, 0]
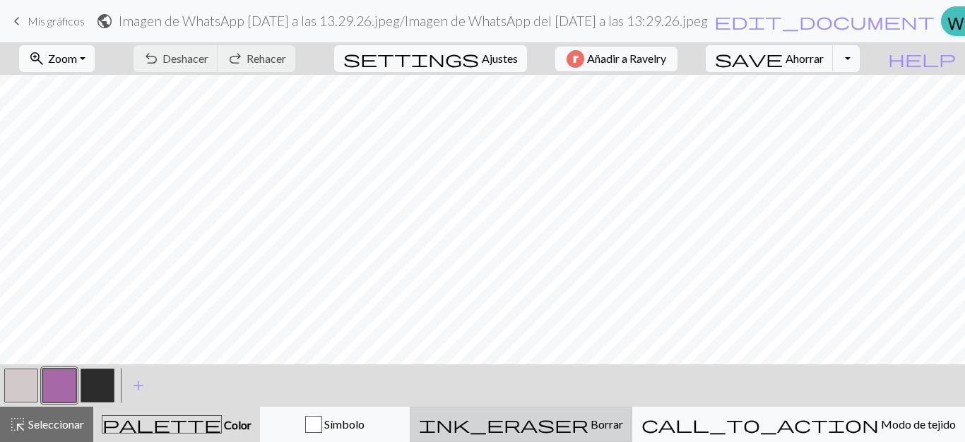
click at [600, 416] on div "ink_eraser Borrar Borrar" at bounding box center [521, 424] width 204 height 17
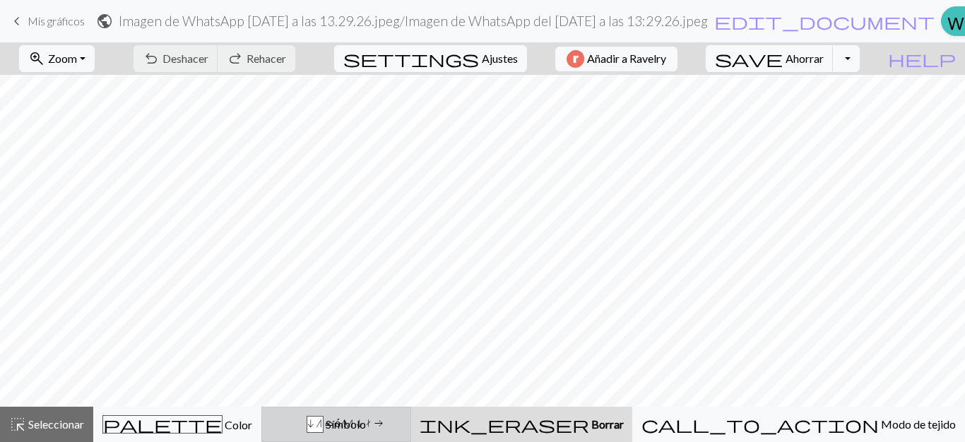
click at [411, 413] on button "incógnita Símbolo" at bounding box center [336, 424] width 150 height 35
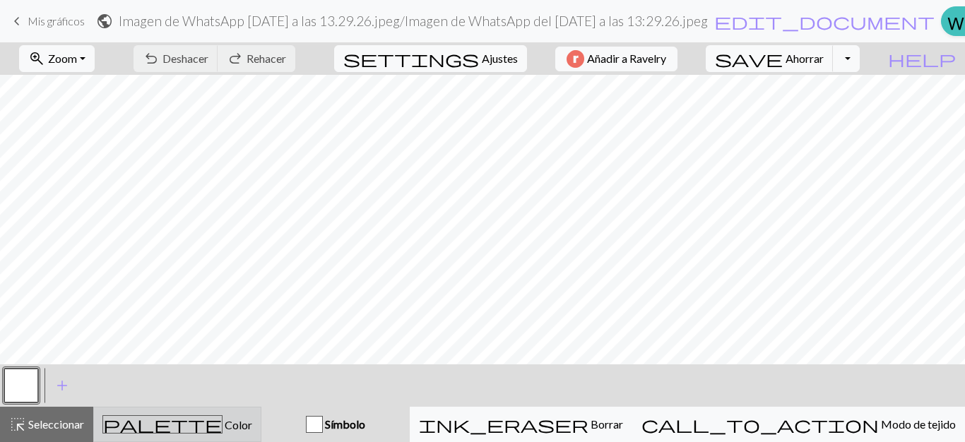
click at [252, 425] on div "palette Color Color" at bounding box center [177, 425] width 150 height 18
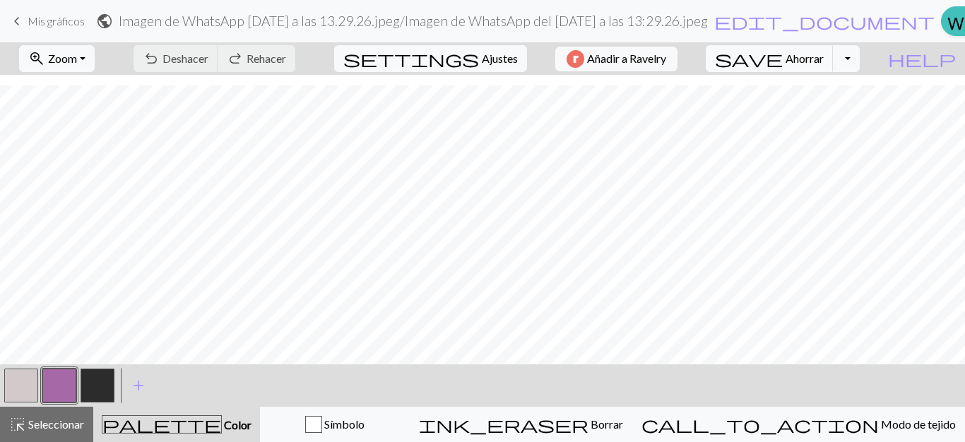
scroll to position [760, 0]
click at [100, 384] on button "button" at bounding box center [98, 386] width 34 height 34
click at [69, 388] on button "button" at bounding box center [59, 386] width 34 height 34
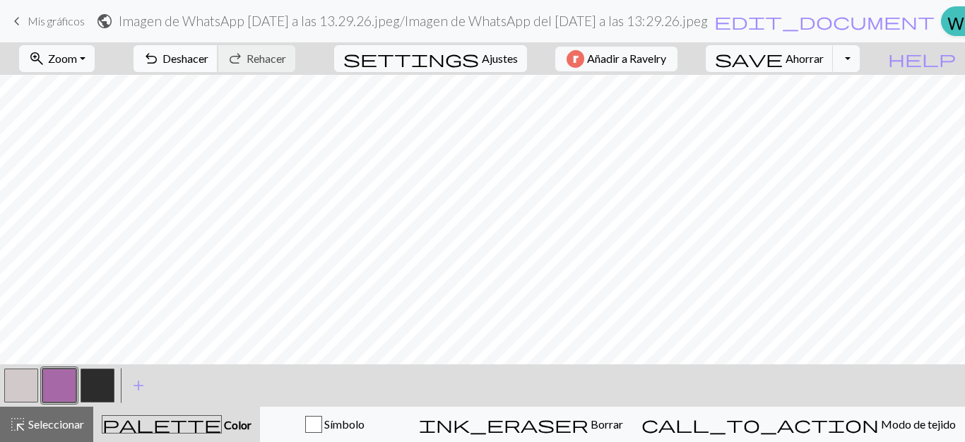
click at [216, 47] on button "undo Deshacer Deshacer" at bounding box center [176, 58] width 85 height 27
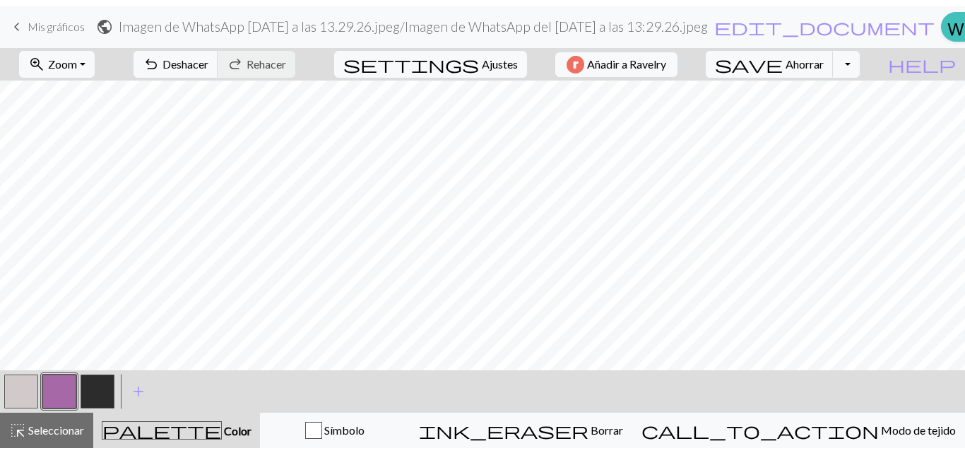
scroll to position [127, 0]
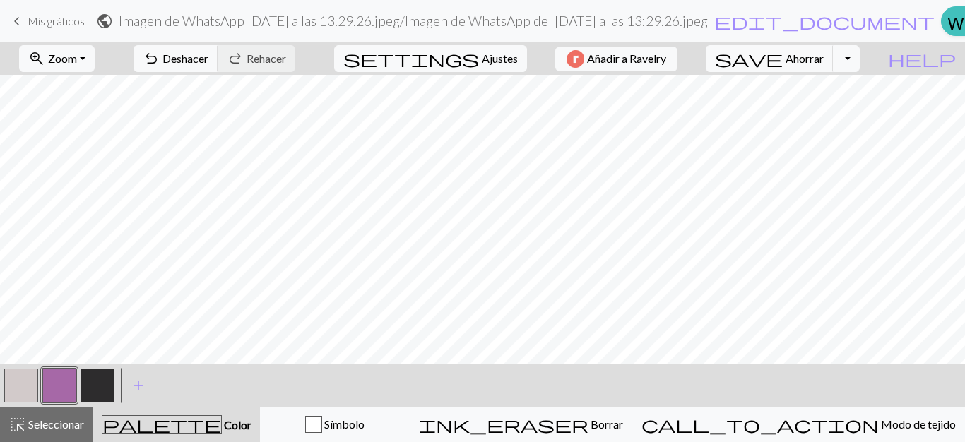
click at [98, 387] on button "button" at bounding box center [98, 386] width 34 height 34
click at [142, 386] on span "add" at bounding box center [138, 386] width 17 height 20
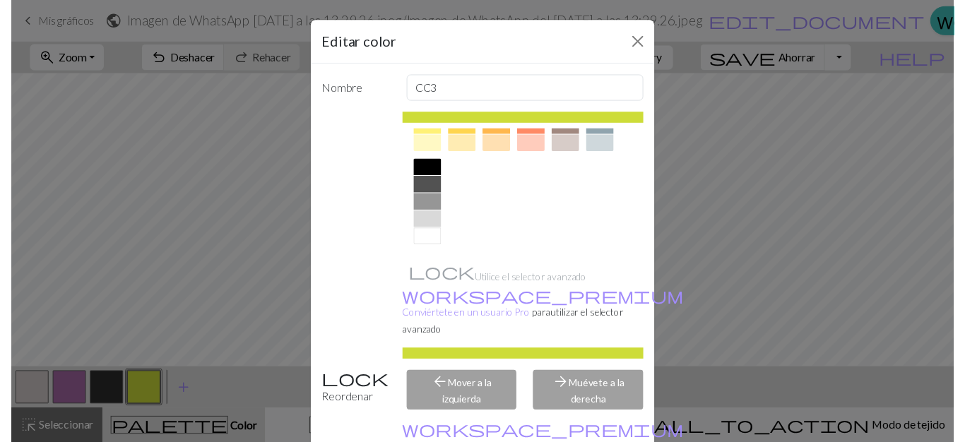
scroll to position [73, 0]
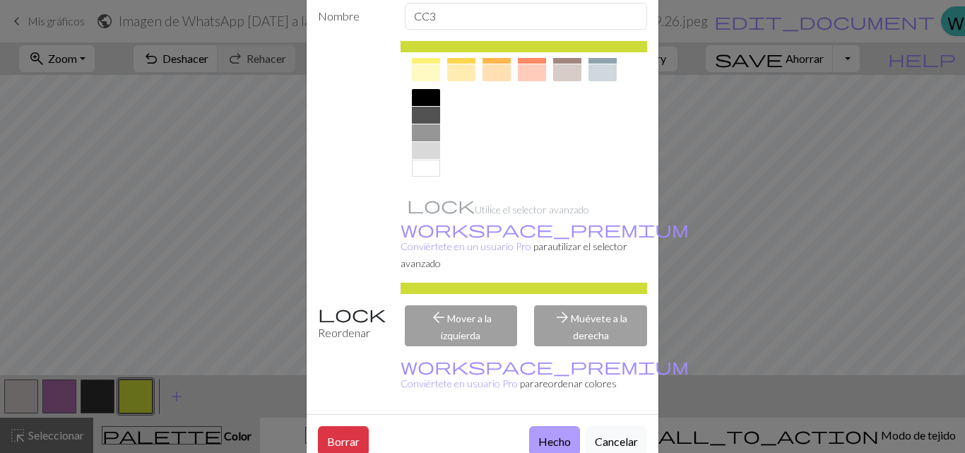
click at [551, 435] on font "Hecho" at bounding box center [554, 441] width 33 height 13
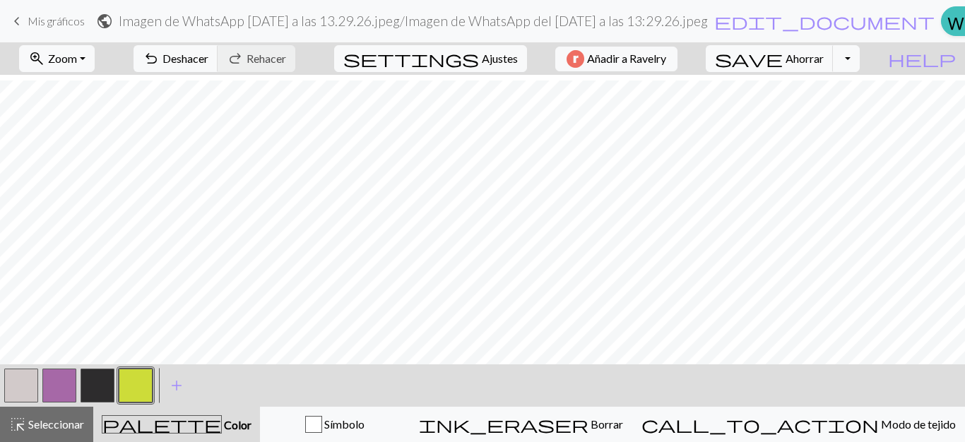
scroll to position [343, 0]
click at [86, 428] on button "highlight_alt Seleccionar Seleccionar" at bounding box center [46, 424] width 93 height 35
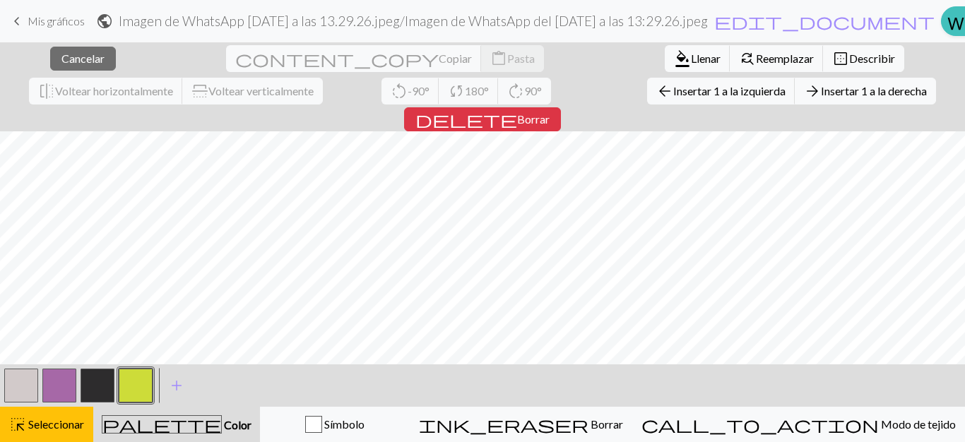
click at [133, 383] on button "button" at bounding box center [136, 386] width 34 height 34
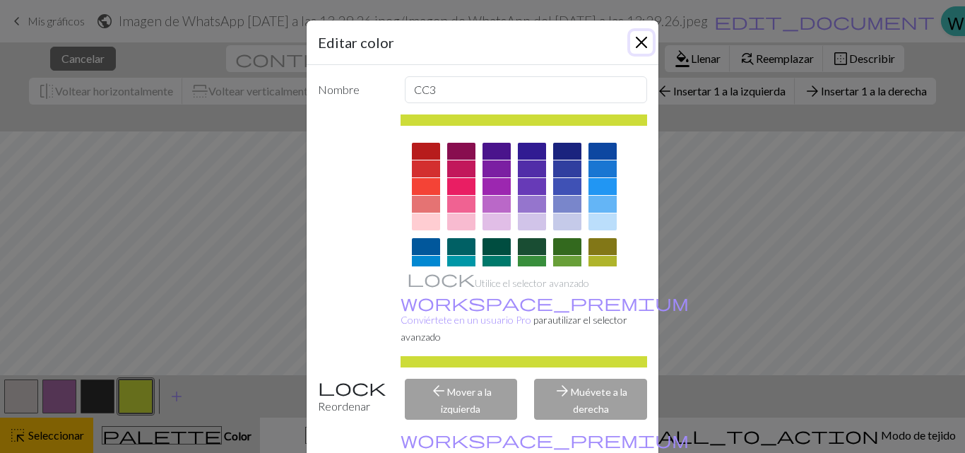
click at [632, 46] on button "Cerca" at bounding box center [641, 42] width 23 height 23
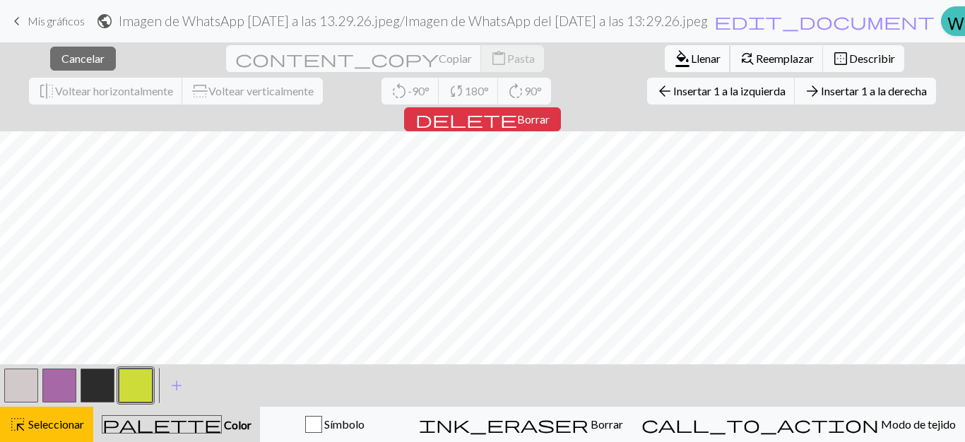
click at [691, 52] on font "Llenar" at bounding box center [706, 58] width 30 height 13
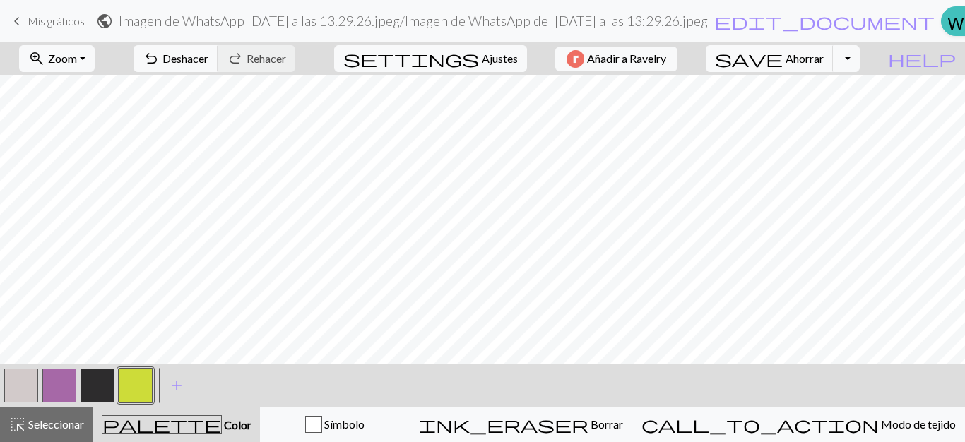
click at [65, 377] on button "button" at bounding box center [59, 386] width 34 height 34
click at [95, 384] on button "button" at bounding box center [98, 386] width 34 height 34
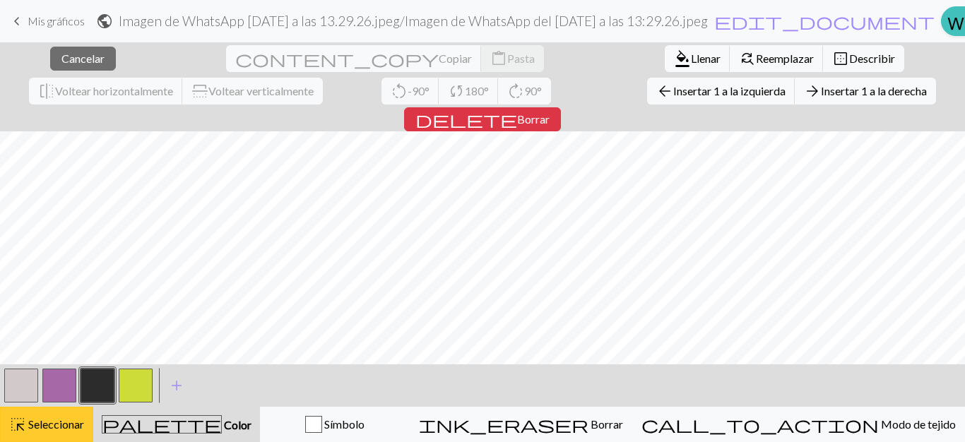
click at [55, 410] on button "highlight_alt Seleccionar Seleccionar" at bounding box center [46, 424] width 93 height 35
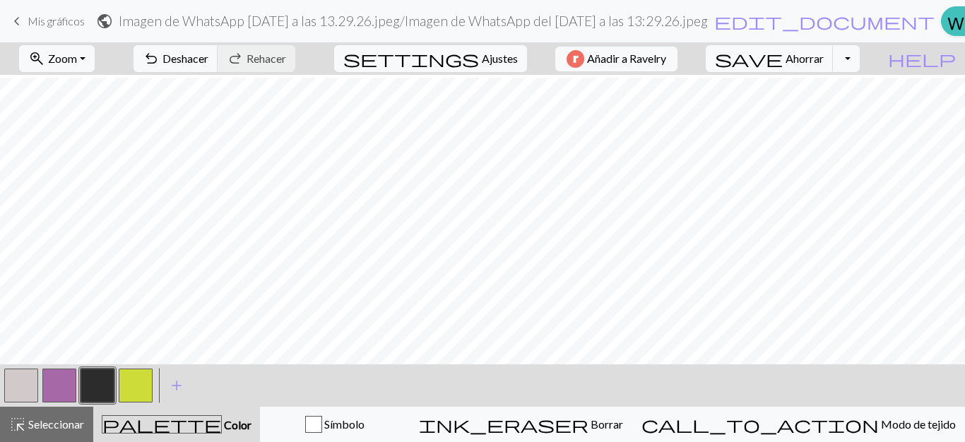
scroll to position [528, 0]
click at [67, 380] on button "button" at bounding box center [59, 386] width 34 height 34
click at [95, 390] on button "button" at bounding box center [98, 386] width 34 height 34
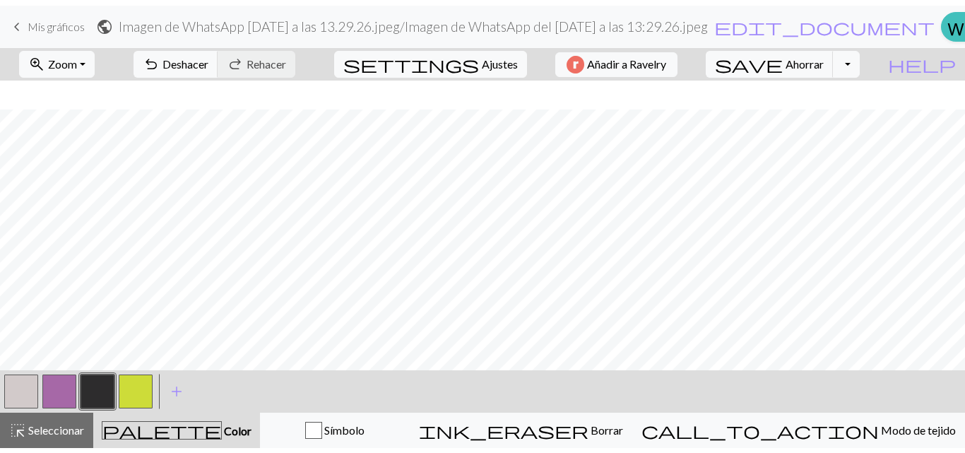
scroll to position [760, 0]
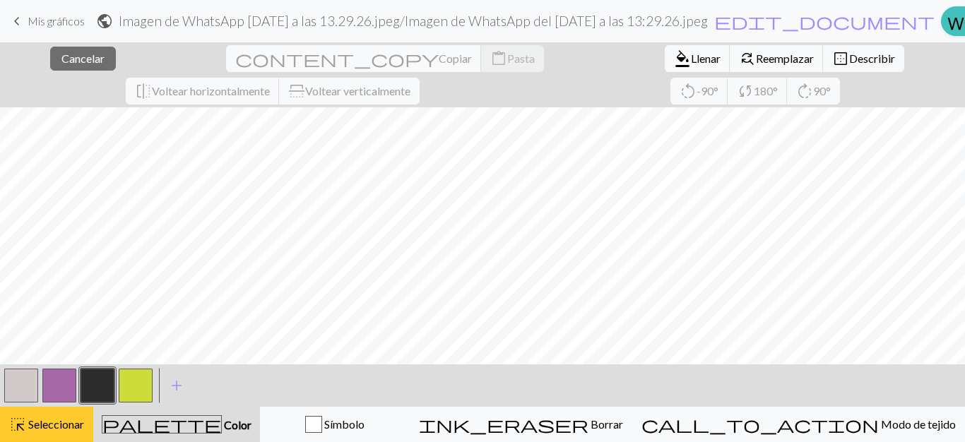
click at [48, 416] on button "highlight_alt Seleccionar Seleccionar" at bounding box center [46, 424] width 93 height 35
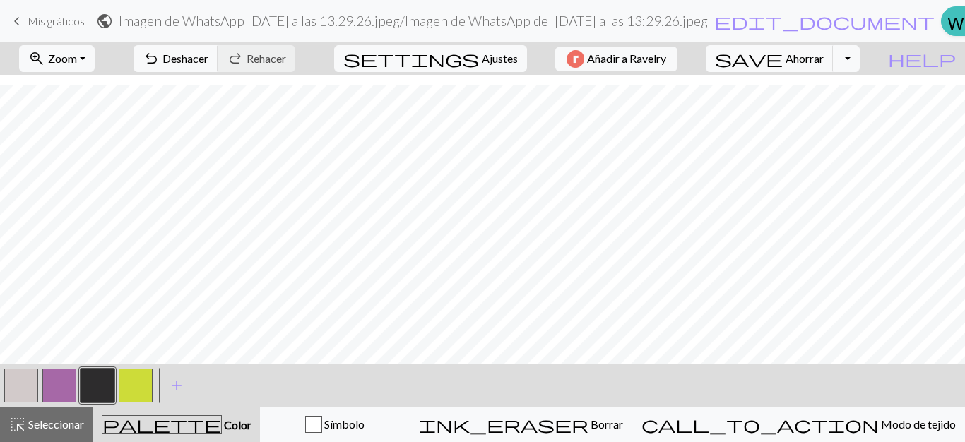
click at [103, 378] on button "button" at bounding box center [98, 386] width 34 height 34
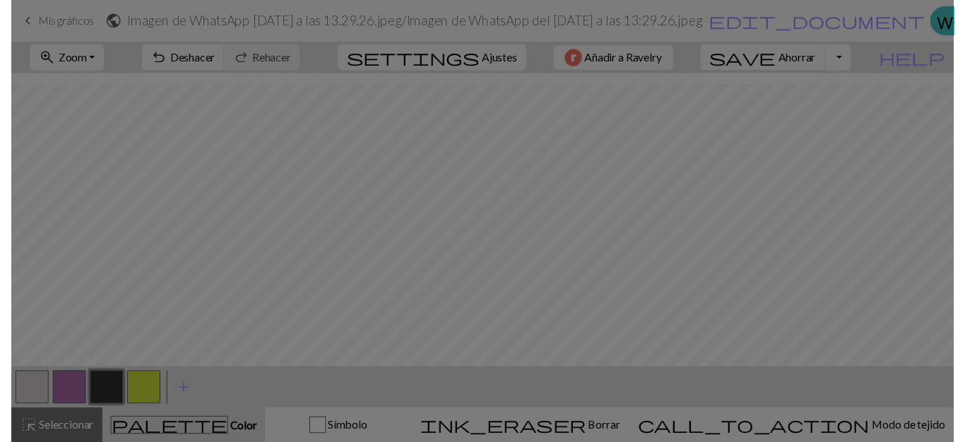
scroll to position [749, 0]
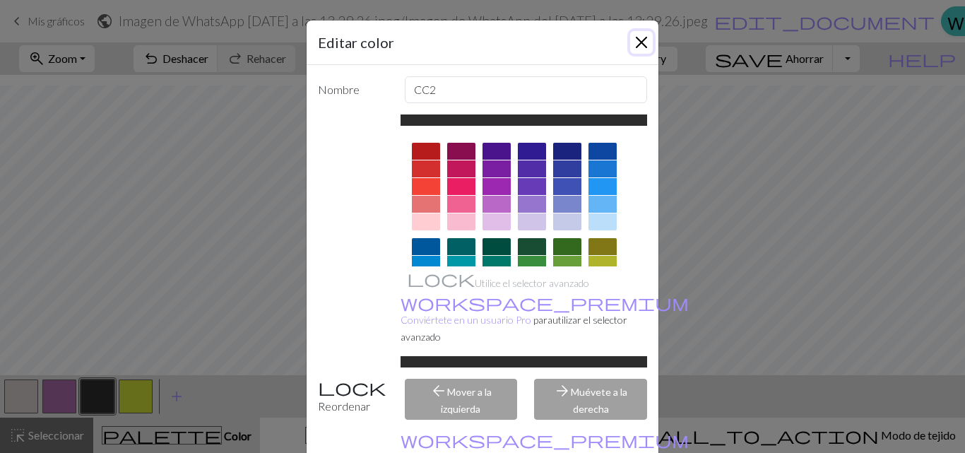
click at [636, 45] on button "Cerca" at bounding box center [641, 42] width 23 height 23
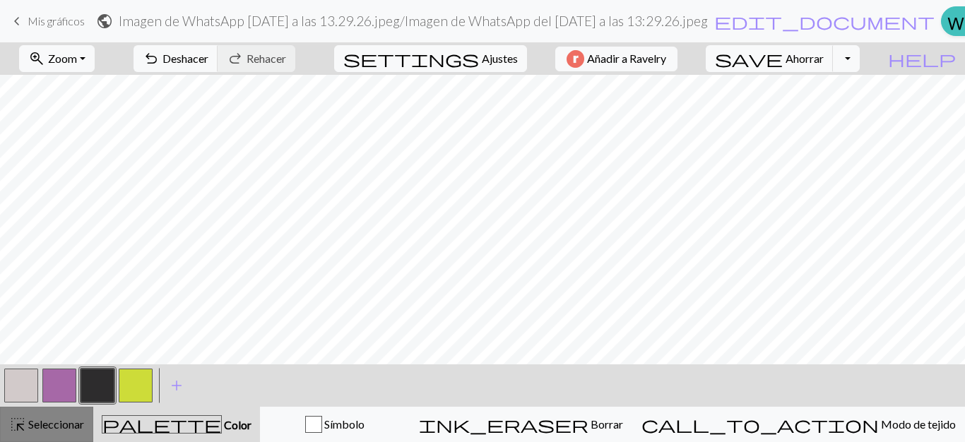
click at [65, 435] on button "highlight_alt Seleccionar Seleccionar" at bounding box center [46, 424] width 93 height 35
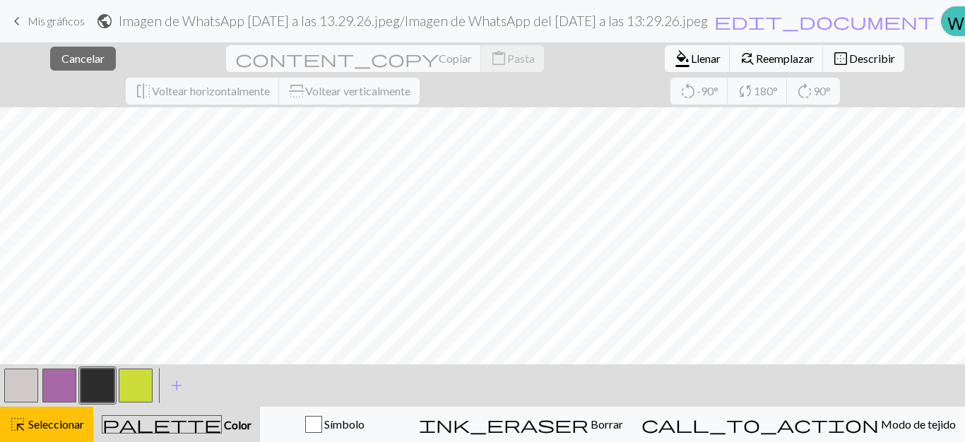
click at [96, 387] on button "button" at bounding box center [98, 386] width 34 height 34
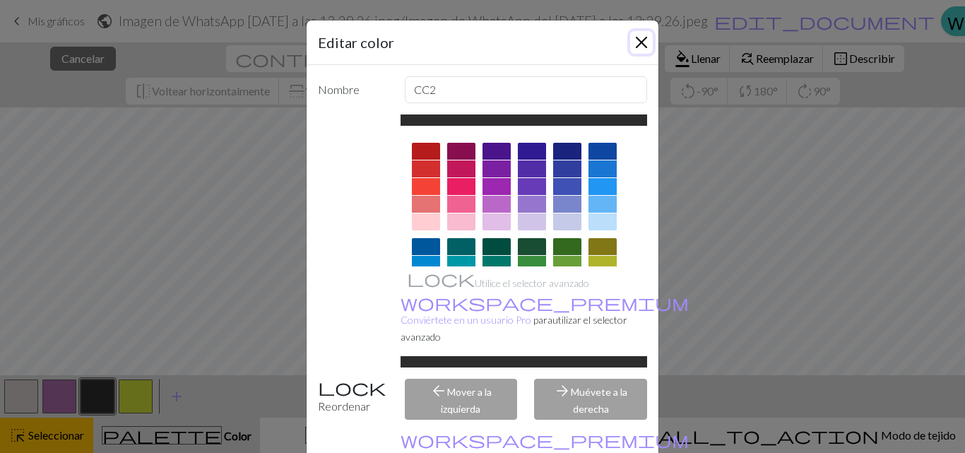
click at [638, 40] on button "Cerca" at bounding box center [641, 42] width 23 height 23
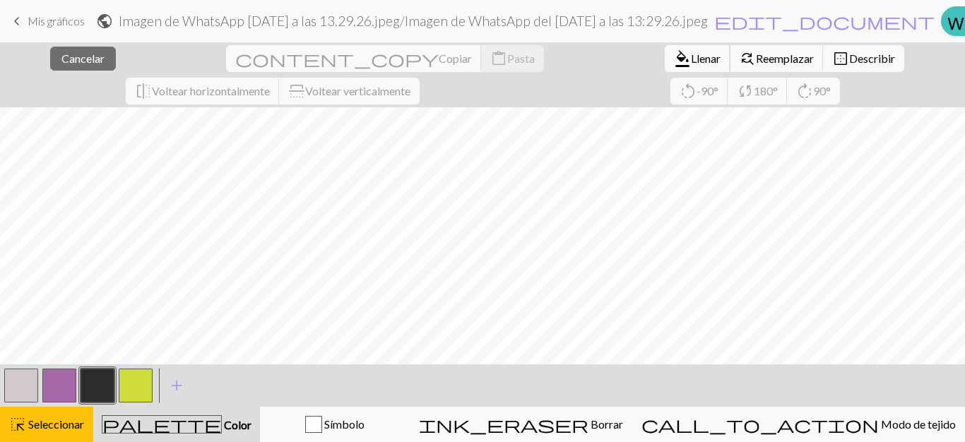
click at [691, 59] on font "Llenar" at bounding box center [706, 58] width 30 height 13
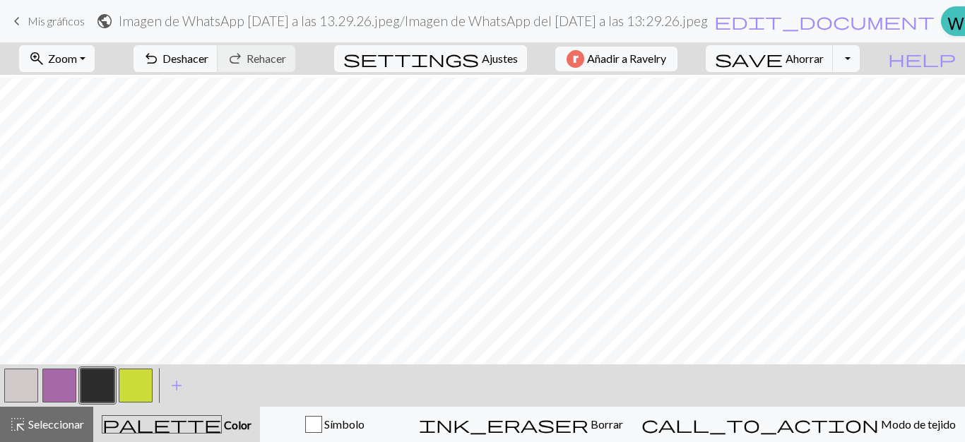
scroll to position [619, 0]
click at [28, 376] on button "button" at bounding box center [21, 386] width 34 height 34
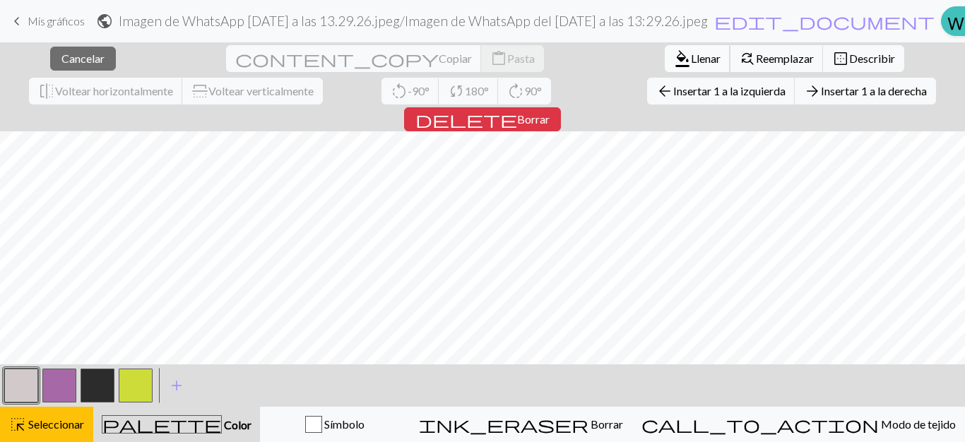
click at [691, 62] on font "Llenar" at bounding box center [706, 58] width 30 height 13
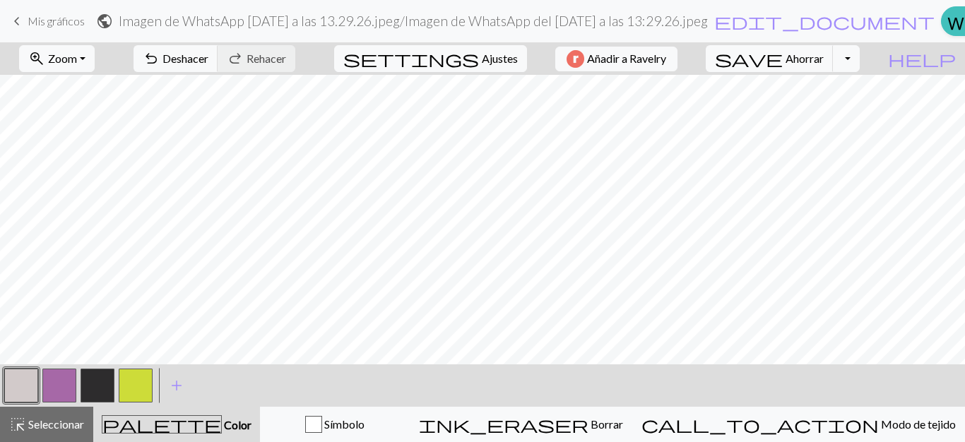
click at [102, 373] on button "button" at bounding box center [98, 386] width 34 height 34
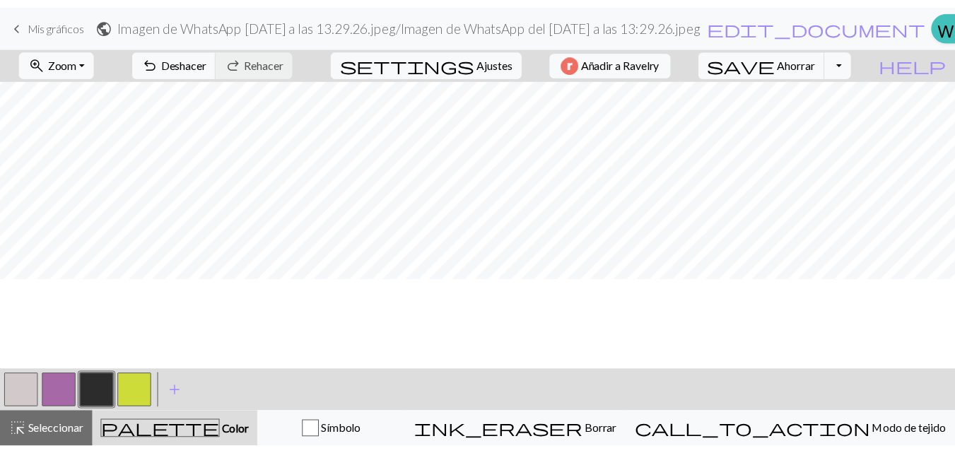
scroll to position [0, 0]
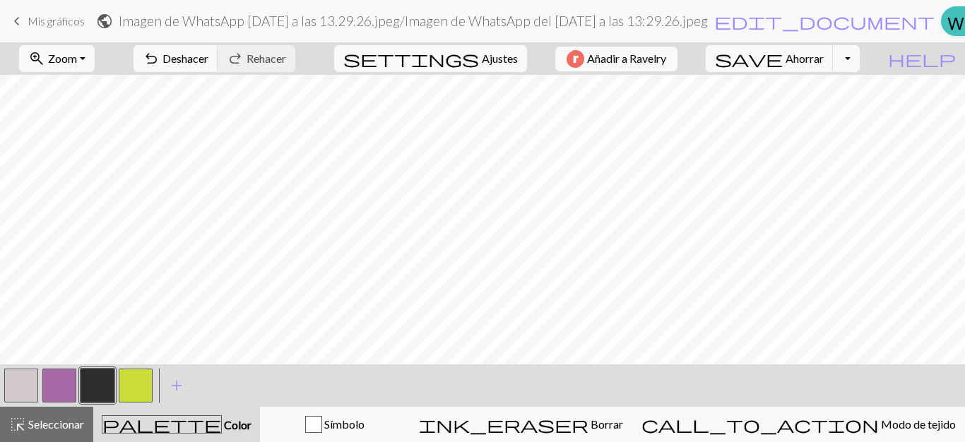
click at [56, 386] on button "button" at bounding box center [59, 386] width 34 height 34
click at [834, 46] on button "save Ahorrar Ahorrar" at bounding box center [770, 58] width 128 height 27
click at [824, 58] on font "Ahorrar" at bounding box center [805, 58] width 38 height 13
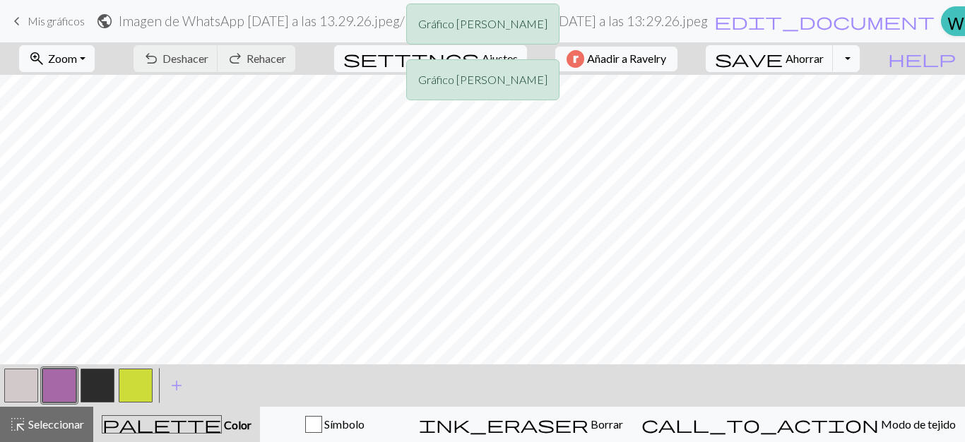
click at [872, 59] on div "Gráfico guardado Gráfico guardado" at bounding box center [482, 56] width 965 height 112
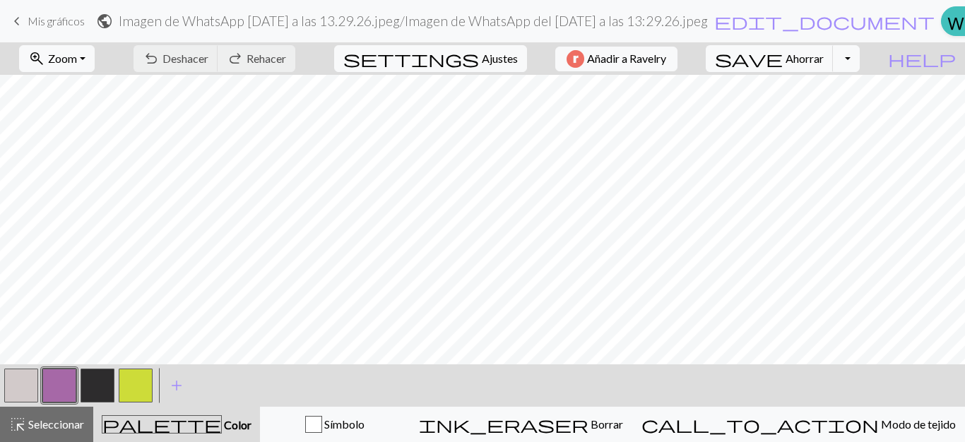
click at [25, 25] on link "keyboard_arrow_left Mis gráficos" at bounding box center [46, 21] width 76 height 24
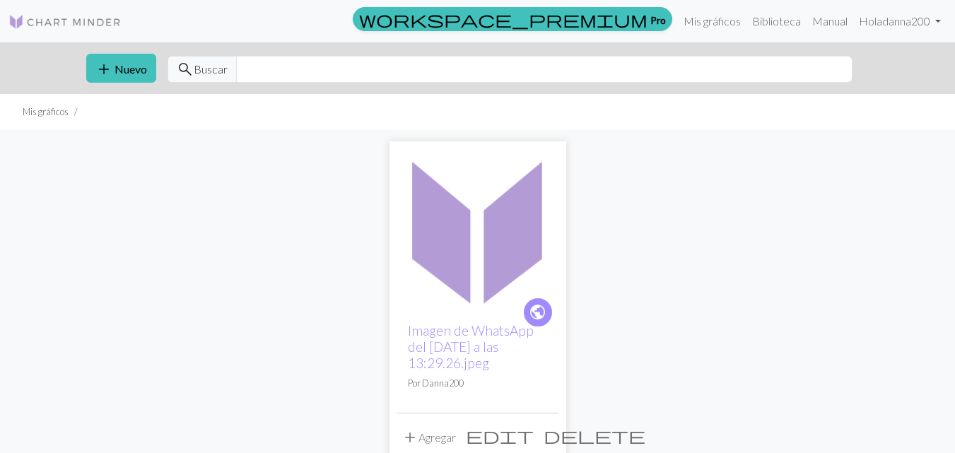
click at [505, 277] on img at bounding box center [477, 229] width 163 height 163
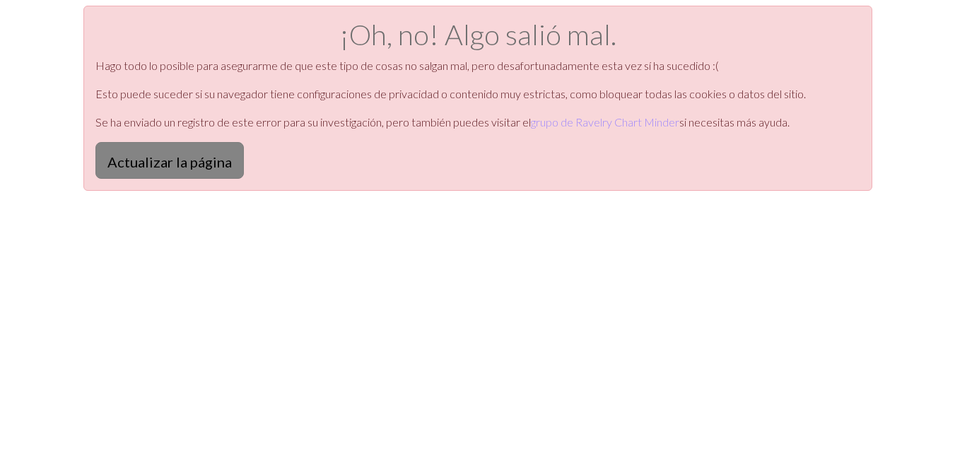
click at [165, 152] on font "Actualizar la página" at bounding box center [169, 159] width 124 height 17
click at [192, 172] on button "Actualizar la página" at bounding box center [169, 160] width 148 height 37
drag, startPoint x: 155, startPoint y: 155, endPoint x: 64, endPoint y: -33, distance: 208.3
click at [64, 0] on html "Este sitio web utiliza cookies para garantizar que obtenga la mejor experiencia…" at bounding box center [477, 226] width 955 height 453
click at [198, 117] on font "Se ha enviado un registro de este error para su investigación, pero también pue…" at bounding box center [312, 121] width 435 height 13
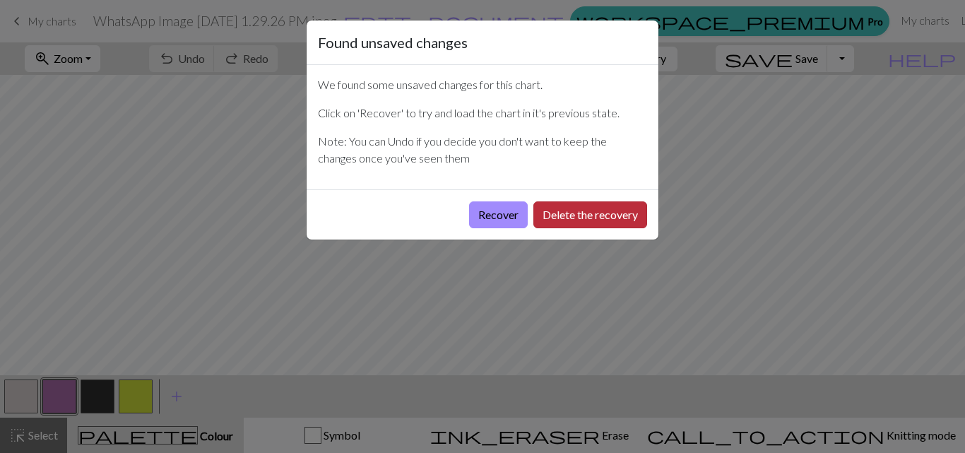
click at [534, 208] on button "Delete the recovery" at bounding box center [591, 214] width 114 height 27
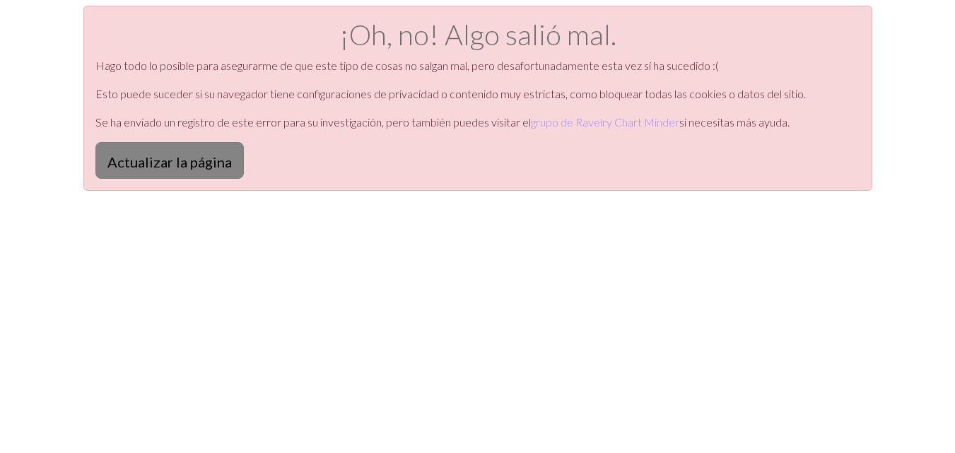
click at [203, 157] on font "Actualizar la página" at bounding box center [169, 161] width 124 height 17
click at [191, 162] on font "Actualizar la página" at bounding box center [169, 161] width 124 height 17
click at [784, 47] on h1 "¡Oh, no! Algo salió mal." at bounding box center [477, 35] width 765 height 34
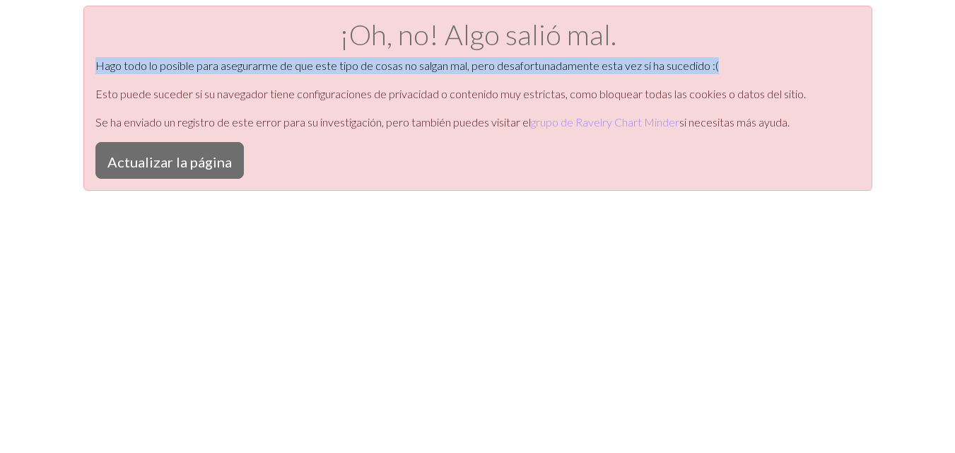
click at [666, 83] on div "¡Oh, no! Algo salió mal. Hago todo lo posible para asegurarme de que este tipo …" at bounding box center [477, 98] width 789 height 185
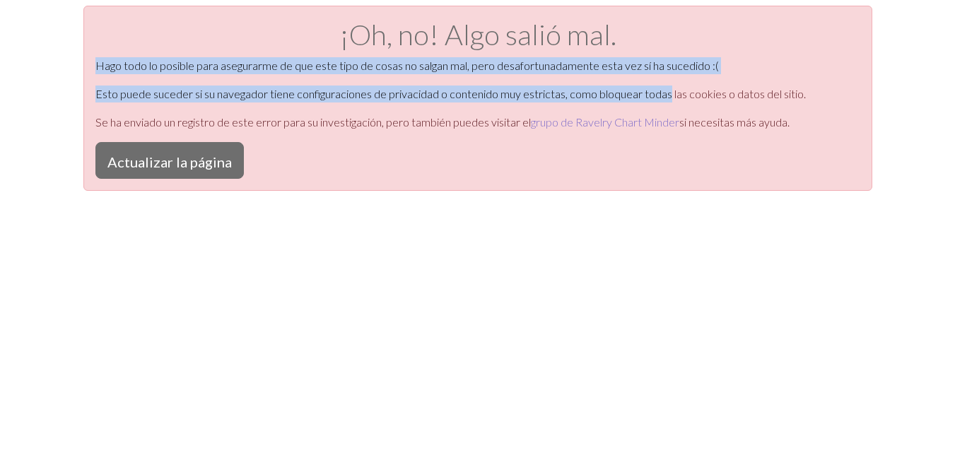
click at [579, 122] on font "grupo de Ravelry Chart Minder" at bounding box center [605, 121] width 148 height 13
click at [203, 172] on button "Actualizar la página" at bounding box center [169, 160] width 148 height 37
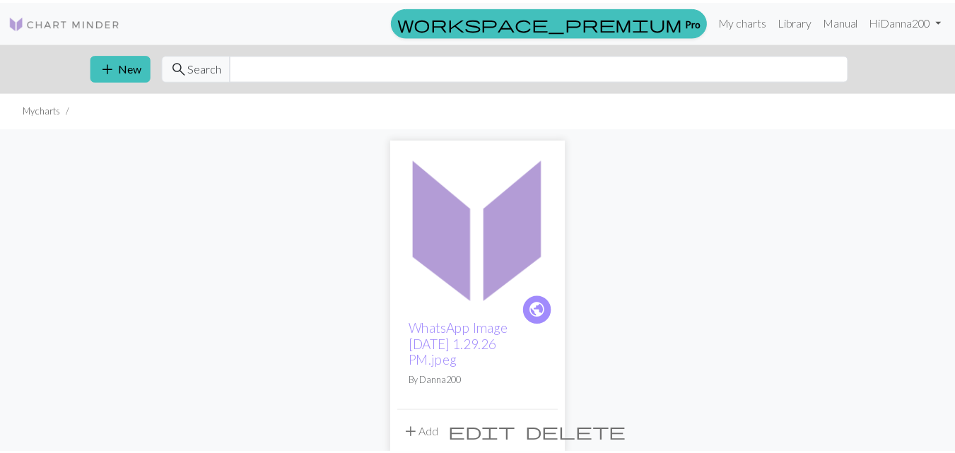
scroll to position [37, 0]
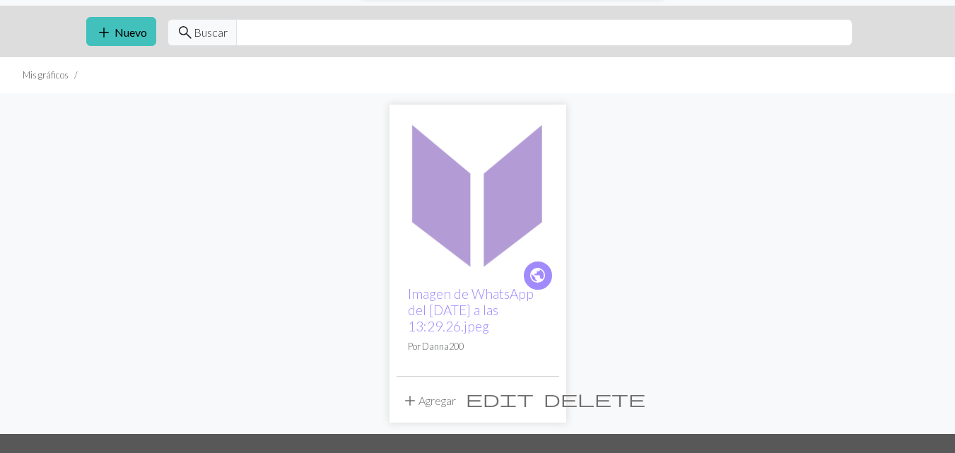
click at [458, 339] on div "public Imagen de WhatsApp del [DATE] a las 13:29.26.jpeg Por Danna200" at bounding box center [477, 325] width 163 height 102
click at [447, 298] on font "Imagen de WhatsApp del [DATE] a las 13:29.26.jpeg" at bounding box center [471, 310] width 126 height 49
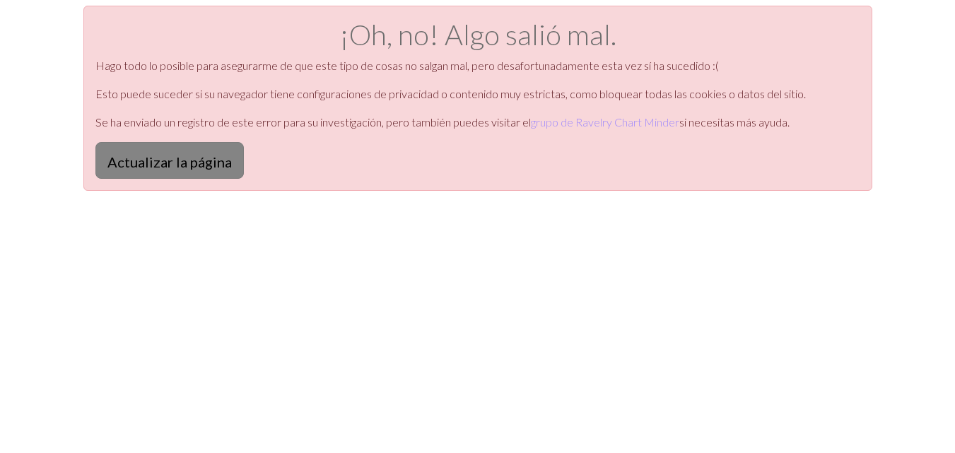
click at [196, 158] on font "Actualizar la página" at bounding box center [169, 161] width 124 height 17
click at [160, 151] on font "Actualizar la página" at bounding box center [169, 159] width 124 height 17
click at [151, 140] on div "¡Oh, no! Algo salió mal. Hago todo lo posible para asegurarme de que este tipo …" at bounding box center [477, 98] width 789 height 185
click at [152, 145] on button "Actualizar la página" at bounding box center [169, 160] width 148 height 37
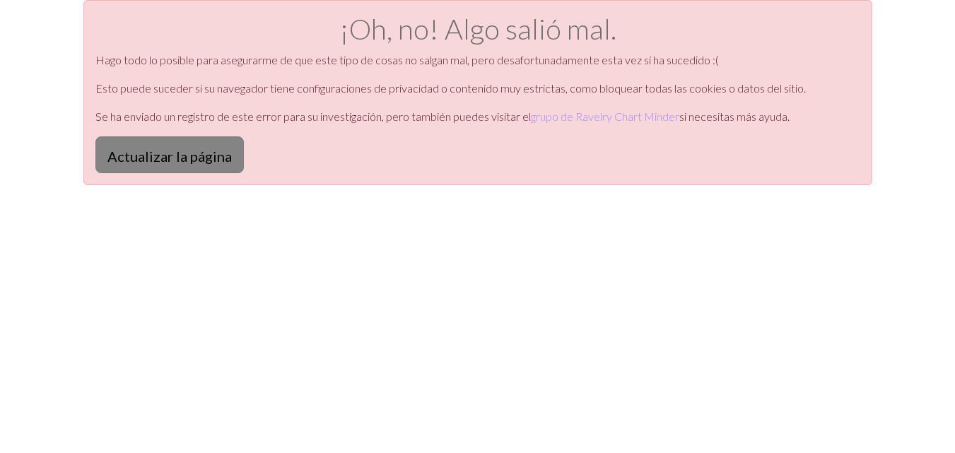
click at [199, 163] on font "Actualizar la página" at bounding box center [169, 156] width 124 height 17
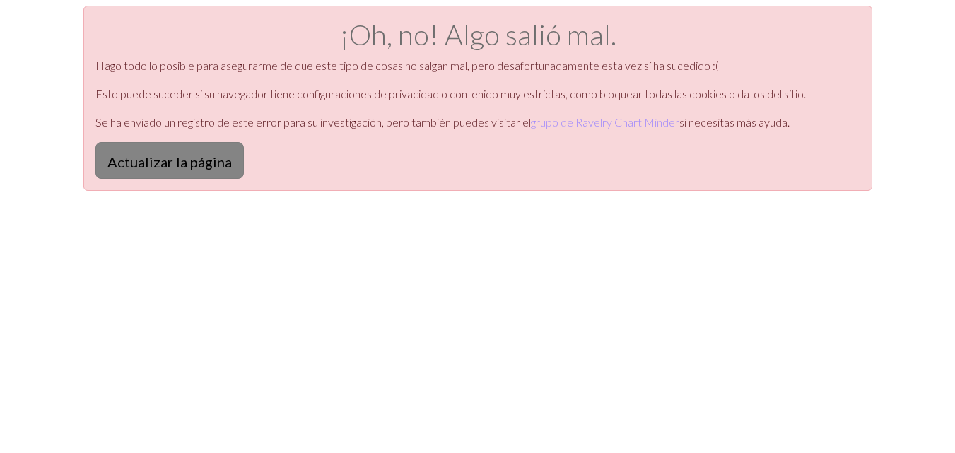
click at [145, 159] on font "Actualizar la página" at bounding box center [169, 161] width 124 height 17
